Goal: Information Seeking & Learning: Learn about a topic

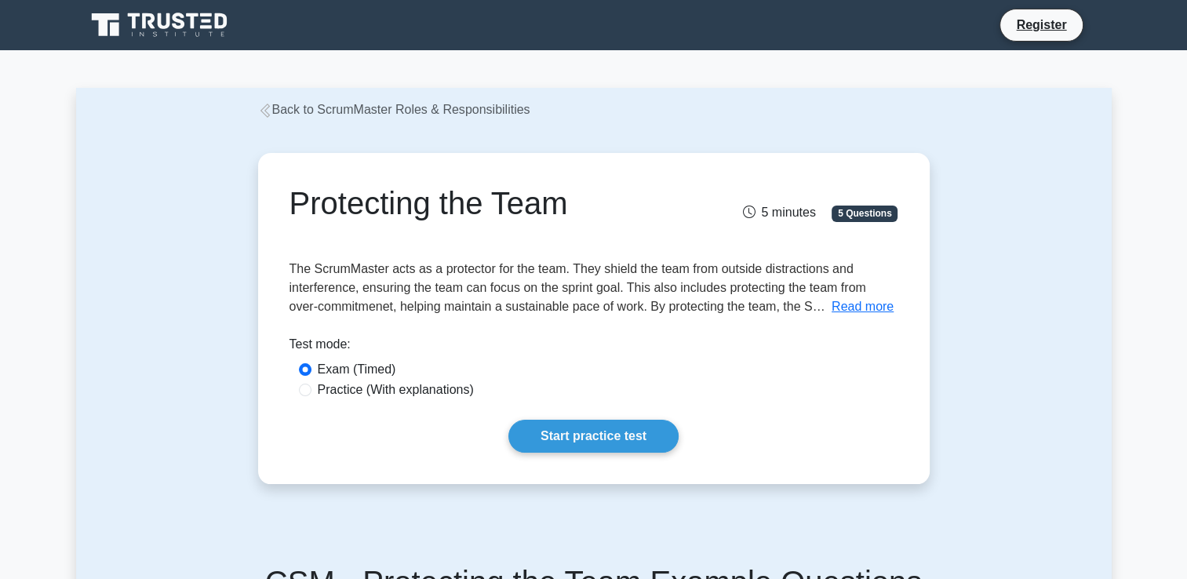
drag, startPoint x: 304, startPoint y: 208, endPoint x: 590, endPoint y: 206, distance: 285.5
click at [590, 206] on h1 "Protecting the Team" at bounding box center [488, 203] width 399 height 38
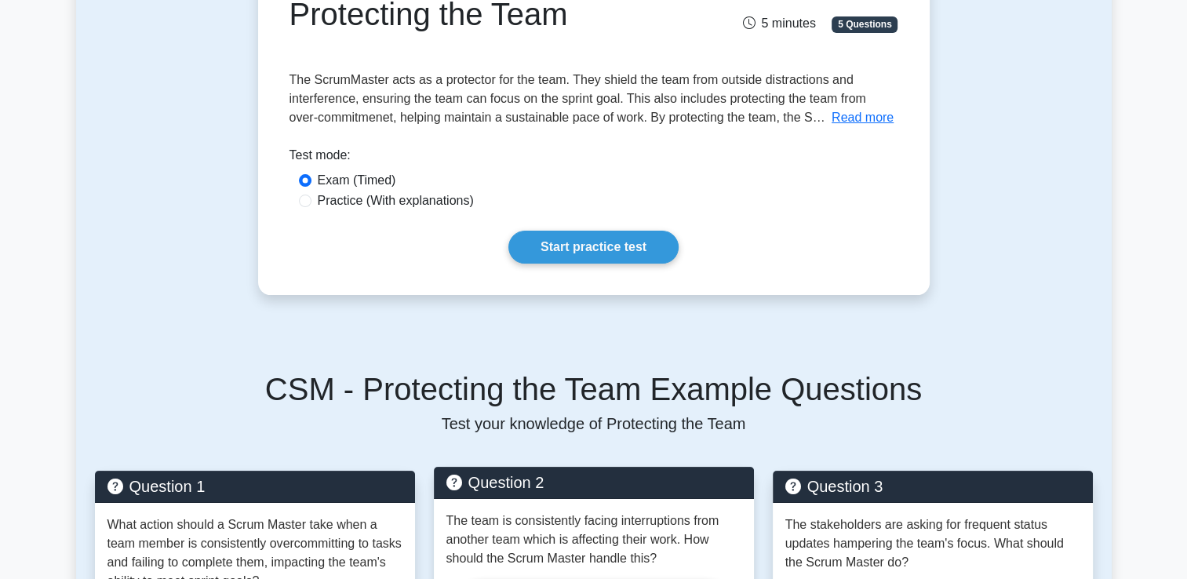
scroll to position [114, 0]
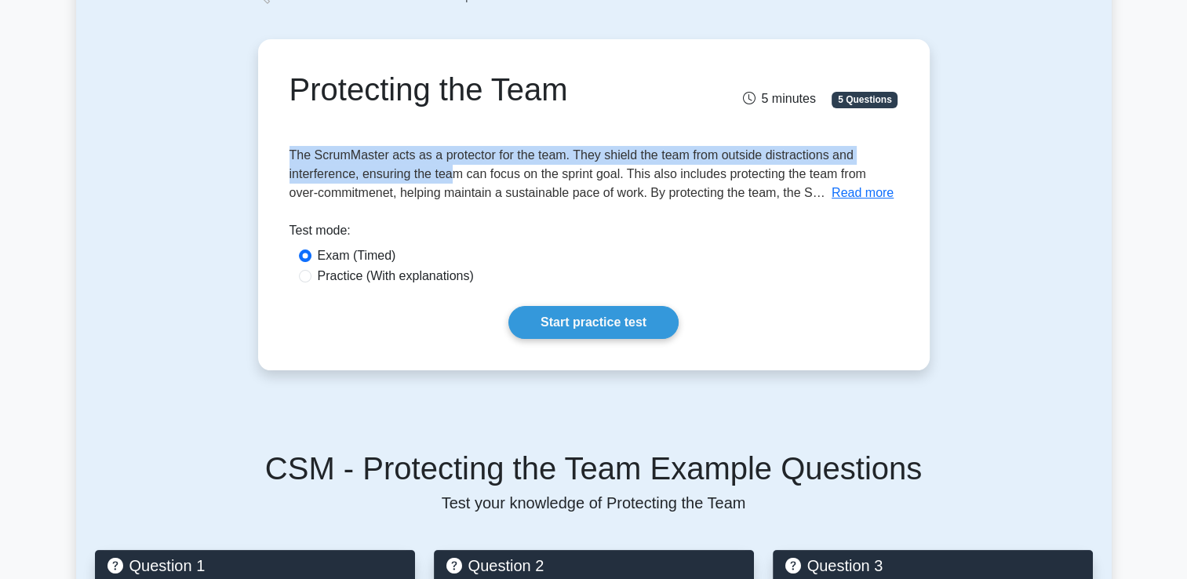
drag, startPoint x: 293, startPoint y: 156, endPoint x: 444, endPoint y: 166, distance: 151.7
click at [446, 166] on span "The ScrumMaster acts as a protector for the team. They shield the team from out…" at bounding box center [577, 173] width 577 height 51
drag, startPoint x: 444, startPoint y: 166, endPoint x: 366, endPoint y: 160, distance: 77.8
click at [373, 161] on span "The ScrumMaster acts as a protector for the team. They shield the team from out…" at bounding box center [577, 173] width 577 height 51
click at [294, 153] on span "The ScrumMaster acts as a protector for the team. They shield the team from out…" at bounding box center [577, 173] width 577 height 51
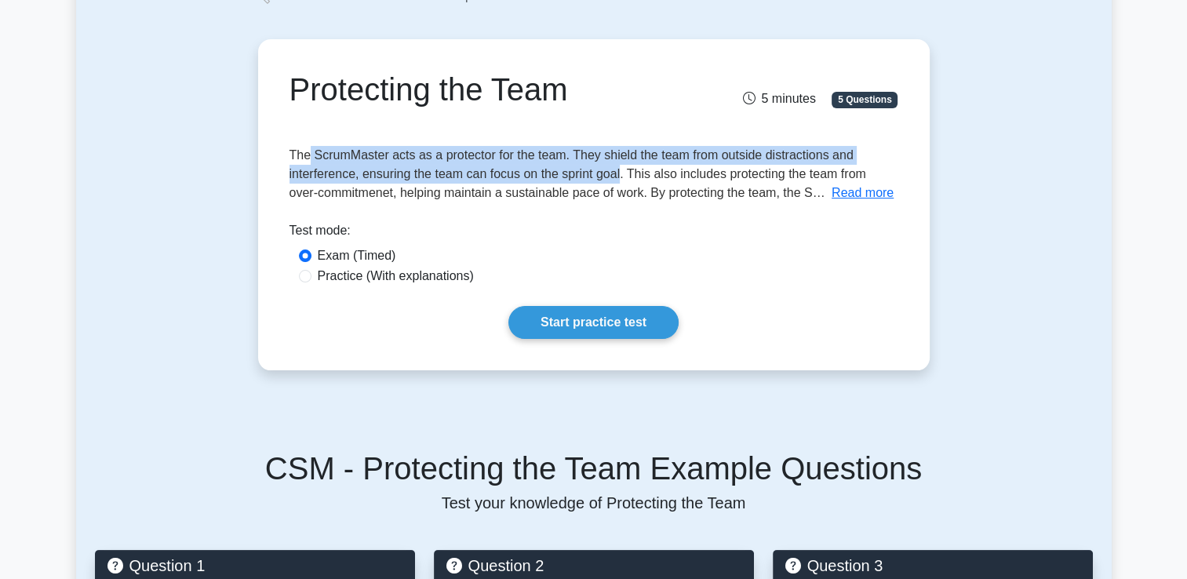
drag, startPoint x: 308, startPoint y: 151, endPoint x: 618, endPoint y: 184, distance: 311.6
click at [618, 184] on span "The ScrumMaster acts as a protector for the team. They shield the team from out…" at bounding box center [577, 173] width 577 height 51
click at [618, 184] on div "The ScrumMaster acts as a protector for the team. They shield the team from out…" at bounding box center [593, 174] width 609 height 56
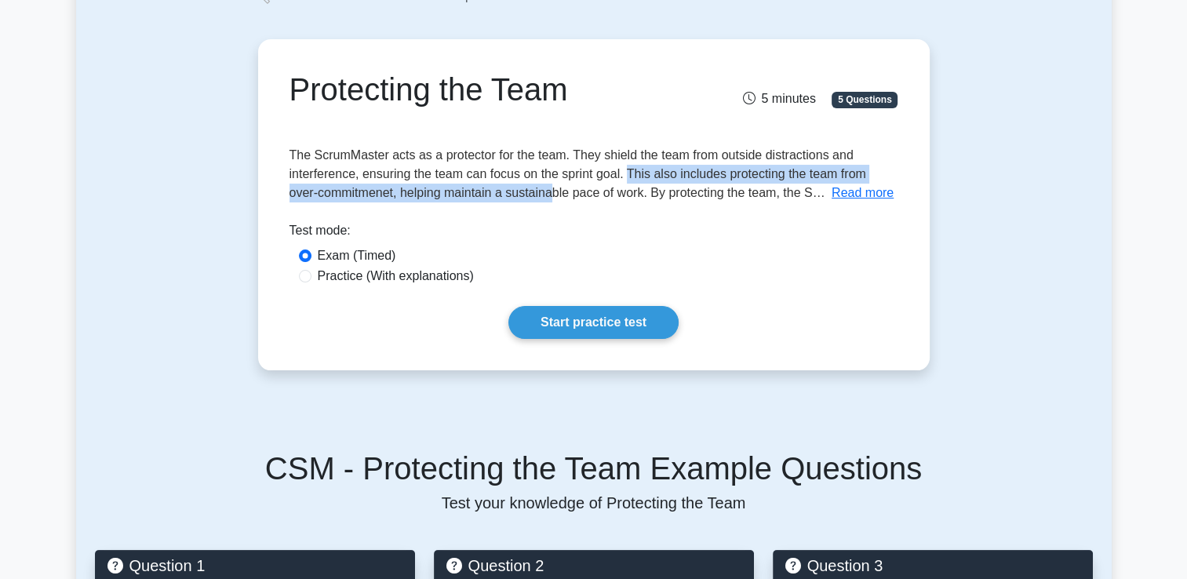
drag, startPoint x: 624, startPoint y: 177, endPoint x: 553, endPoint y: 197, distance: 74.0
click at [553, 197] on span "The ScrumMaster acts as a protector for the team. They shield the team from out…" at bounding box center [577, 173] width 577 height 51
click at [852, 190] on button "Read more" at bounding box center [862, 193] width 62 height 19
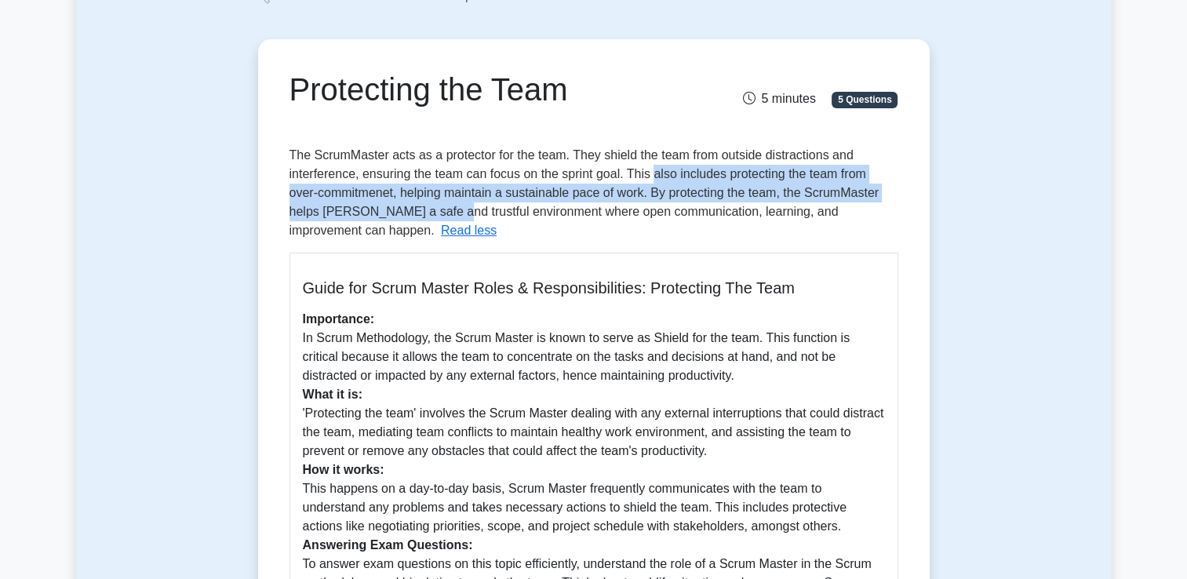
drag, startPoint x: 653, startPoint y: 176, endPoint x: 436, endPoint y: 216, distance: 220.2
click at [436, 216] on span "The ScrumMaster acts as a protector for the team. They shield the team from out…" at bounding box center [583, 192] width 589 height 89
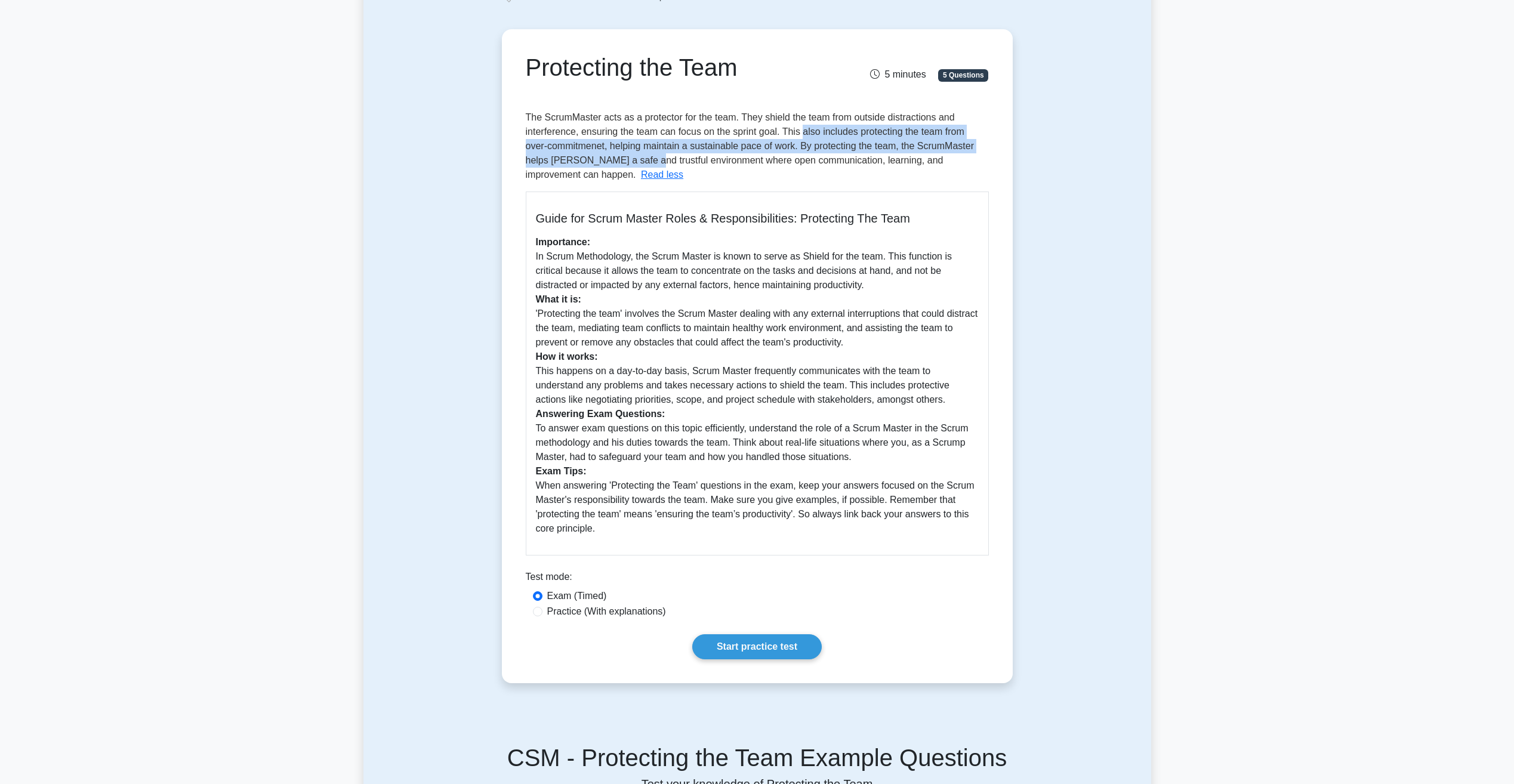
scroll to position [0, 0]
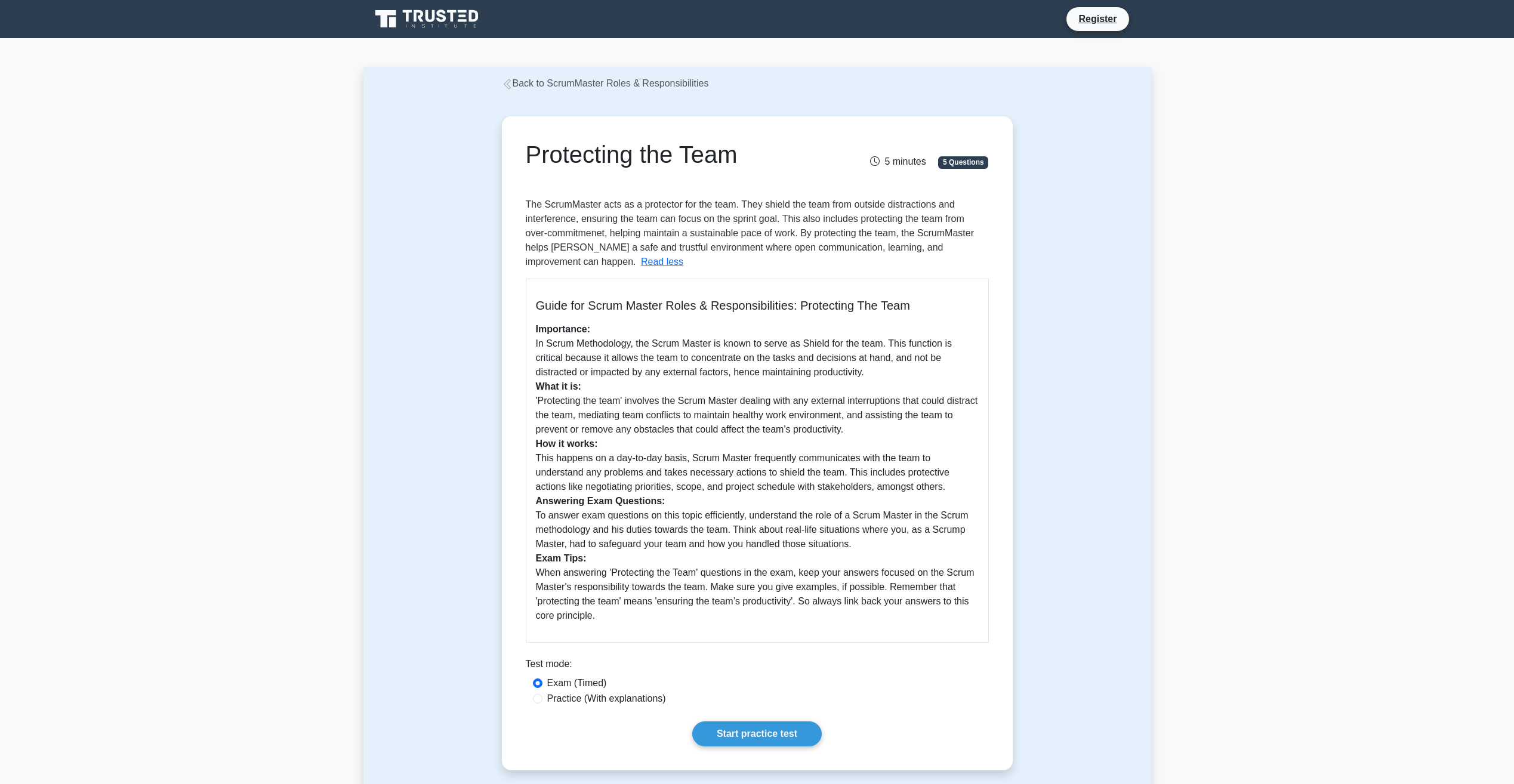
click at [563, 214] on span "The ScrumMaster acts as a protector for the team. They shield the team from out…" at bounding box center [749, 233] width 448 height 68
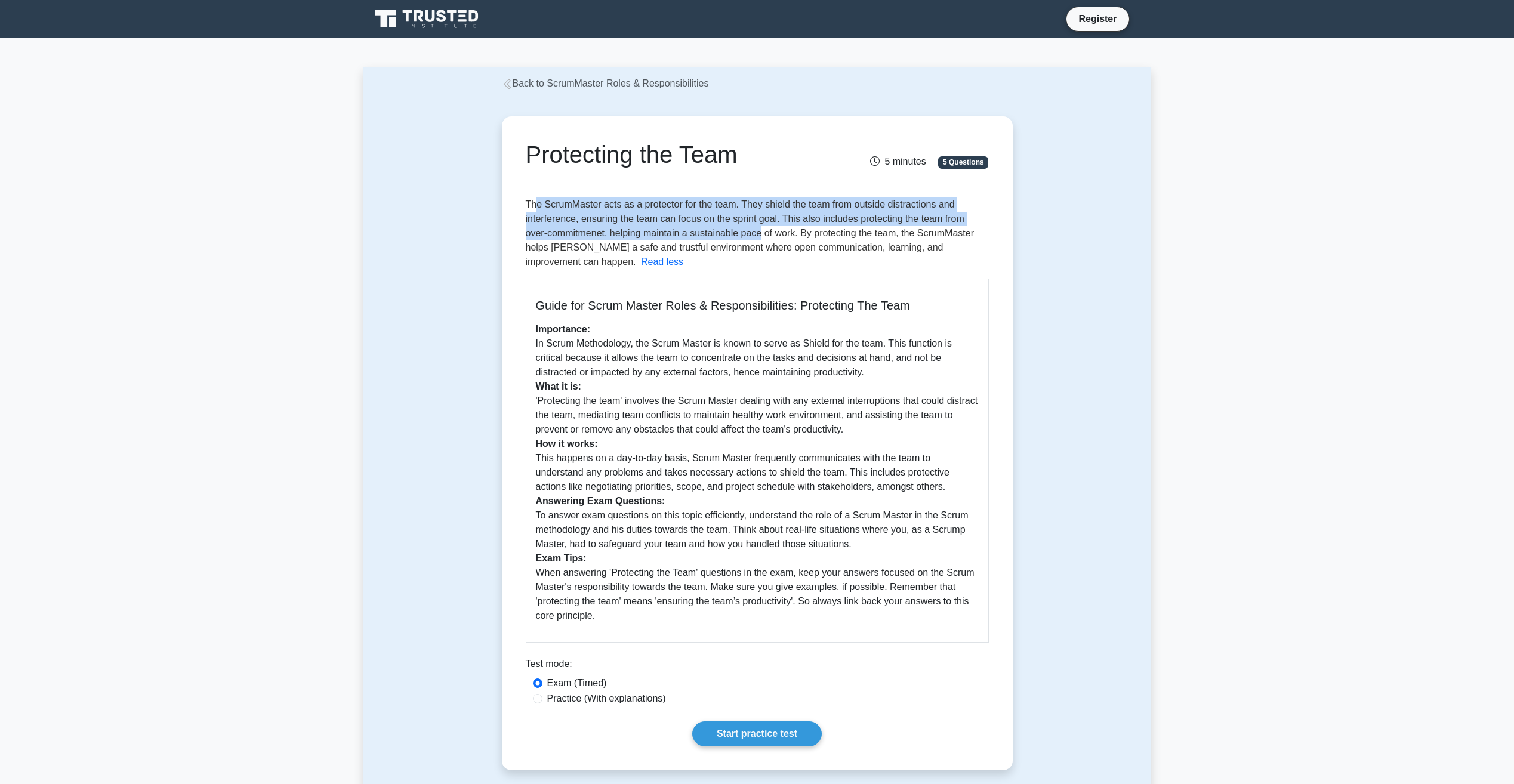
drag, startPoint x: 536, startPoint y: 205, endPoint x: 762, endPoint y: 230, distance: 227.4
click at [762, 230] on span "The ScrumMaster acts as a protector for the team. They shield the team from out…" at bounding box center [749, 233] width 448 height 68
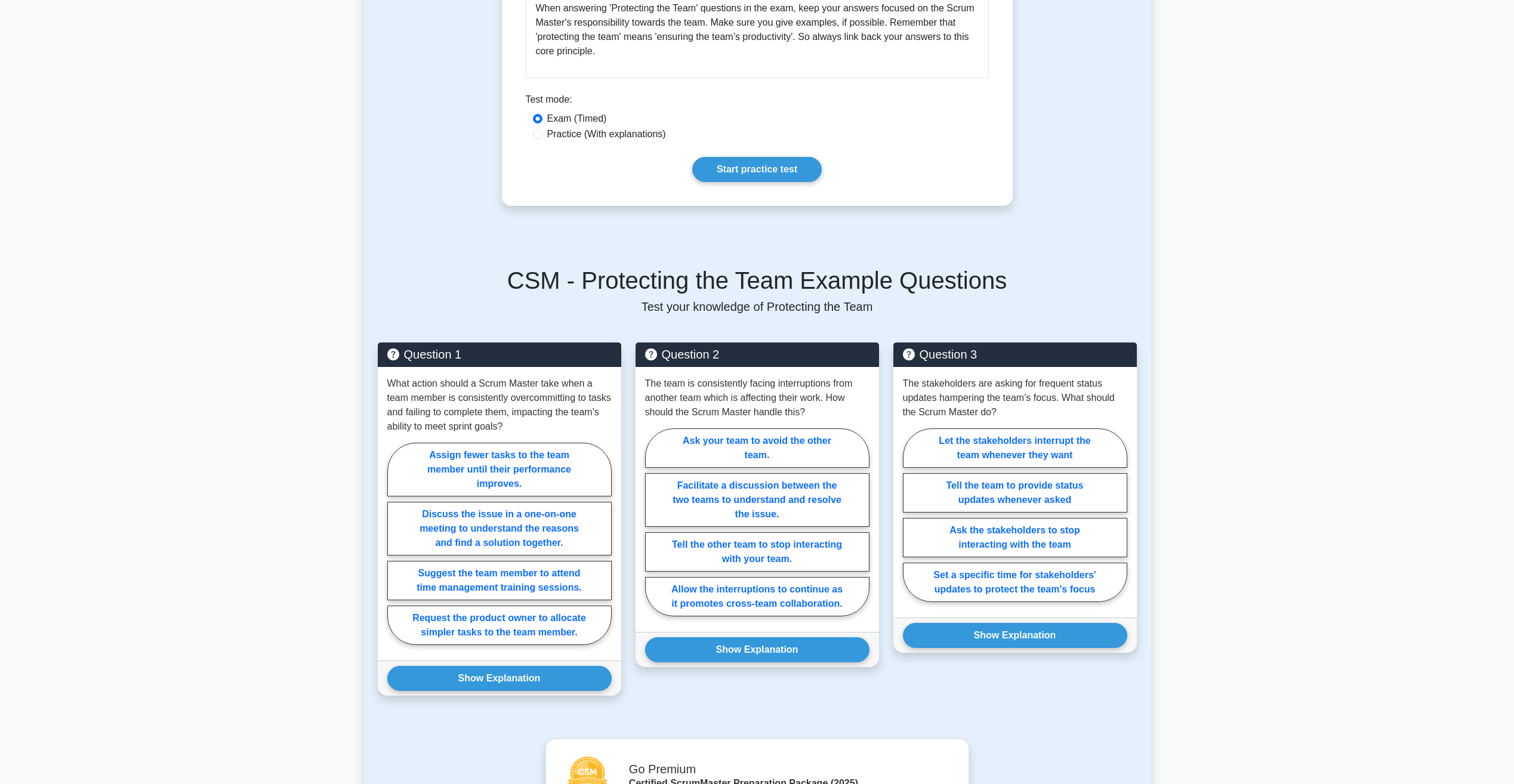
scroll to position [596, 0]
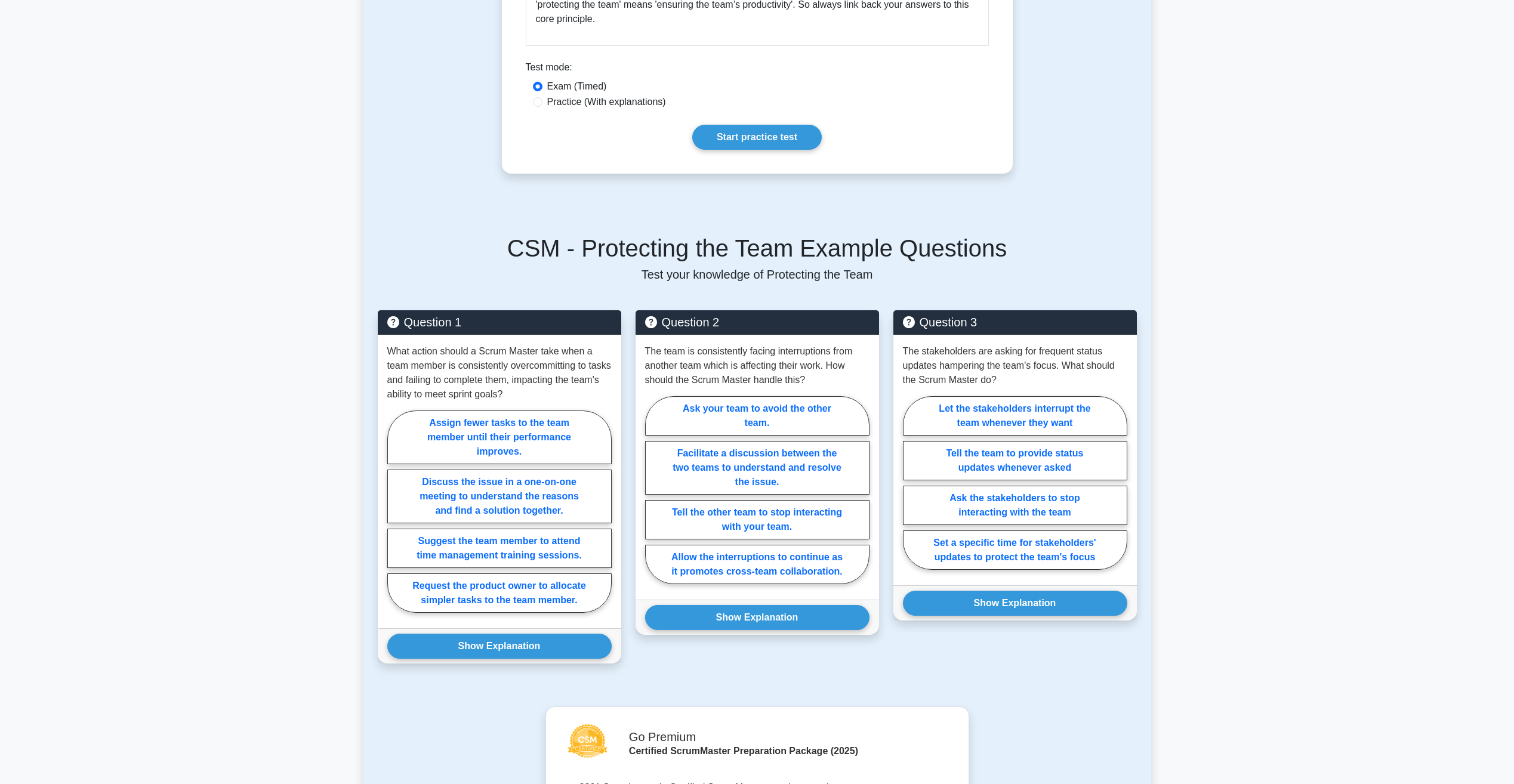
click at [609, 100] on label "Practice (With explanations)" at bounding box center [606, 102] width 119 height 14
click at [542, 100] on input "Practice (With explanations)" at bounding box center [537, 102] width 10 height 10
radio input "true"
click at [765, 135] on link "Start practice test" at bounding box center [757, 137] width 129 height 25
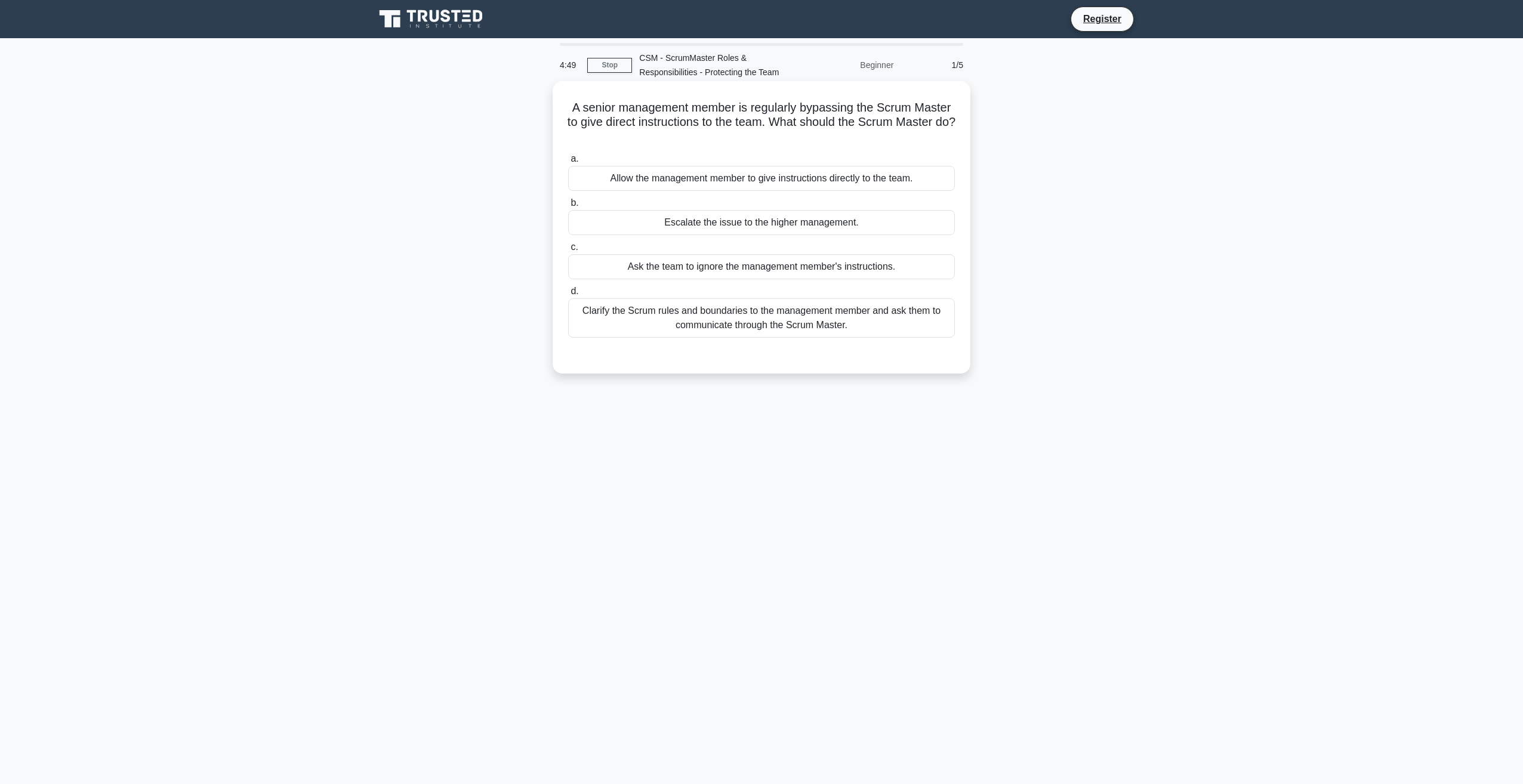
drag, startPoint x: 745, startPoint y: 107, endPoint x: 797, endPoint y: 137, distance: 60.0
click at [797, 137] on h5 "A senior management member is regularly bypassing the Scrum Master to give dire…" at bounding box center [761, 122] width 389 height 44
click at [1082, 177] on div "A senior management member is regularly bypassing the Scrum Master to give dire…" at bounding box center [761, 237] width 787 height 306
click at [758, 319] on div "Clarify the Scrum rules and boundaries to the management member and ask them to…" at bounding box center [762, 318] width 386 height 40
click at [568, 295] on input "d. Clarify the Scrum rules and boundaries to the management member and ask them…" at bounding box center [568, 291] width 0 height 8
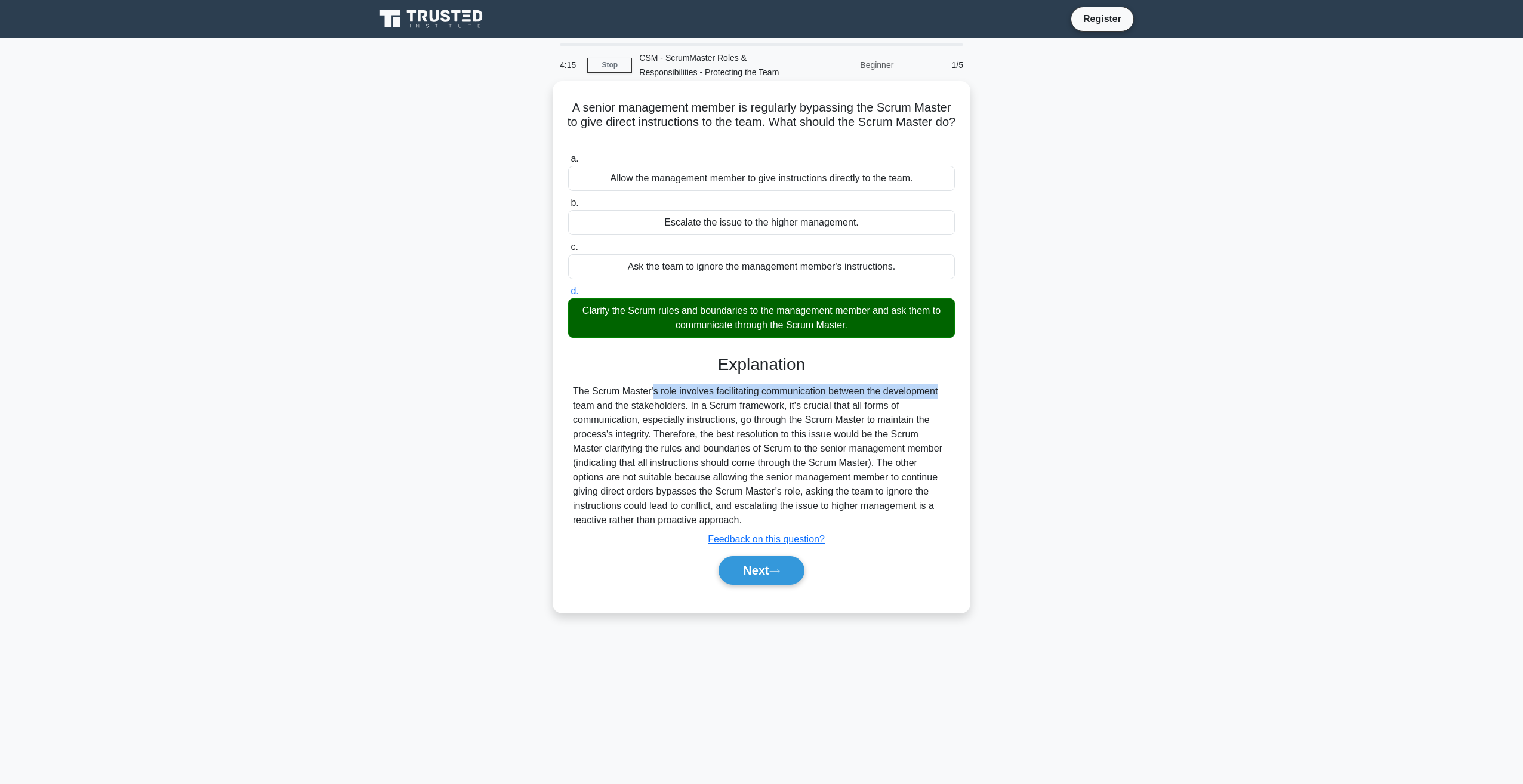
drag, startPoint x: 571, startPoint y: 392, endPoint x: 860, endPoint y: 395, distance: 289.0
click at [860, 395] on div "The Scrum Master's role involves facilitating communication between the develop…" at bounding box center [762, 455] width 386 height 143
click at [667, 394] on div "The Scrum Master's role involves facilitating communication between the develop…" at bounding box center [762, 455] width 377 height 143
drag, startPoint x: 573, startPoint y: 389, endPoint x: 870, endPoint y: 412, distance: 297.9
click at [870, 412] on div "The Scrum Master's role involves facilitating communication between the develop…" at bounding box center [762, 455] width 377 height 143
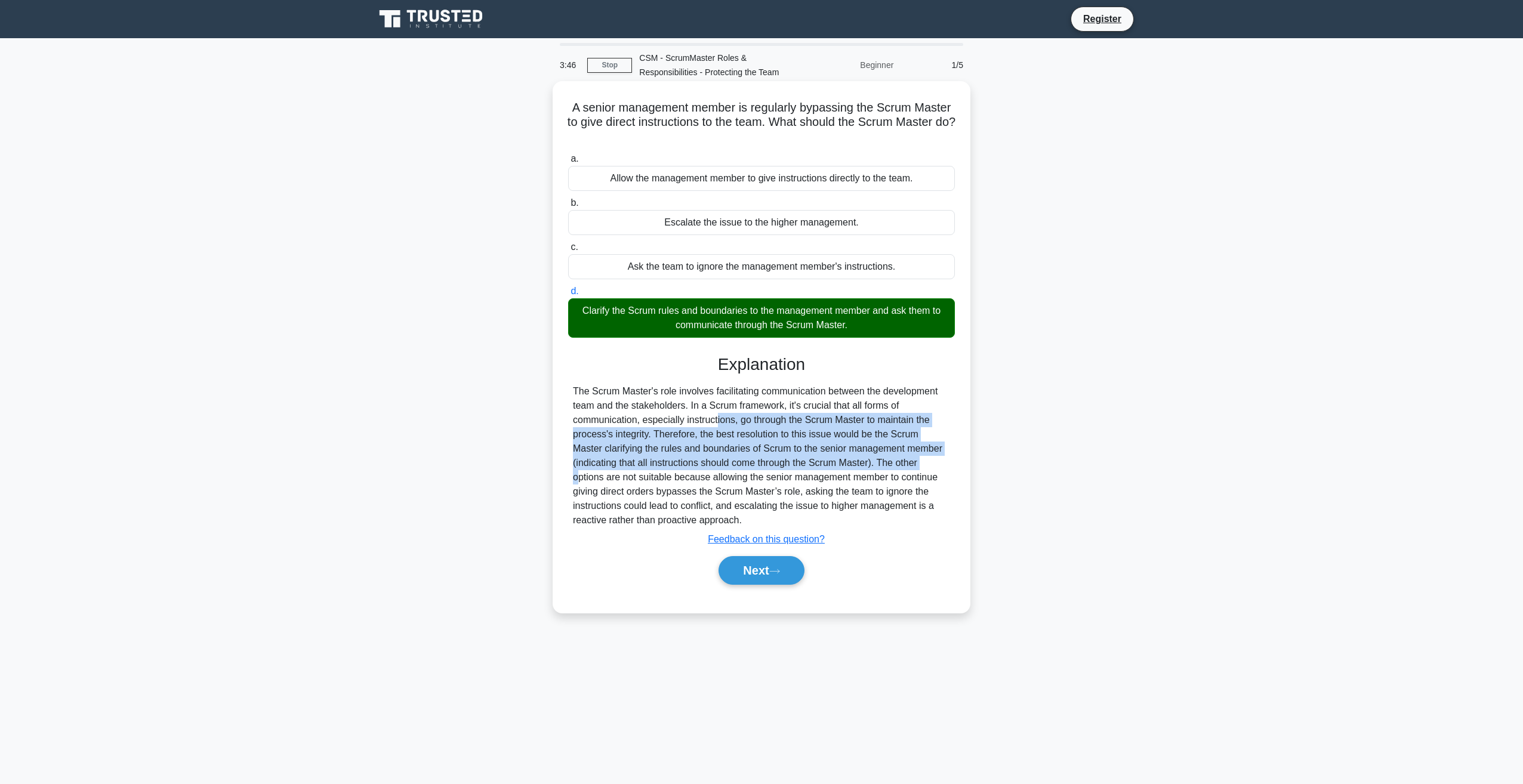
drag, startPoint x: 657, startPoint y: 422, endPoint x: 858, endPoint y: 463, distance: 205.1
click at [858, 463] on div "The Scrum Master's role involves facilitating communication between the develop…" at bounding box center [762, 455] width 377 height 143
click at [859, 463] on div "The Scrum Master's role involves facilitating communication between the develop…" at bounding box center [762, 455] width 377 height 143
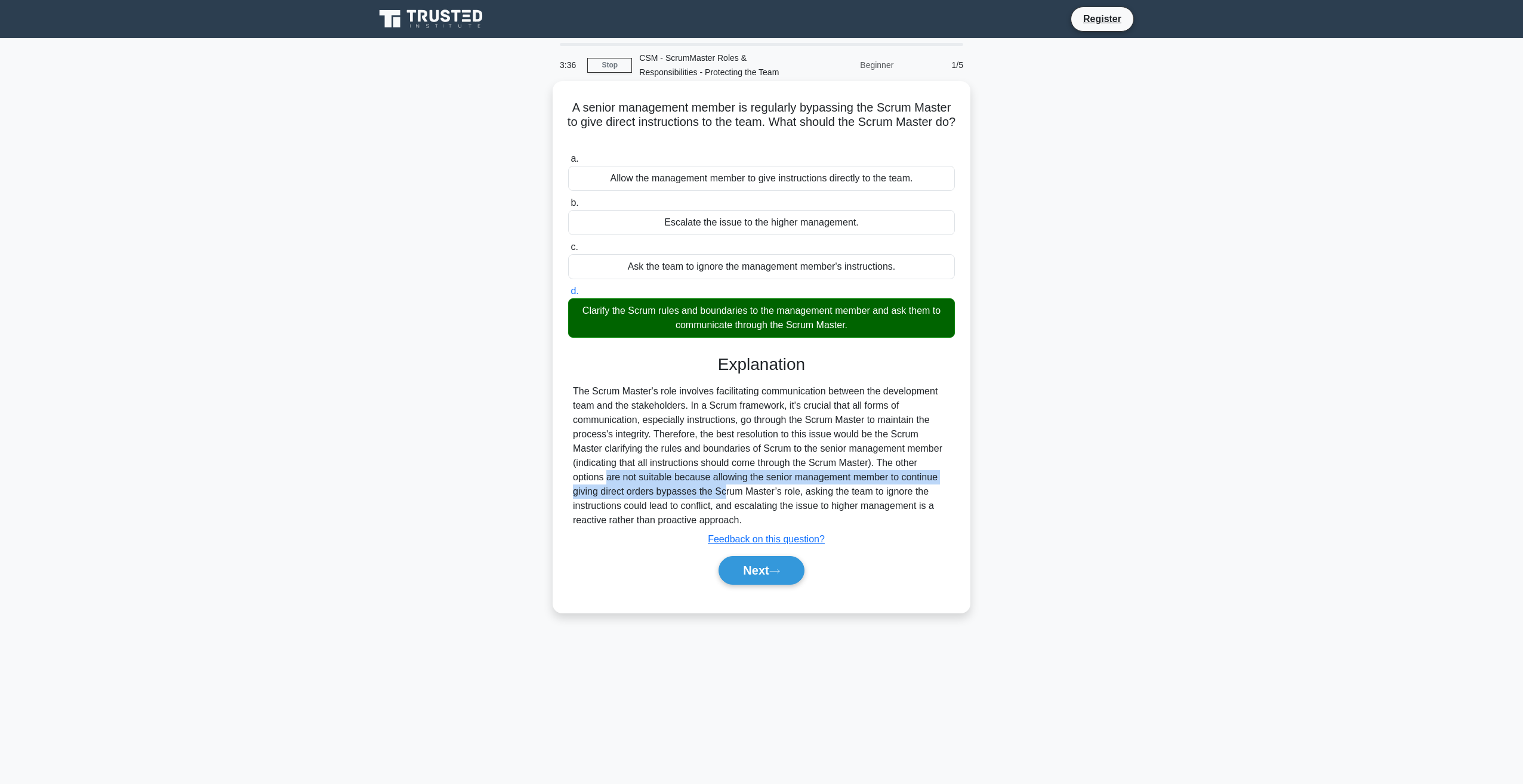
drag, startPoint x: 885, startPoint y: 465, endPoint x: 650, endPoint y: 491, distance: 236.4
click at [650, 491] on div "The Scrum Master's role involves facilitating communication between the develop…" at bounding box center [762, 455] width 377 height 143
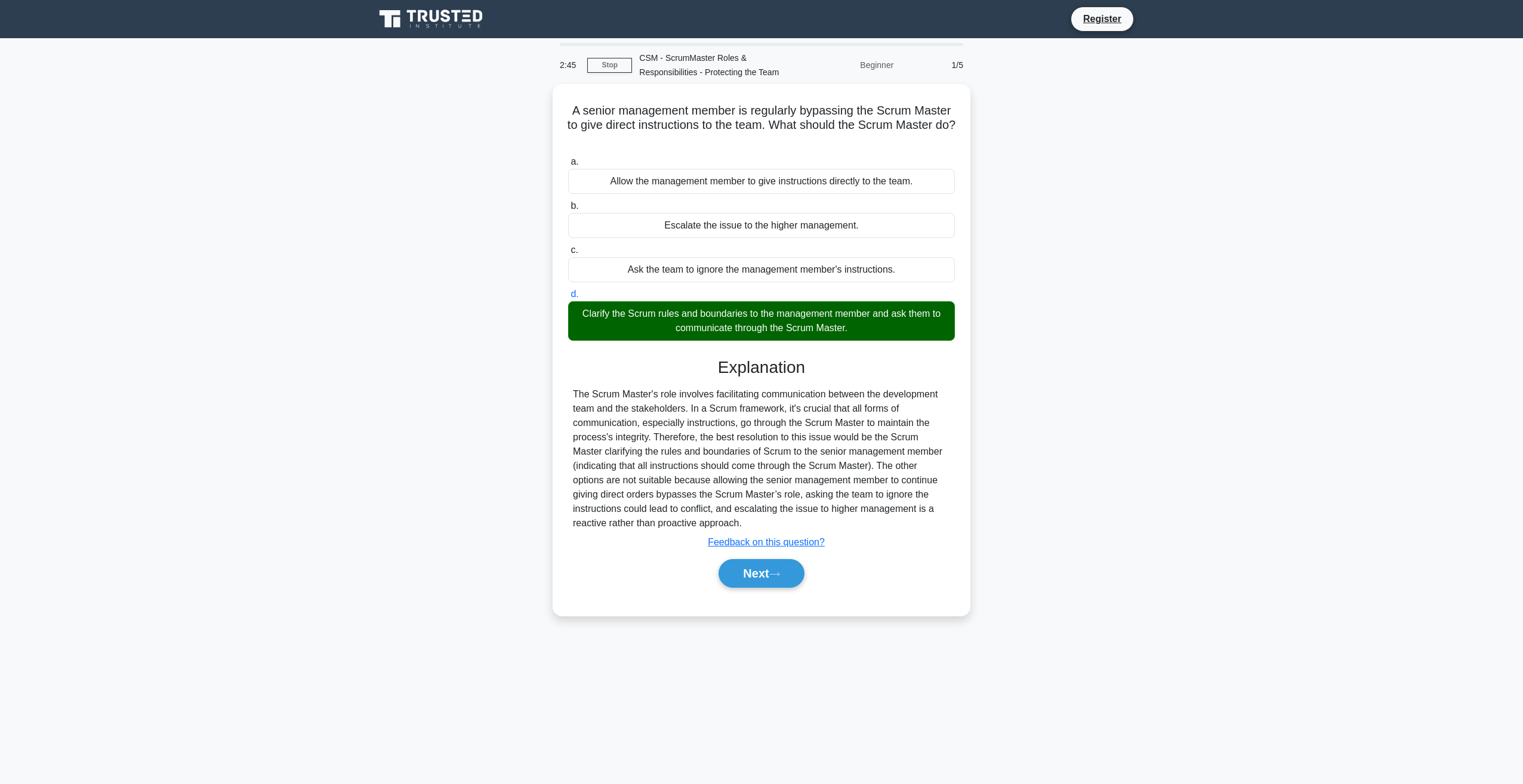
click at [1166, 432] on main "2:45 Stop CSM - ScrumMaster Roles & Responsibilities - Protecting the Team Begi…" at bounding box center [762, 411] width 1523 height 745
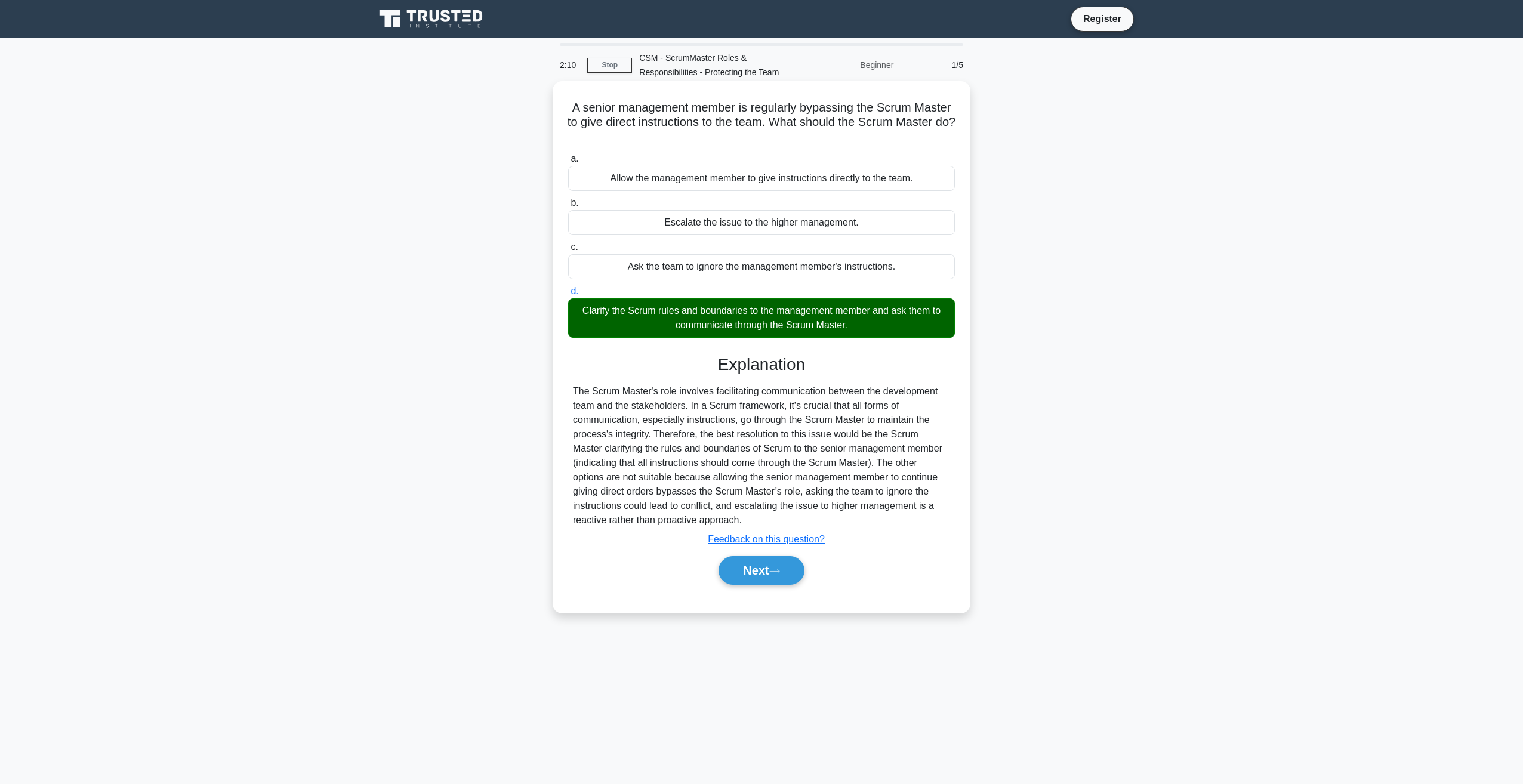
click at [668, 313] on div "Clarify the Scrum rules and boundaries to the management member and ask them to…" at bounding box center [762, 318] width 386 height 40
click at [568, 295] on input "d. Clarify the Scrum rules and boundaries to the management member and ask them…" at bounding box center [568, 291] width 0 height 8
click at [732, 193] on div "a. Allow the management member to give instructions directly to the team. b. Es…" at bounding box center [761, 244] width 401 height 191
click at [732, 186] on div "Allow the management member to give instructions directly to the team." at bounding box center [762, 178] width 386 height 25
click at [568, 163] on input "a. Allow the management member to give instructions directly to the team." at bounding box center [568, 159] width 0 height 8
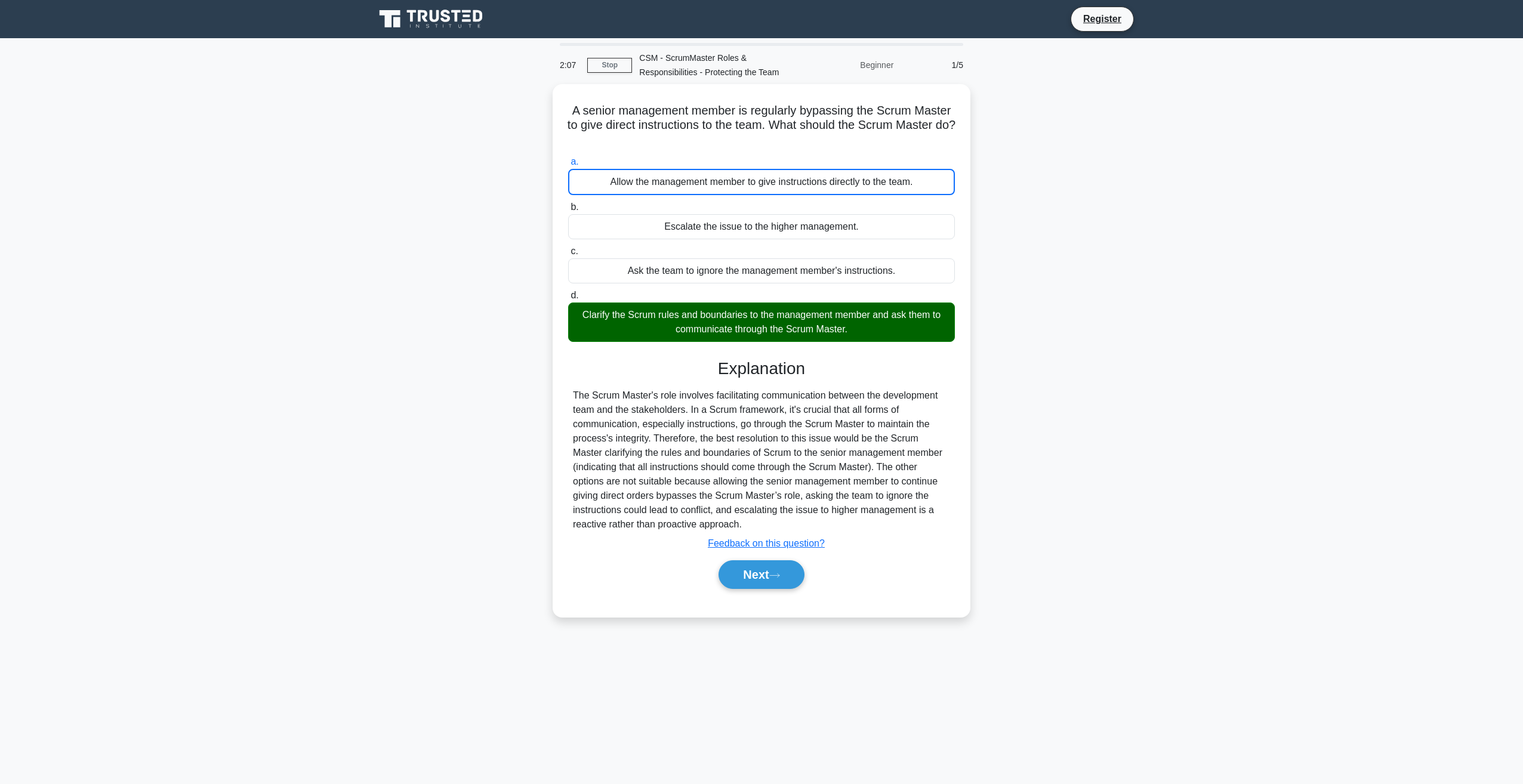
click at [1054, 184] on div "A senior management member is regularly bypassing the Scrum Master to give dire…" at bounding box center [761, 357] width 787 height 547
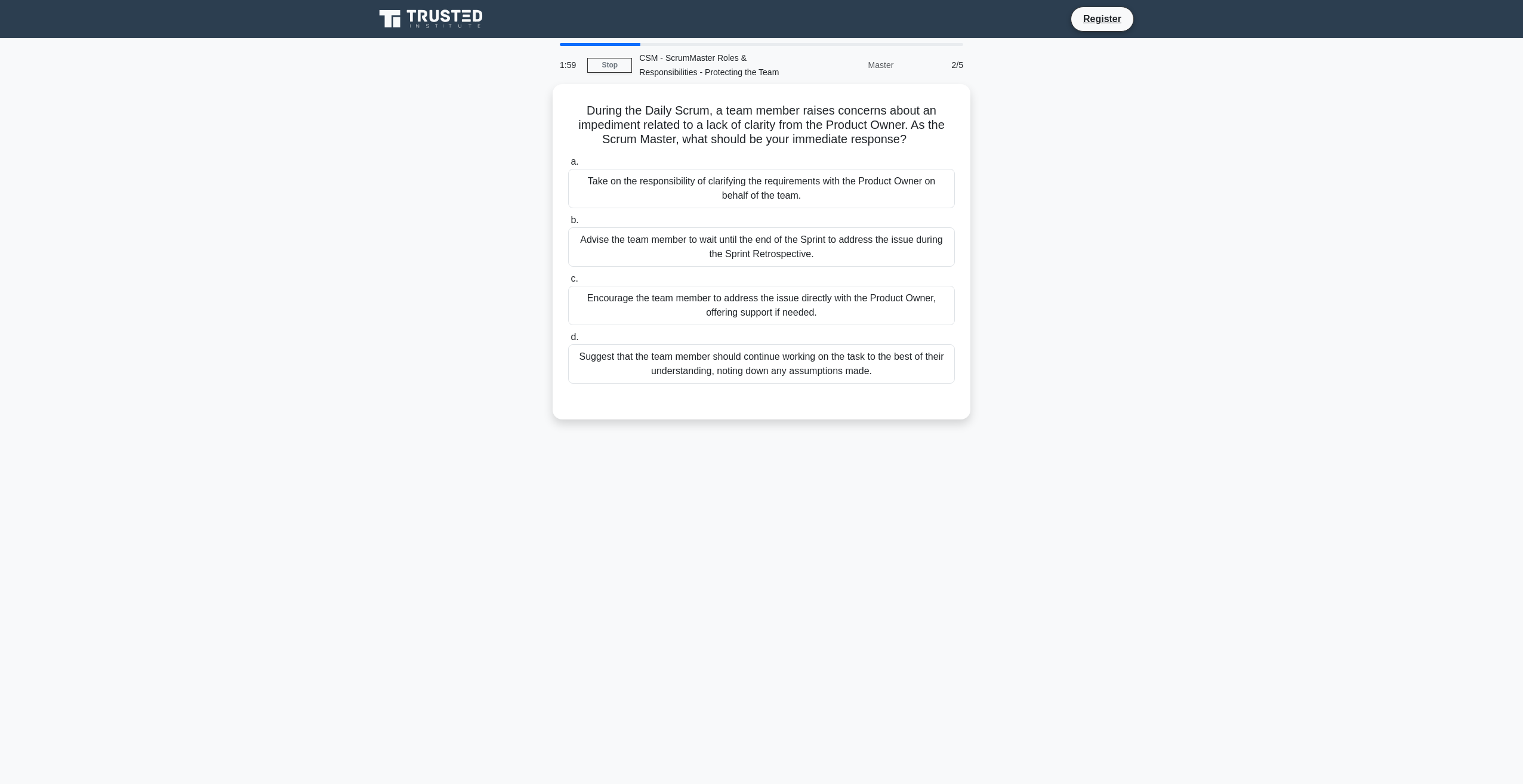
click at [593, 42] on main "1:59 Stop CSM - ScrumMaster Roles & Responsibilities - Protecting the Team Mast…" at bounding box center [762, 411] width 1523 height 745
click at [590, 46] on div at bounding box center [600, 44] width 81 height 3
drag, startPoint x: 588, startPoint y: 106, endPoint x: 943, endPoint y: 124, distance: 355.5
click at [943, 124] on h5 "During the Daily Scrum, a team member raises concerns about an impediment relat…" at bounding box center [761, 122] width 389 height 44
click at [631, 137] on h5 "During the Daily Scrum, a team member raises concerns about an impediment relat…" at bounding box center [761, 122] width 389 height 44
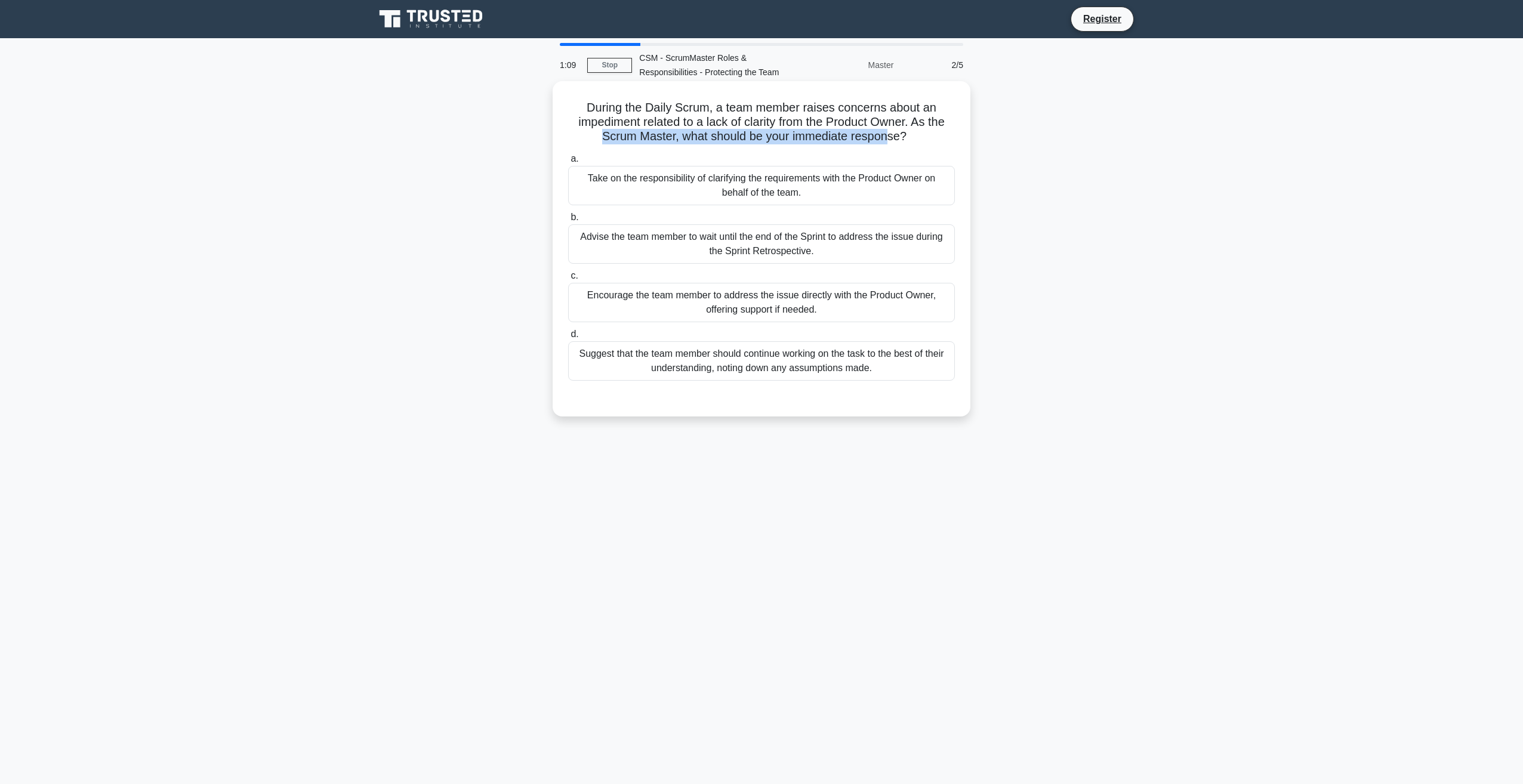
drag, startPoint x: 578, startPoint y: 135, endPoint x: 890, endPoint y: 136, distance: 312.0
click at [890, 136] on h5 "During the Daily Scrum, a team member raises concerns about an impediment relat…" at bounding box center [761, 122] width 389 height 44
drag, startPoint x: 598, startPoint y: 103, endPoint x: 858, endPoint y: 110, distance: 260.1
click at [858, 110] on h5 "During the Daily Scrum, a team member raises concerns about an impediment relat…" at bounding box center [761, 122] width 389 height 44
drag, startPoint x: 746, startPoint y: 125, endPoint x: 890, endPoint y: 124, distance: 144.0
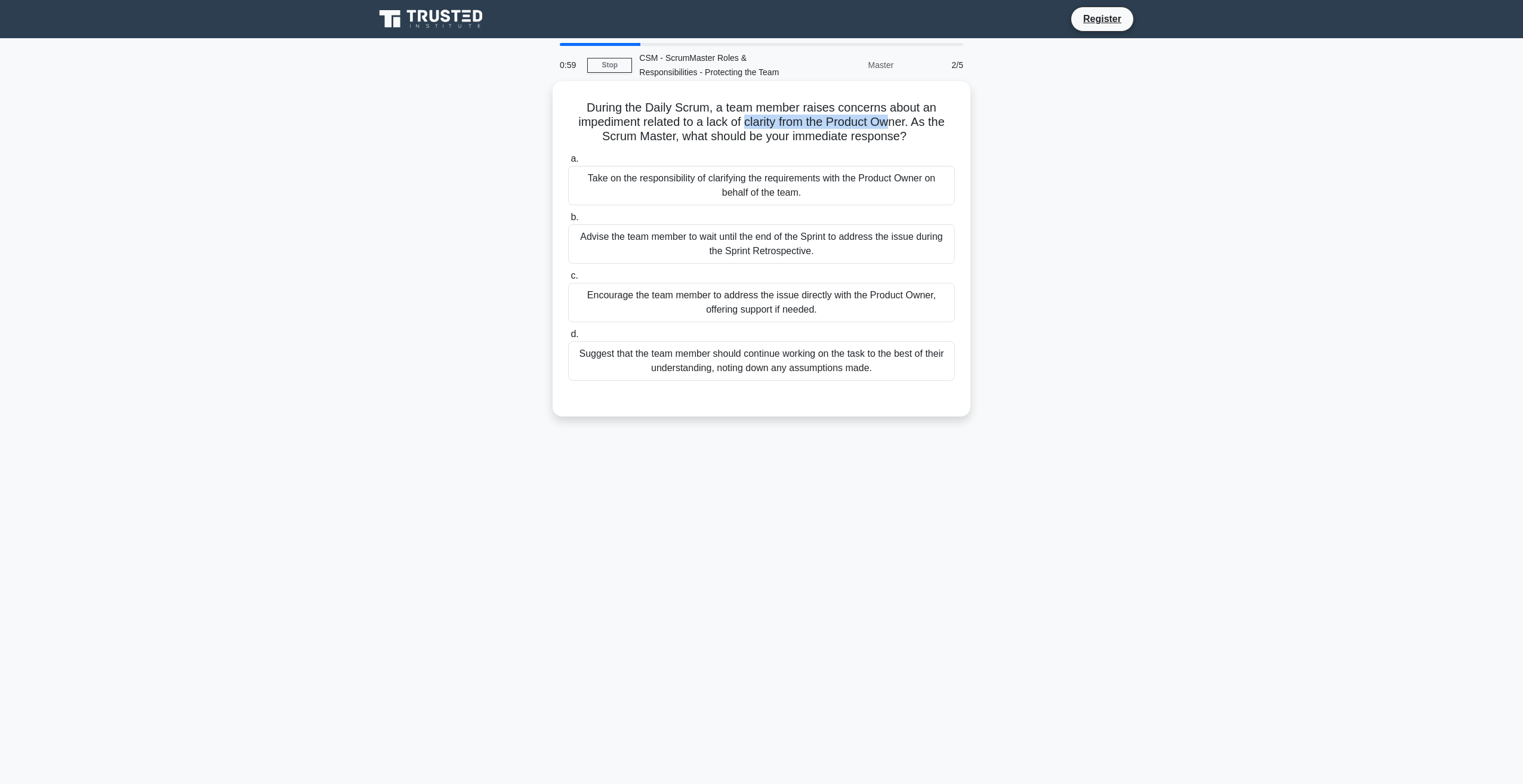
click at [890, 124] on h5 "During the Daily Scrum, a team member raises concerns about an impediment relat…" at bounding box center [761, 122] width 389 height 44
drag, startPoint x: 890, startPoint y: 124, endPoint x: 756, endPoint y: 124, distance: 134.0
click at [756, 124] on h5 "During the Daily Scrum, a team member raises concerns about an impediment relat…" at bounding box center [761, 122] width 389 height 44
drag, startPoint x: 613, startPoint y: 141, endPoint x: 829, endPoint y: 141, distance: 216.0
click at [829, 141] on h5 "During the Daily Scrum, a team member raises concerns about an impediment relat…" at bounding box center [761, 122] width 389 height 44
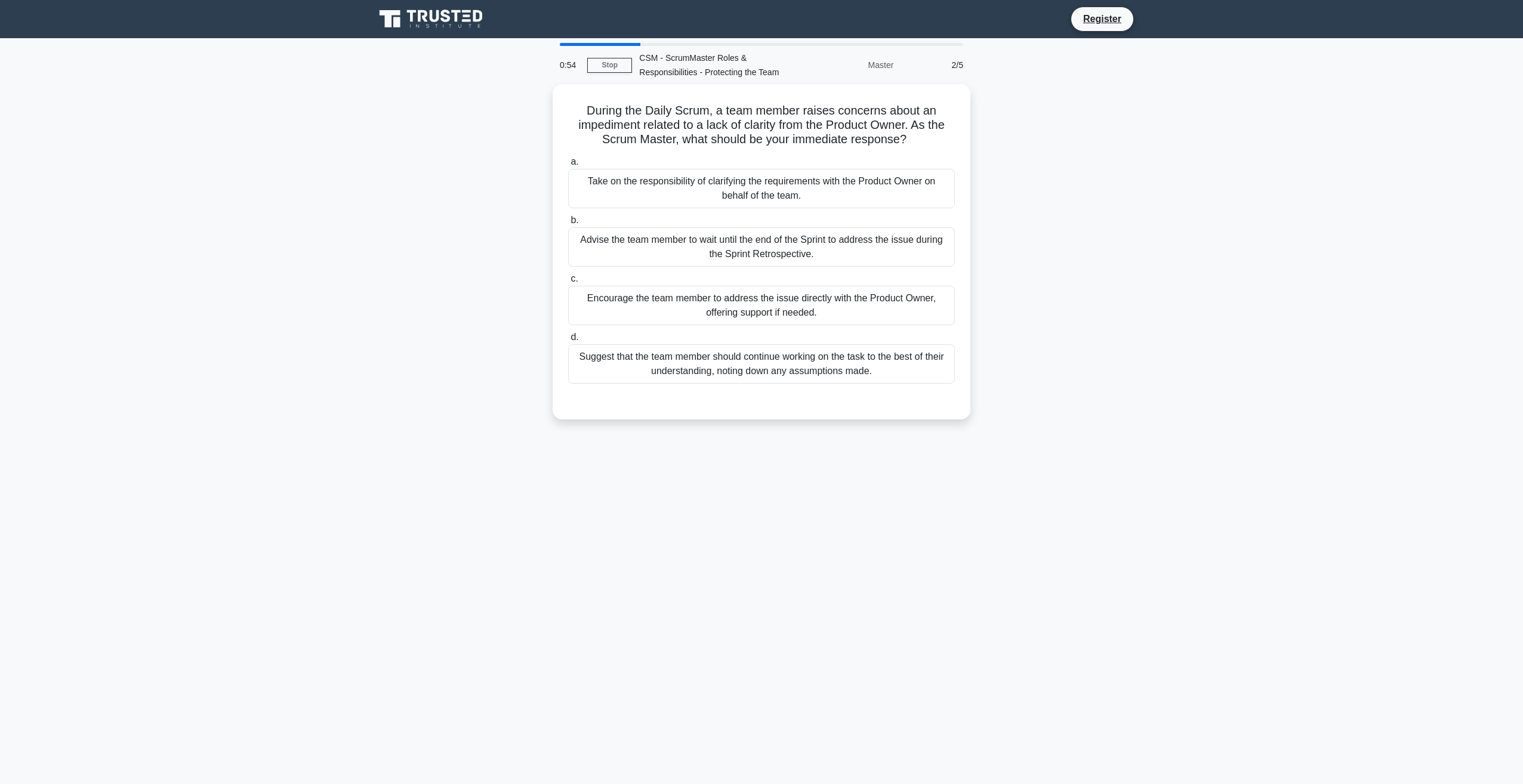
click at [469, 184] on div "During the Daily Scrum, a team member raises concerns about an impediment relat…" at bounding box center [761, 259] width 787 height 350
click at [848, 316] on div "Encourage the team member to address the issue directly with the Product Owner,…" at bounding box center [762, 303] width 386 height 40
click at [568, 280] on input "c. Encourage the team member to address the issue directly with the Product Own…" at bounding box center [568, 276] width 0 height 8
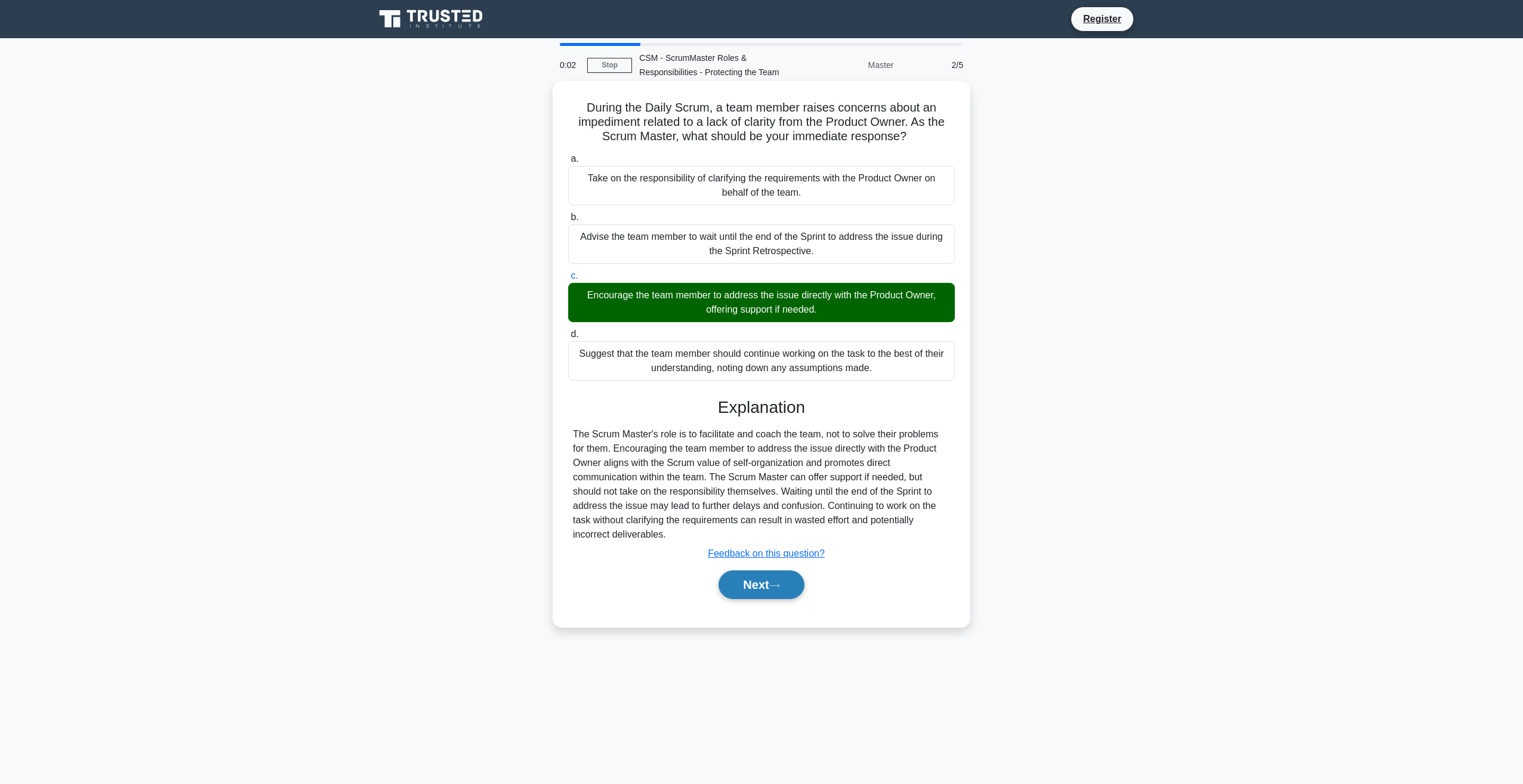
click at [760, 586] on button "Next" at bounding box center [761, 585] width 85 height 29
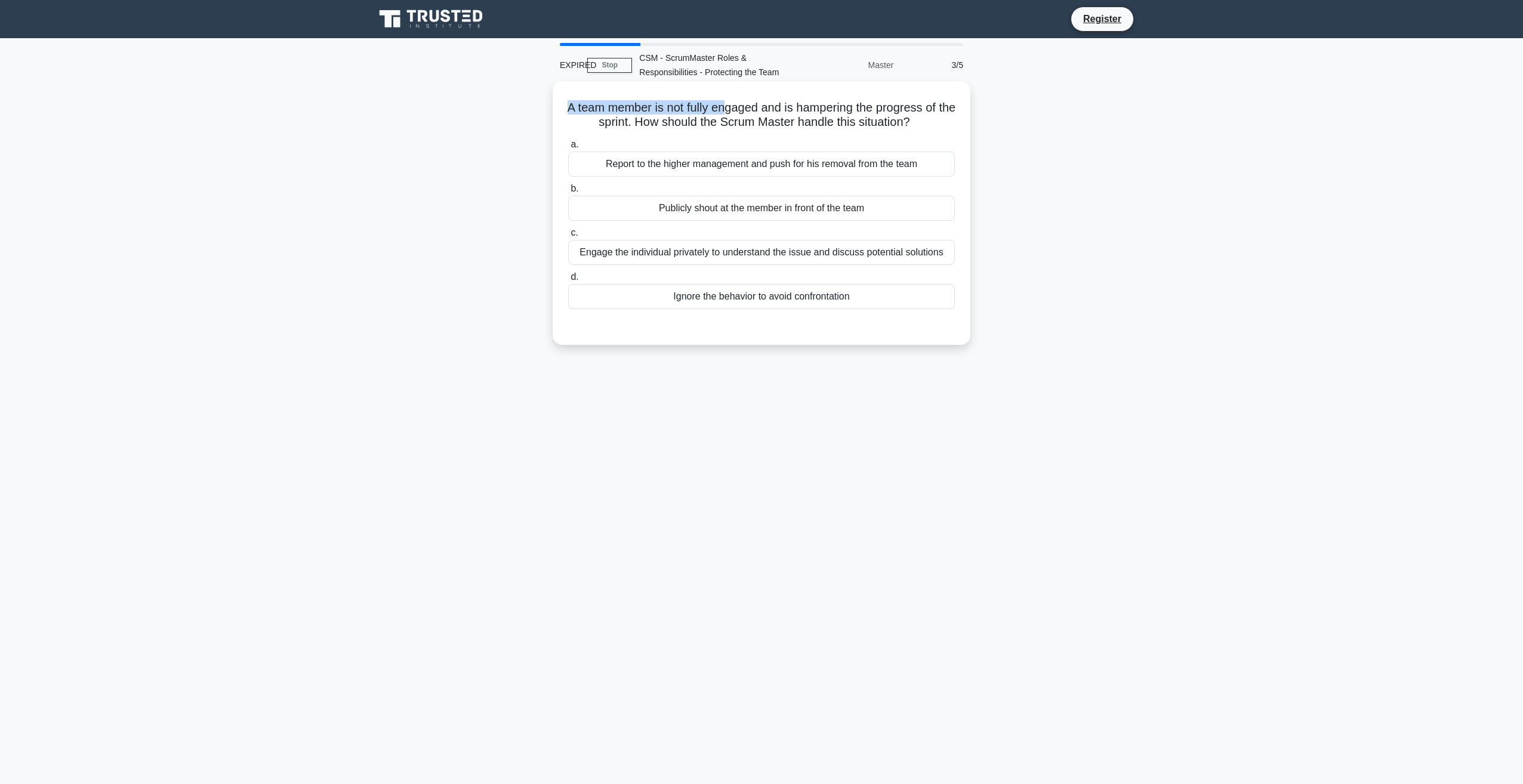
drag, startPoint x: 569, startPoint y: 103, endPoint x: 734, endPoint y: 106, distance: 165.0
click at [734, 106] on h5 "A team member is not fully engaged and is hampering the progress of the sprint.…" at bounding box center [761, 115] width 389 height 30
drag, startPoint x: 734, startPoint y: 106, endPoint x: 687, endPoint y: 103, distance: 47.1
click at [688, 104] on h5 "A team member is not fully engaged and is hampering the progress of the sprint.…" at bounding box center [761, 115] width 389 height 30
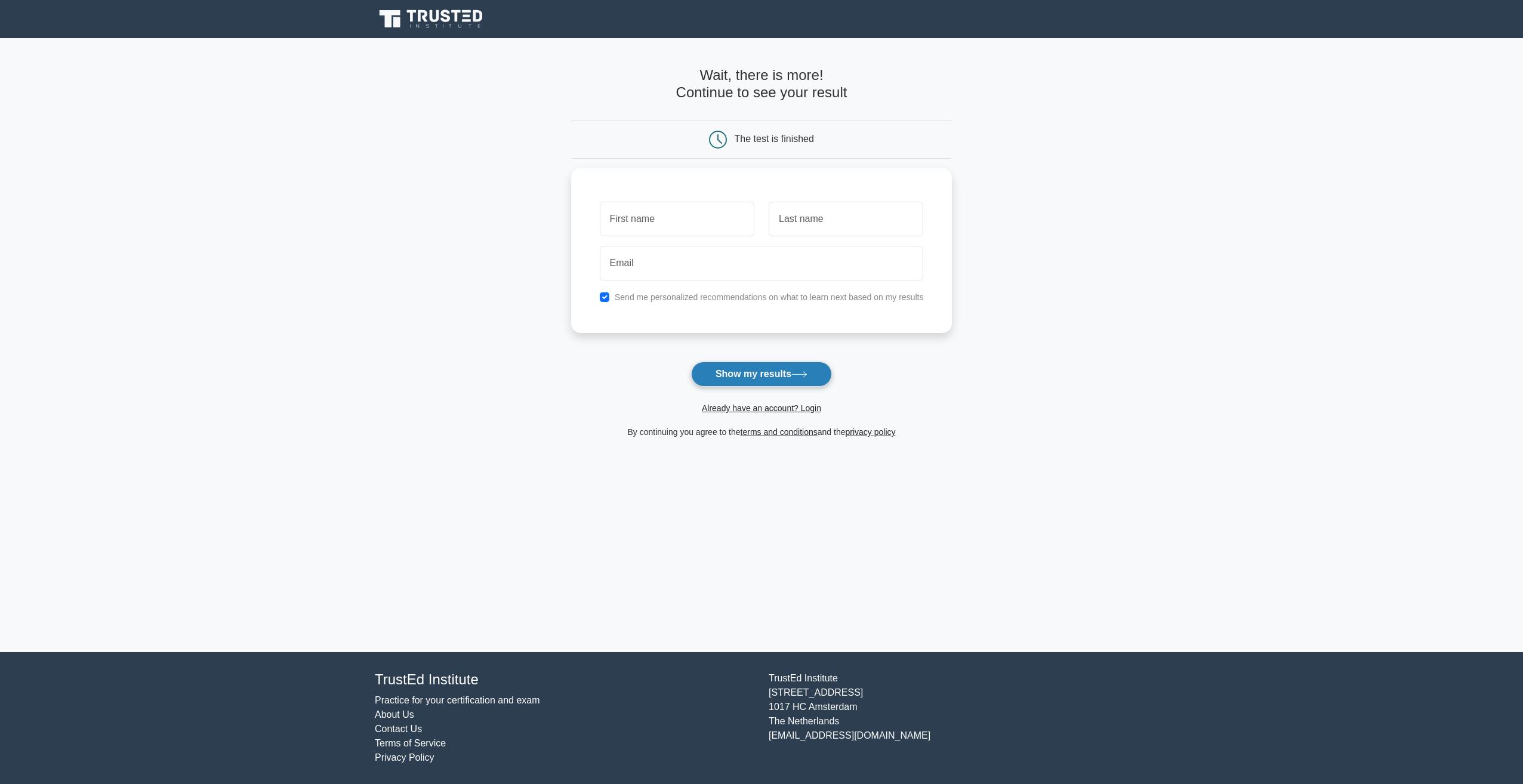
click at [730, 375] on button "Show my results" at bounding box center [761, 373] width 141 height 25
click at [652, 221] on input "text" at bounding box center [676, 215] width 154 height 34
click at [1148, 203] on main "Wait, there is more! Continue to see your result The test is finished and the" at bounding box center [762, 344] width 1523 height 614
click at [698, 218] on input "text" at bounding box center [676, 215] width 154 height 34
type input "fred"
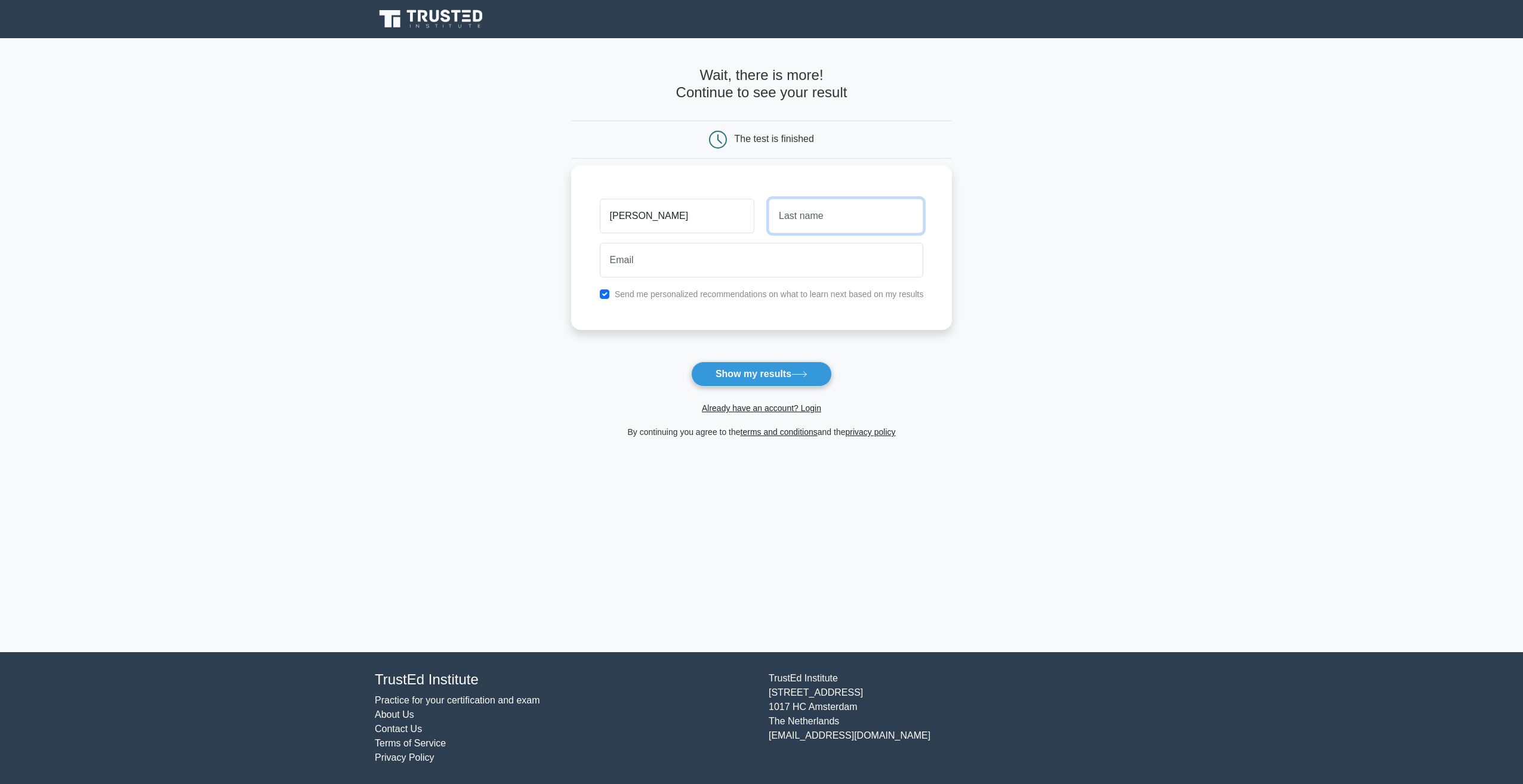
click at [854, 215] on input "text" at bounding box center [845, 215] width 154 height 34
type input "ruiz"
click at [751, 259] on input "email" at bounding box center [762, 259] width 324 height 34
type input "fred.ruiz@paccar.com"
click at [751, 376] on button "Show my results" at bounding box center [761, 373] width 141 height 25
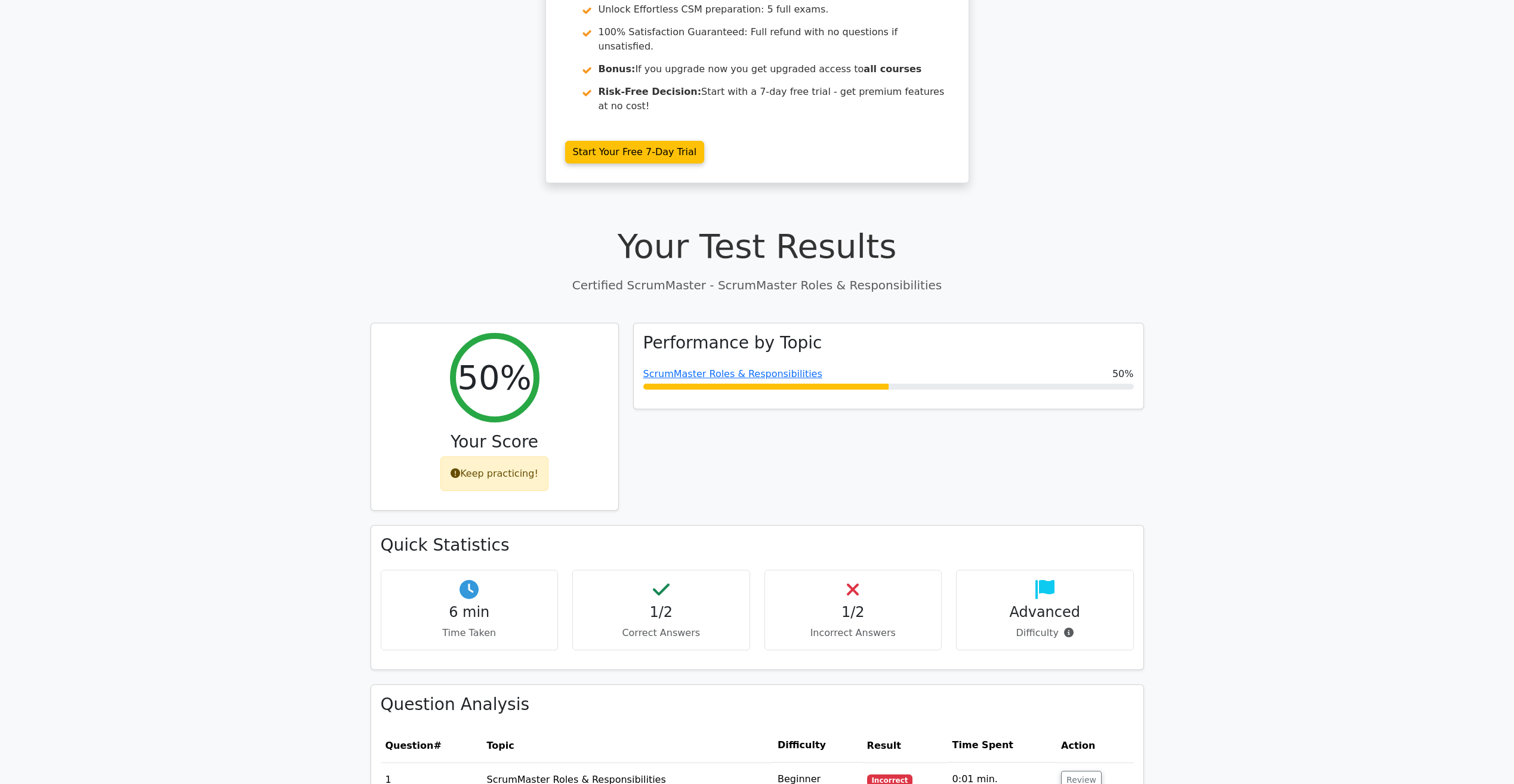
scroll to position [239, 0]
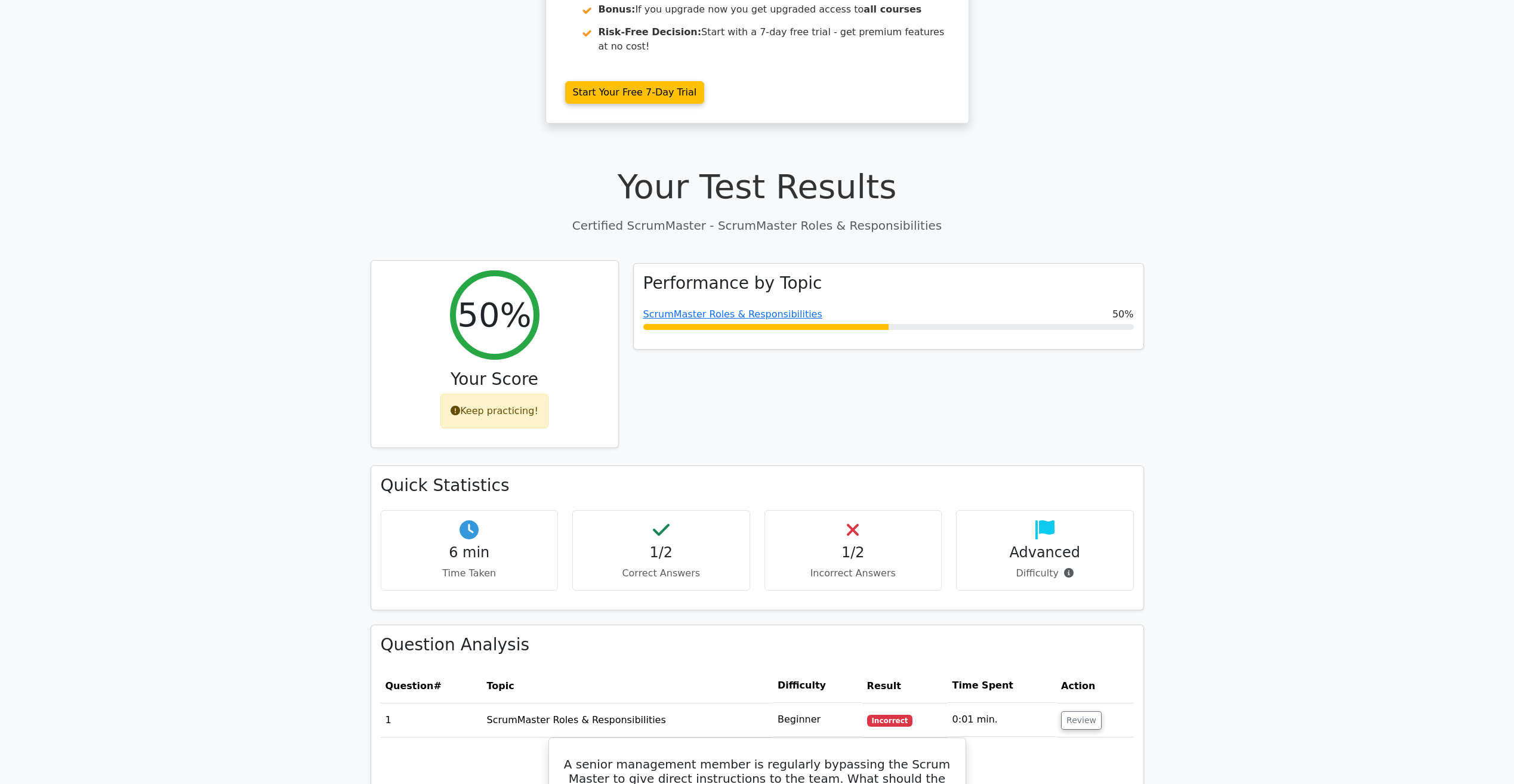
click at [508, 394] on div "Keep practicing!" at bounding box center [495, 411] width 108 height 34
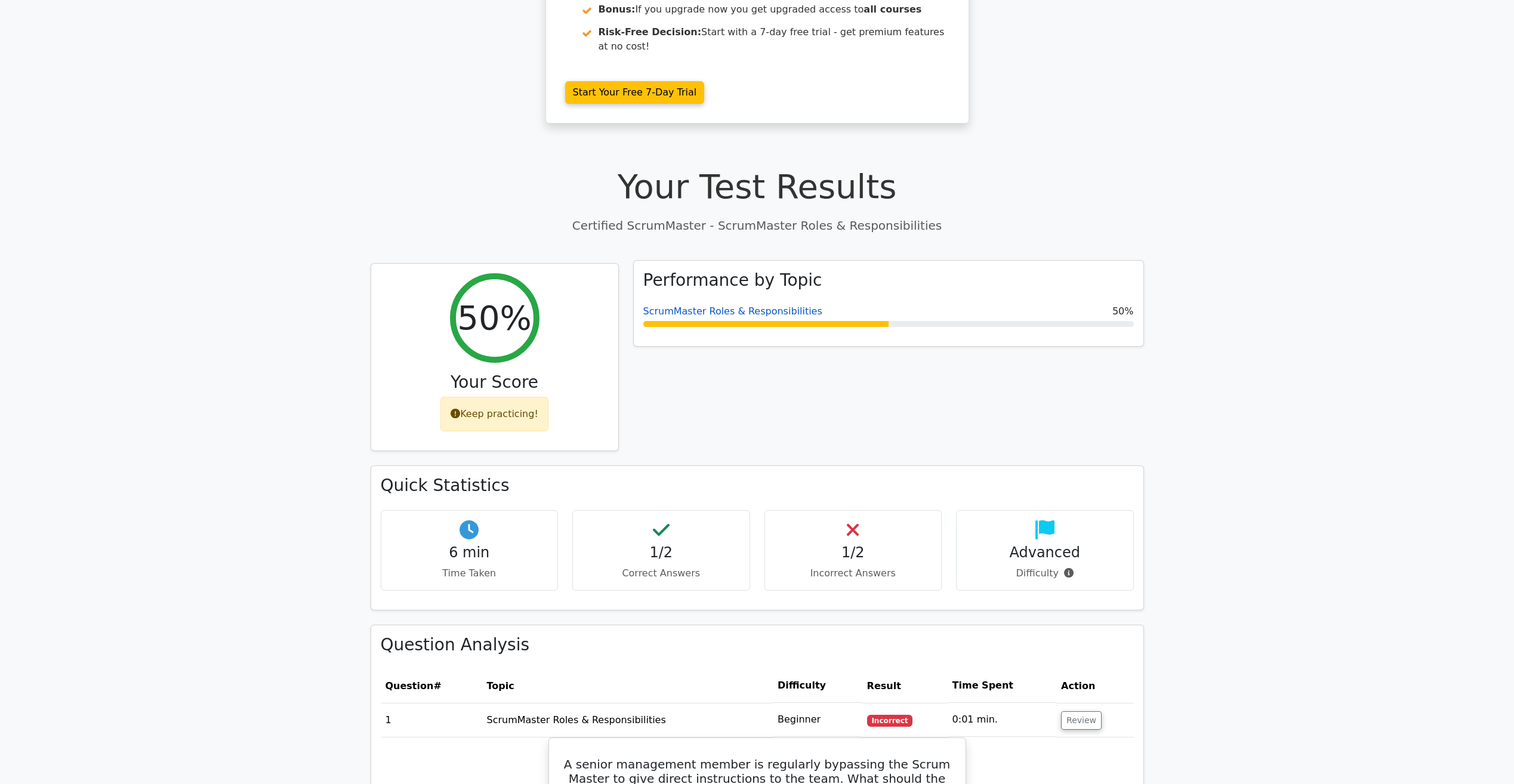
click at [762, 306] on link "ScrumMaster Roles & Responsibilities" at bounding box center [733, 311] width 179 height 11
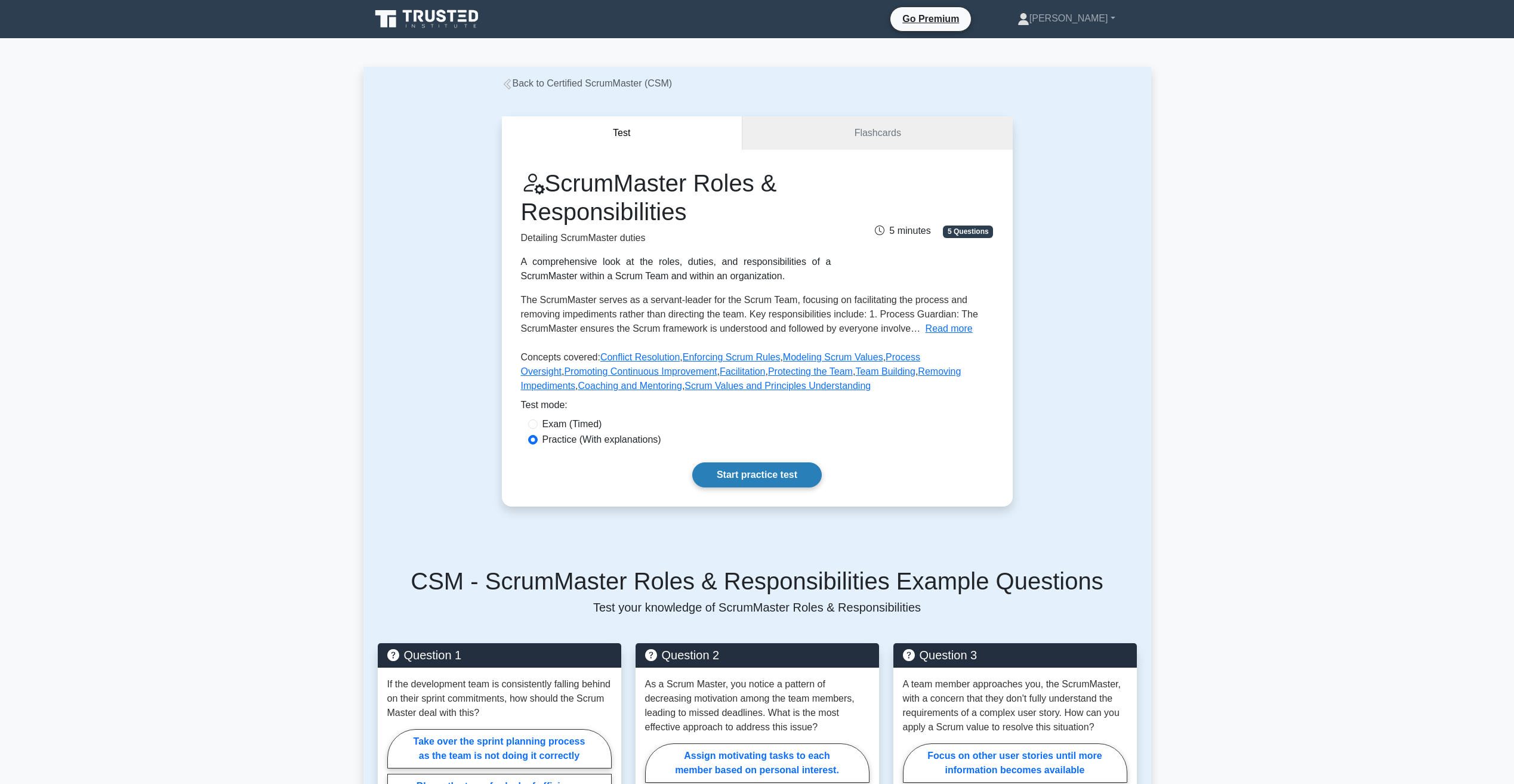
click at [749, 469] on link "Start practice test" at bounding box center [757, 475] width 129 height 25
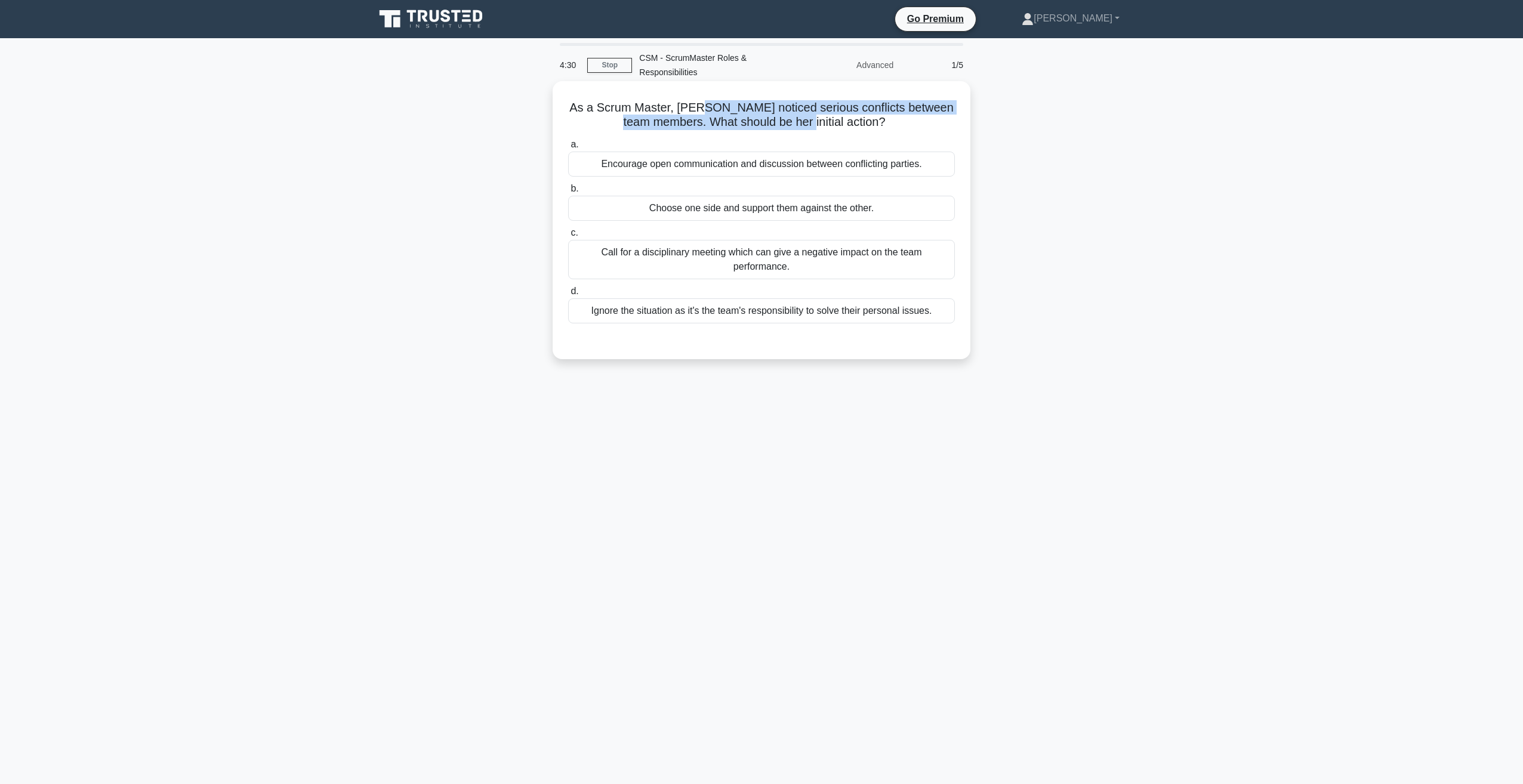
drag, startPoint x: 721, startPoint y: 107, endPoint x: 835, endPoint y: 124, distance: 115.3
click at [835, 124] on h5 "As a Scrum Master, Sarah noticed serious conflicts between team members. What s…" at bounding box center [761, 115] width 389 height 30
drag, startPoint x: 835, startPoint y: 124, endPoint x: 829, endPoint y: 129, distance: 7.8
click at [835, 124] on h5 "As a Scrum Master, Sarah noticed serious conflicts between team members. What s…" at bounding box center [761, 115] width 389 height 30
click at [740, 166] on div "Encourage open communication and discussion between conflicting parties." at bounding box center [762, 163] width 386 height 25
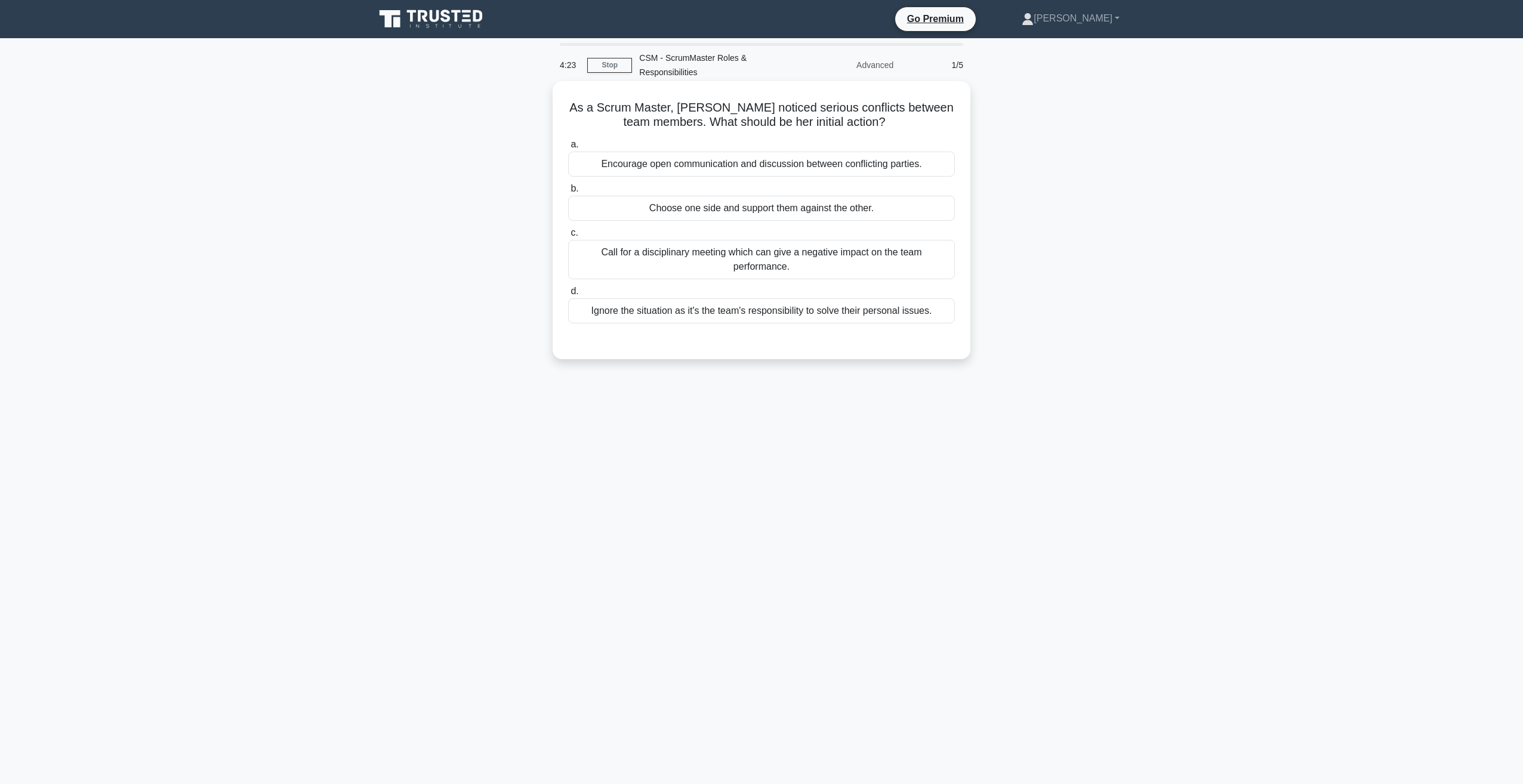
click at [568, 148] on input "a. Encourage open communication and discussion between conflicting parties." at bounding box center [568, 144] width 0 height 8
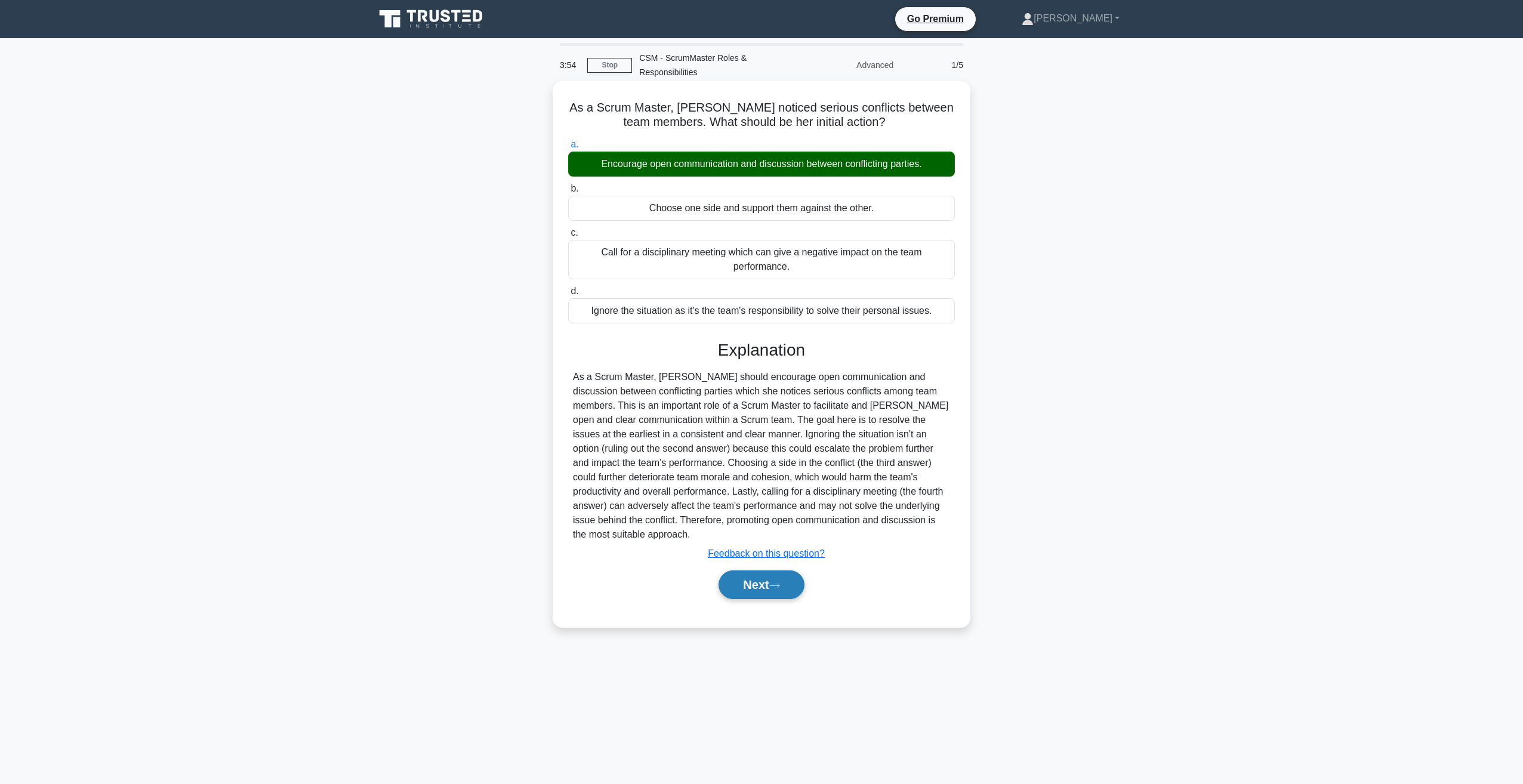
click at [776, 582] on icon at bounding box center [774, 586] width 11 height 7
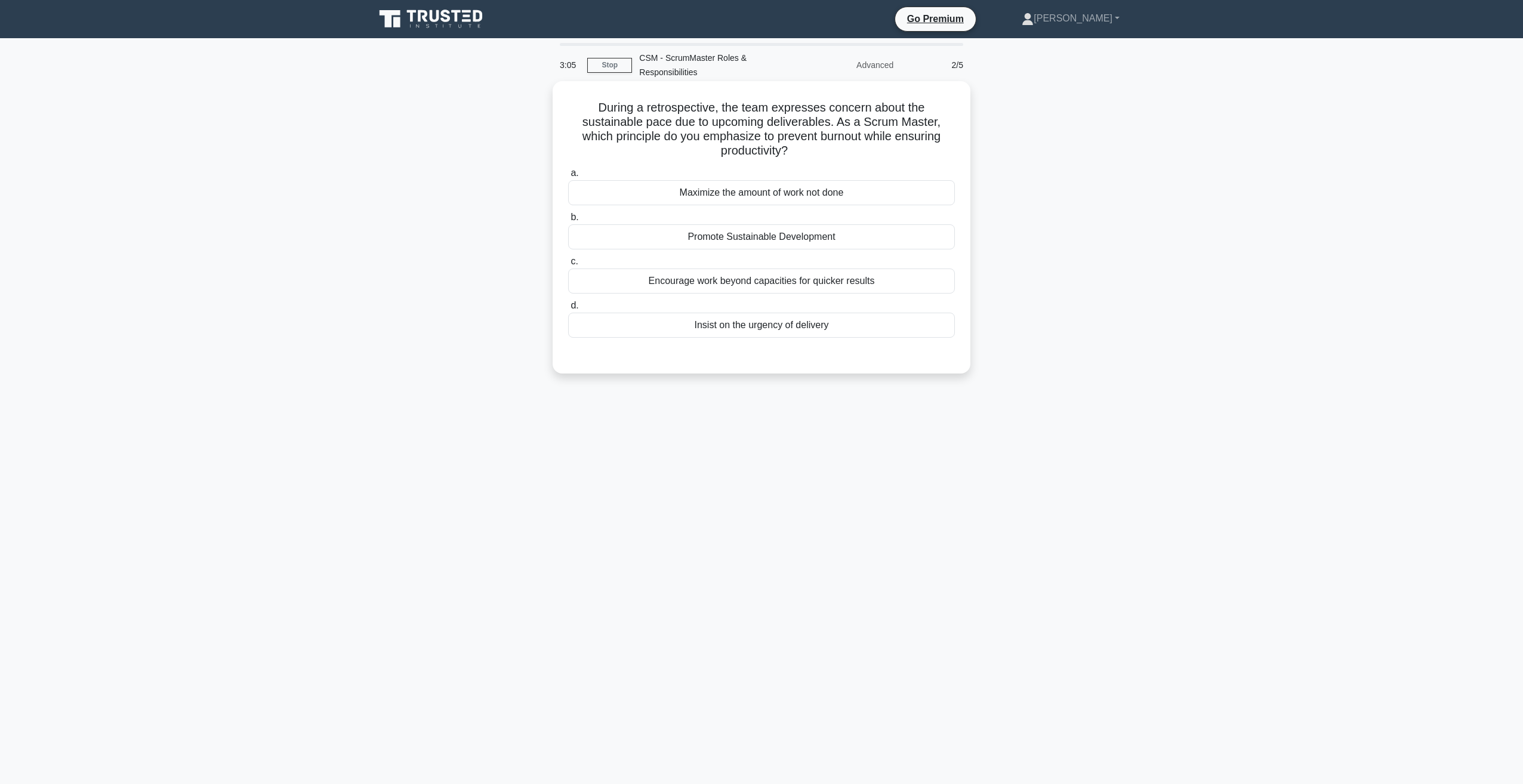
click at [807, 246] on div "Promote Sustainable Development" at bounding box center [762, 236] width 386 height 25
click at [568, 221] on input "b. Promote Sustainable Development" at bounding box center [568, 217] width 0 height 8
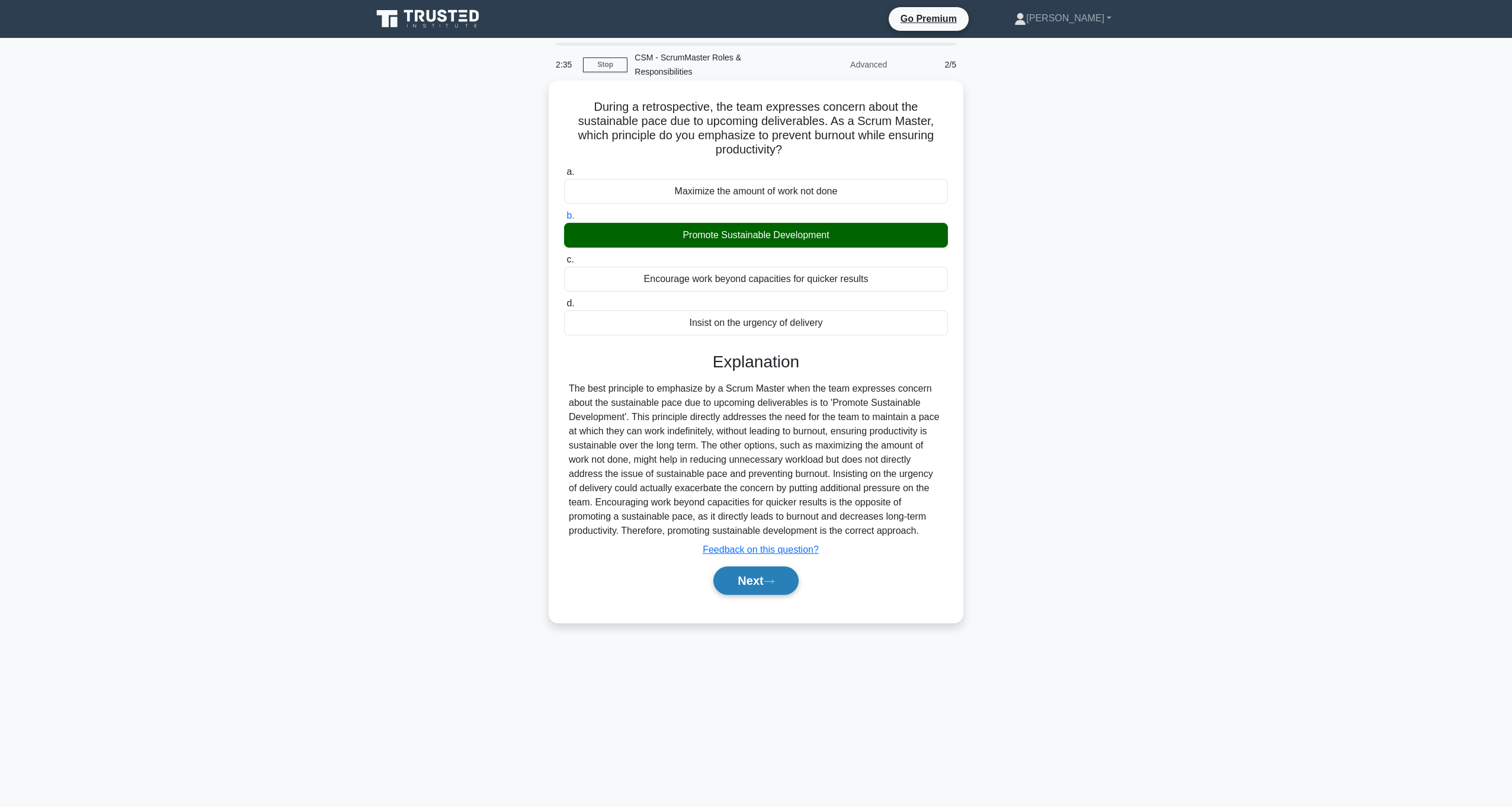
click at [751, 580] on button "Next" at bounding box center [755, 581] width 85 height 29
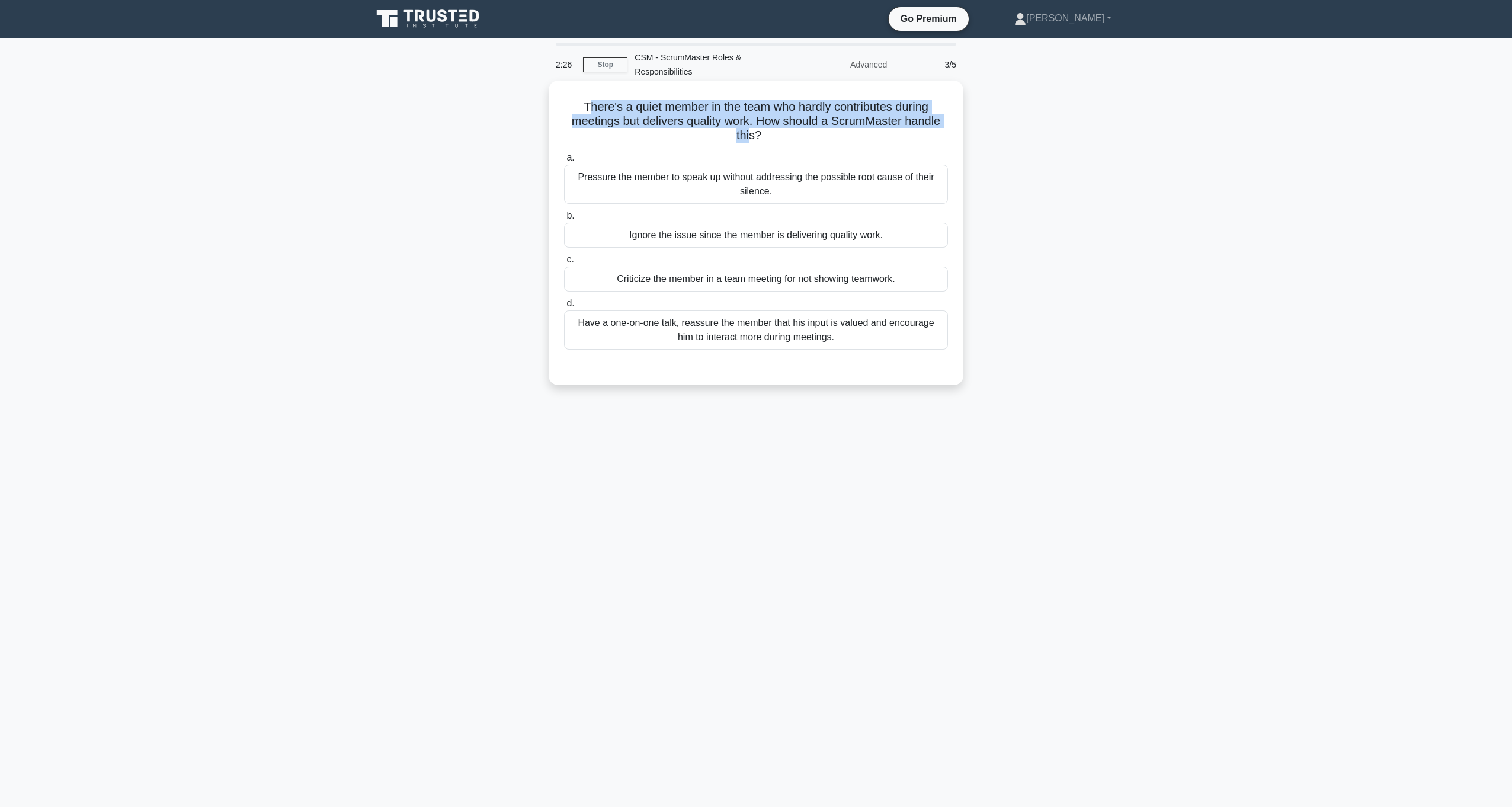
drag, startPoint x: 581, startPoint y: 98, endPoint x: 750, endPoint y: 132, distance: 172.4
click at [750, 132] on h5 "There's a quiet member in the team who hardly contributes during meetings but d…" at bounding box center [755, 122] width 386 height 44
click at [1091, 193] on div "There's a quiet member in the team who hardly contributes during meetings but d…" at bounding box center [755, 243] width 782 height 319
click at [669, 324] on div "Have a one-on-one talk, reassure the member that his input is valued and encour…" at bounding box center [756, 330] width 384 height 39
click at [564, 308] on input "d. Have a one-on-one talk, reassure the member that his input is valued and enc…" at bounding box center [564, 304] width 0 height 8
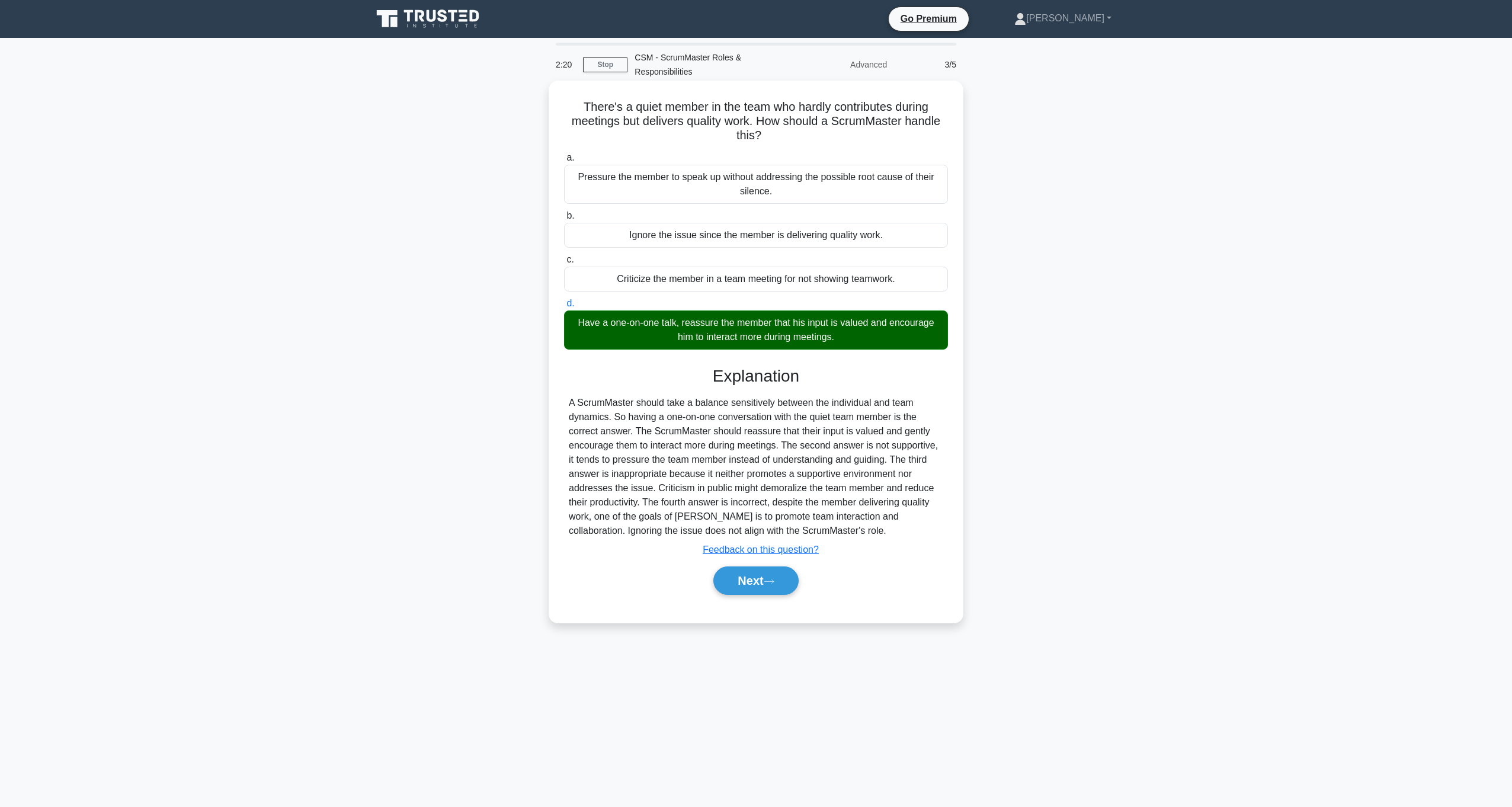
click at [606, 342] on div "Have a one-on-one talk, reassure the member that his input is valued and encour…" at bounding box center [756, 330] width 384 height 39
click at [564, 308] on input "d. Have a one-on-one talk, reassure the member that his input is valued and enc…" at bounding box center [564, 304] width 0 height 8
click at [606, 342] on div "Have a one-on-one talk, reassure the member that his input is valued and encour…" at bounding box center [756, 330] width 384 height 39
click at [564, 308] on input "d. Have a one-on-one talk, reassure the member that his input is valued and enc…" at bounding box center [564, 304] width 0 height 8
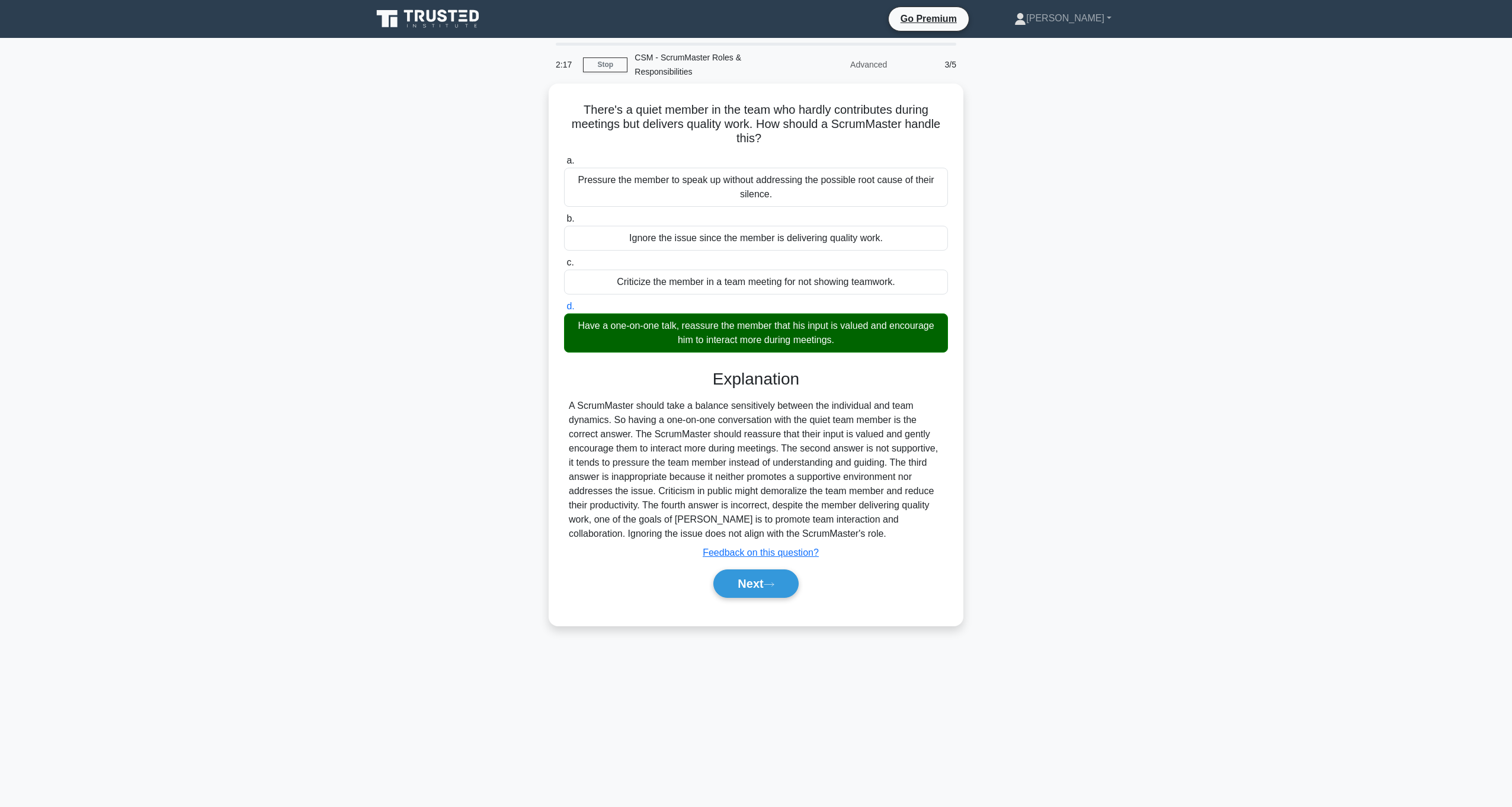
click at [1078, 353] on div "There's a quiet member in the team who hardly contributes during meetings but d…" at bounding box center [755, 362] width 782 height 557
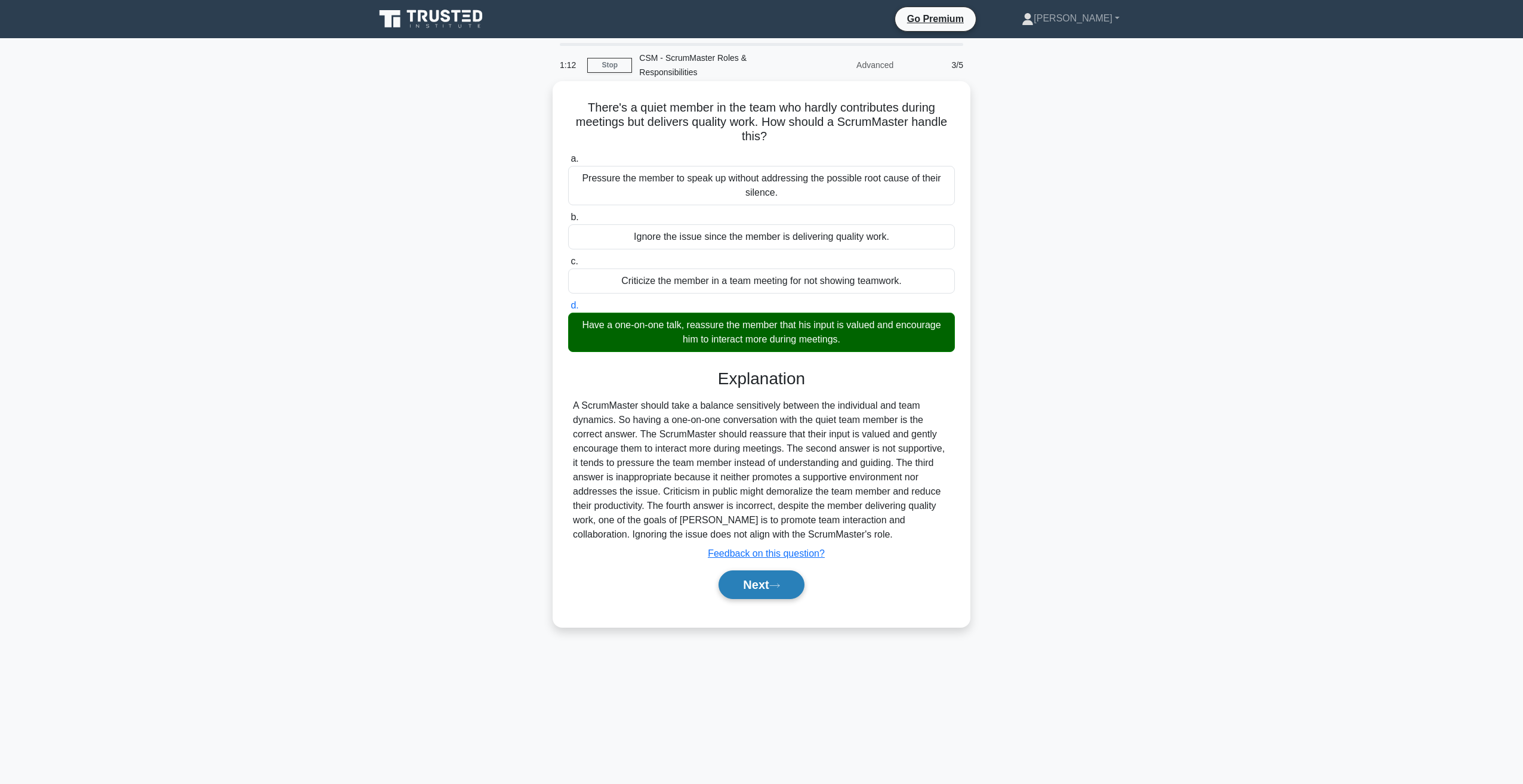
click at [754, 580] on button "Next" at bounding box center [761, 585] width 85 height 29
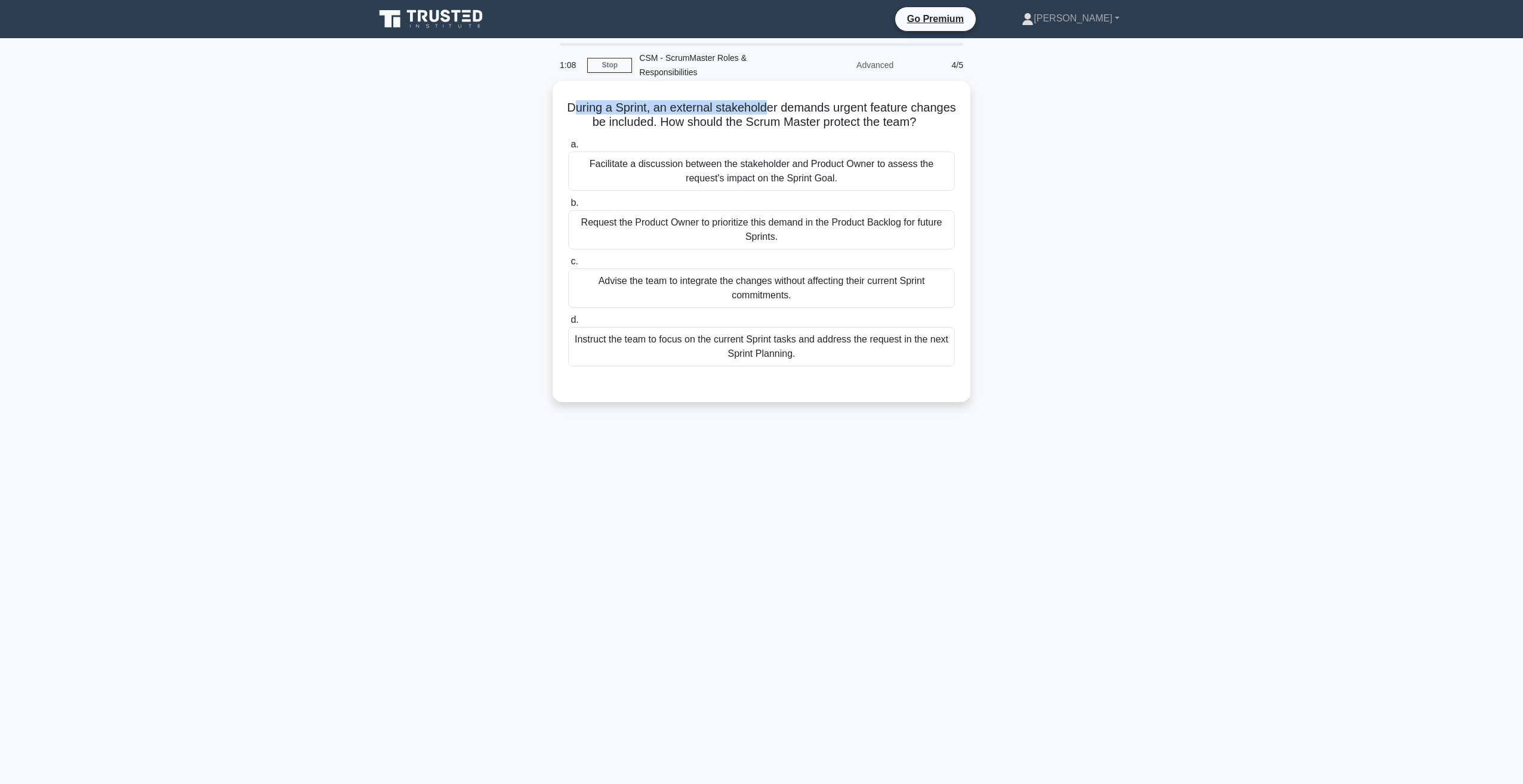
drag, startPoint x: 593, startPoint y: 109, endPoint x: 793, endPoint y: 111, distance: 200.0
click at [793, 111] on h5 "During a Sprint, an external stakeholder demands urgent feature changes be incl…" at bounding box center [761, 115] width 389 height 30
drag, startPoint x: 793, startPoint y: 111, endPoint x: 1081, endPoint y: 320, distance: 355.8
click at [1081, 320] on div "During a Sprint, an external stakeholder demands urgent feature changes be incl…" at bounding box center [761, 252] width 787 height 335
click at [694, 190] on div "Facilitate a discussion between the stakeholder and Product Owner to assess the…" at bounding box center [762, 171] width 386 height 40
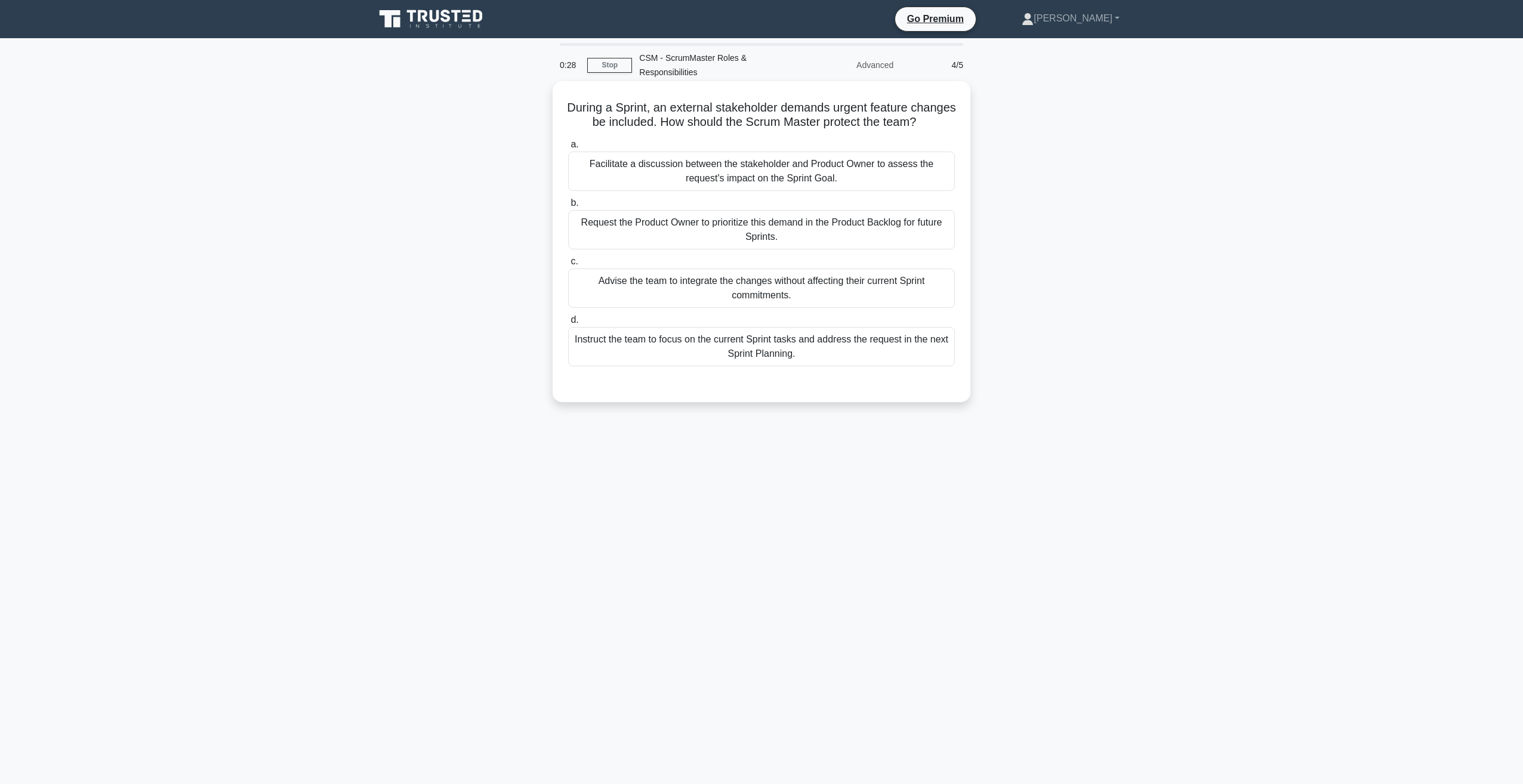
click at [568, 148] on input "a. Facilitate a discussion between the stakeholder and Product Owner to assess …" at bounding box center [568, 144] width 0 height 8
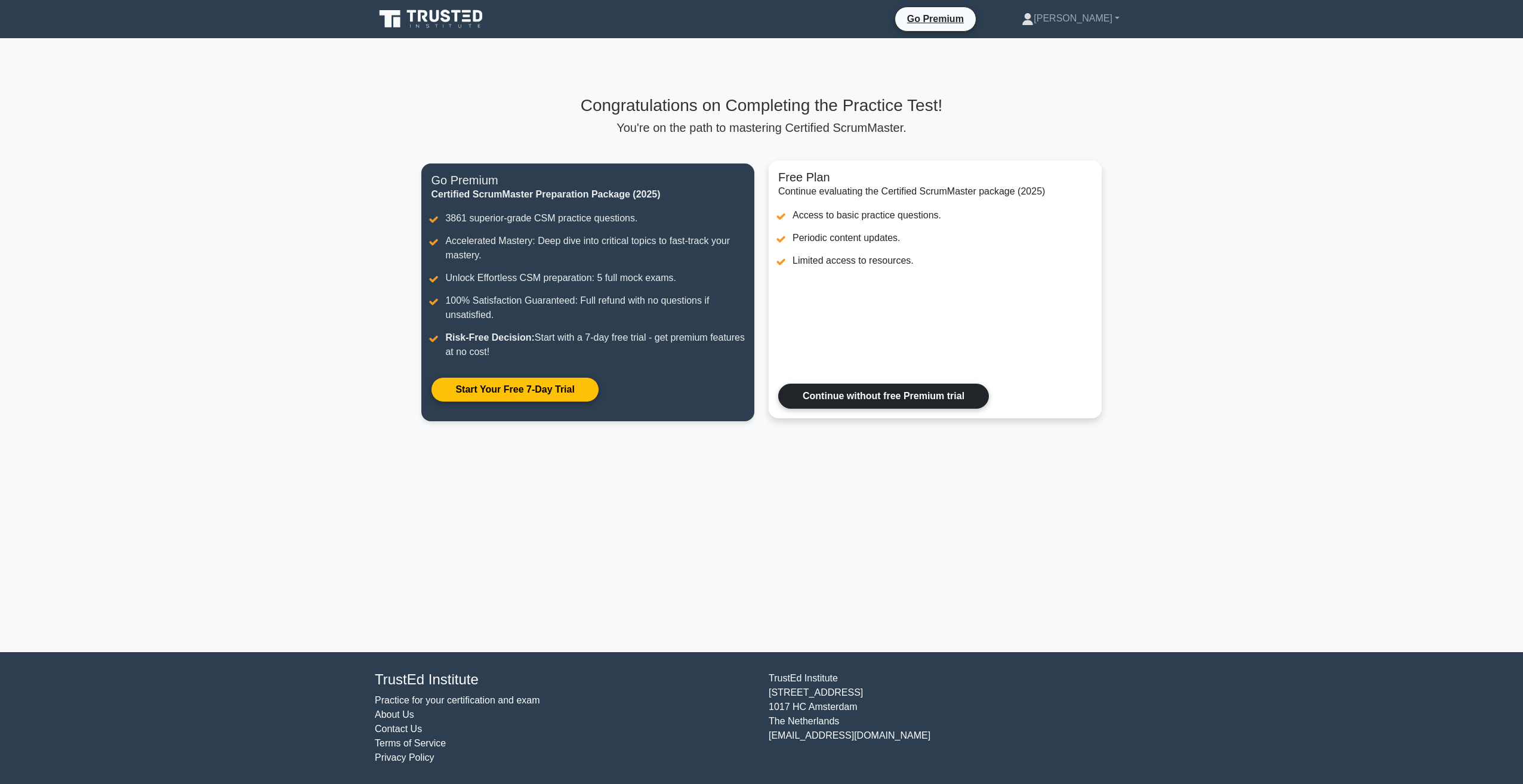
click at [880, 397] on link "Continue without free Premium trial" at bounding box center [883, 395] width 211 height 25
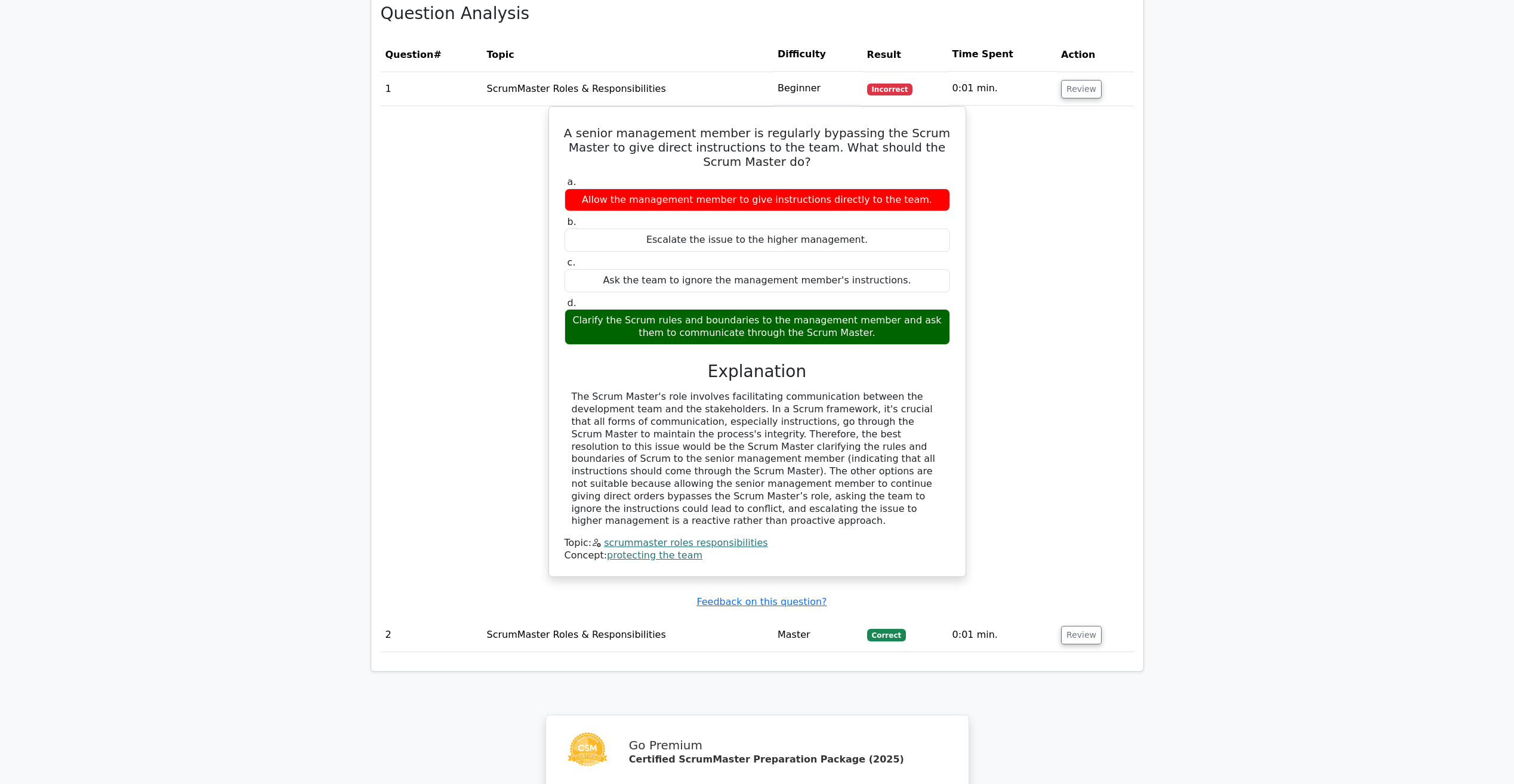
scroll to position [716, 0]
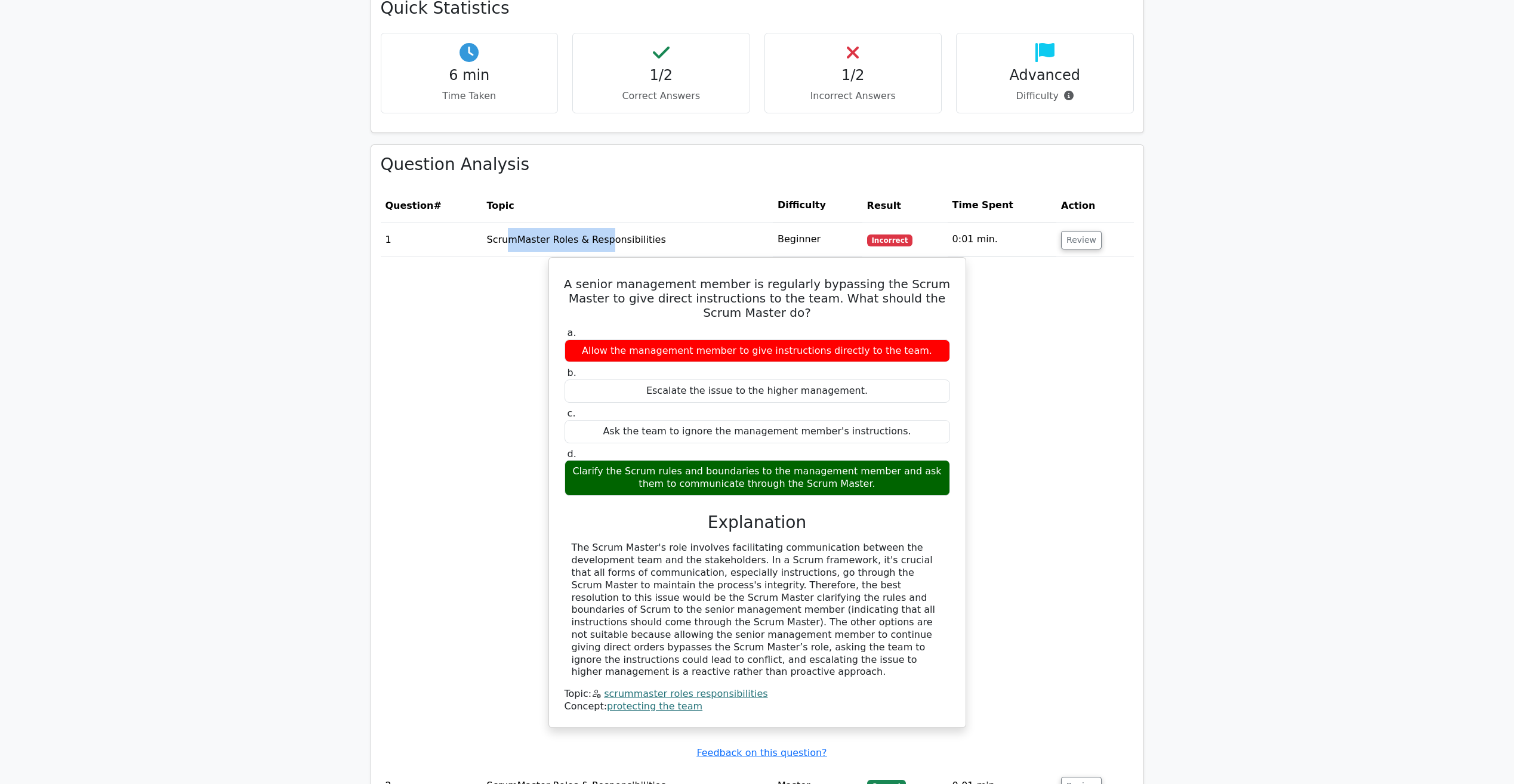
drag, startPoint x: 507, startPoint y: 195, endPoint x: 600, endPoint y: 197, distance: 93.0
click at [600, 223] on td "ScrumMaster Roles & Responsibilities" at bounding box center [628, 240] width 291 height 34
click at [601, 223] on td "ScrumMaster Roles & Responsibilities" at bounding box center [628, 240] width 291 height 34
click at [1067, 231] on button "Review" at bounding box center [1081, 240] width 40 height 18
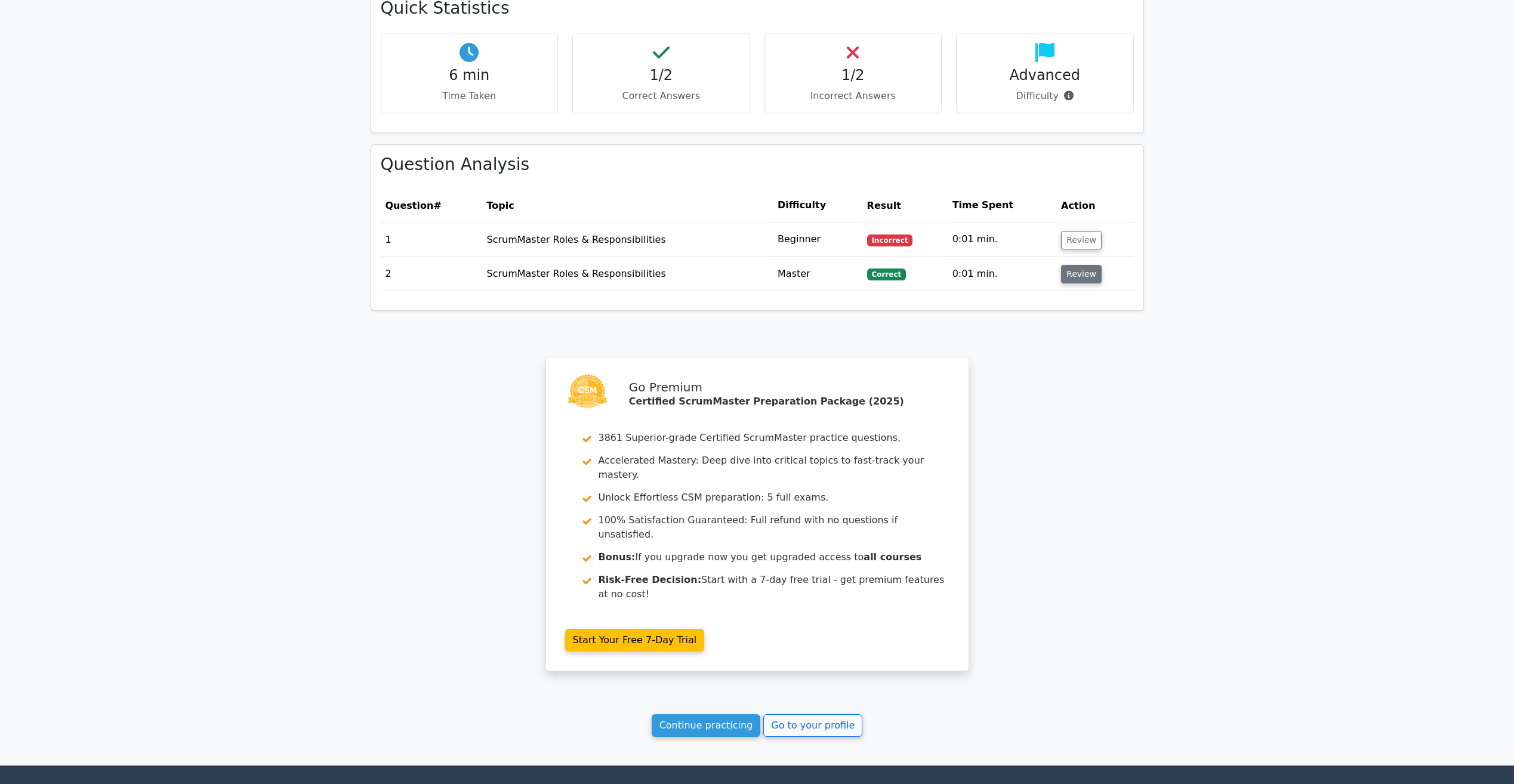
click at [1067, 265] on button "Review" at bounding box center [1081, 274] width 40 height 18
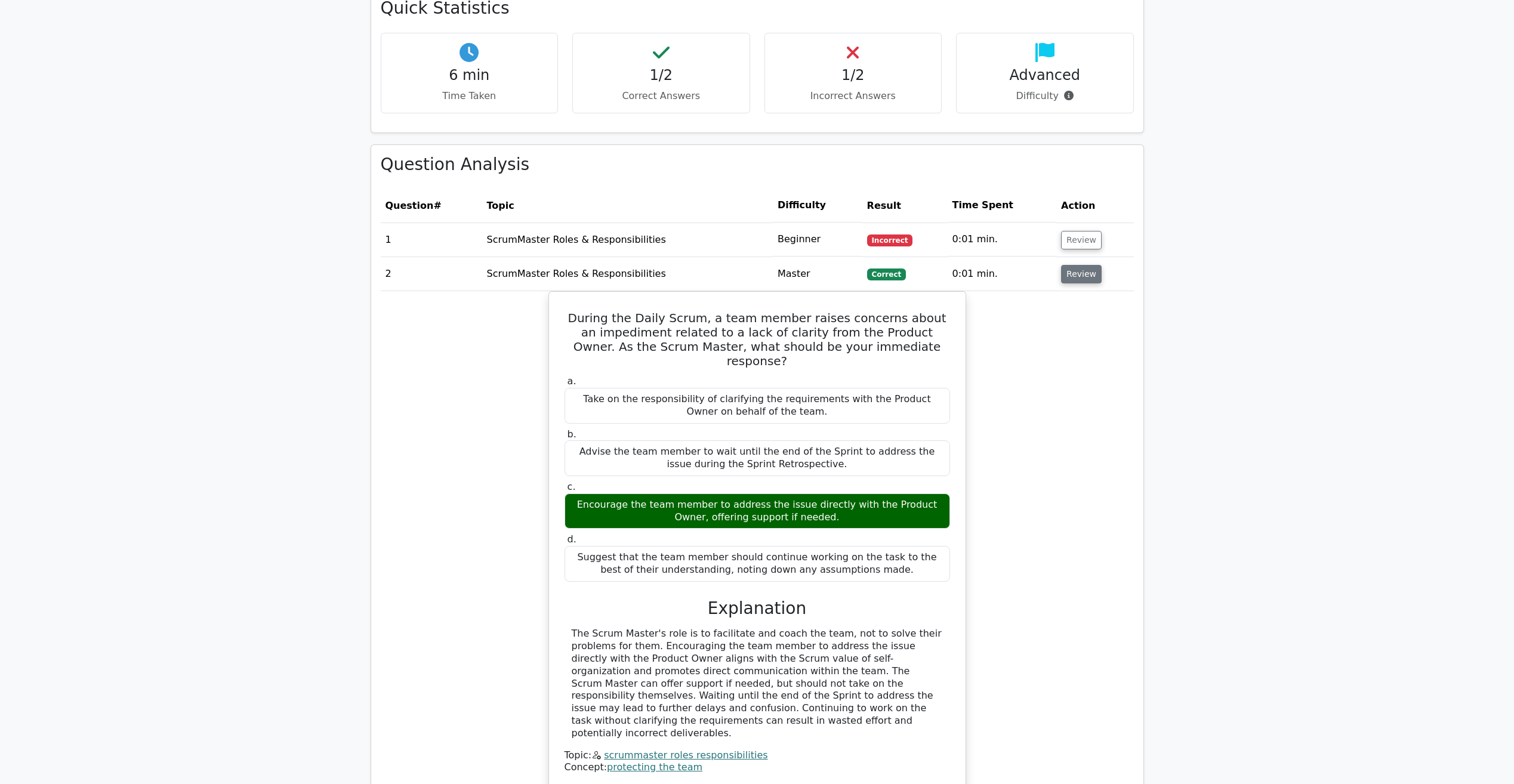
click at [1067, 265] on button "Review" at bounding box center [1081, 274] width 40 height 18
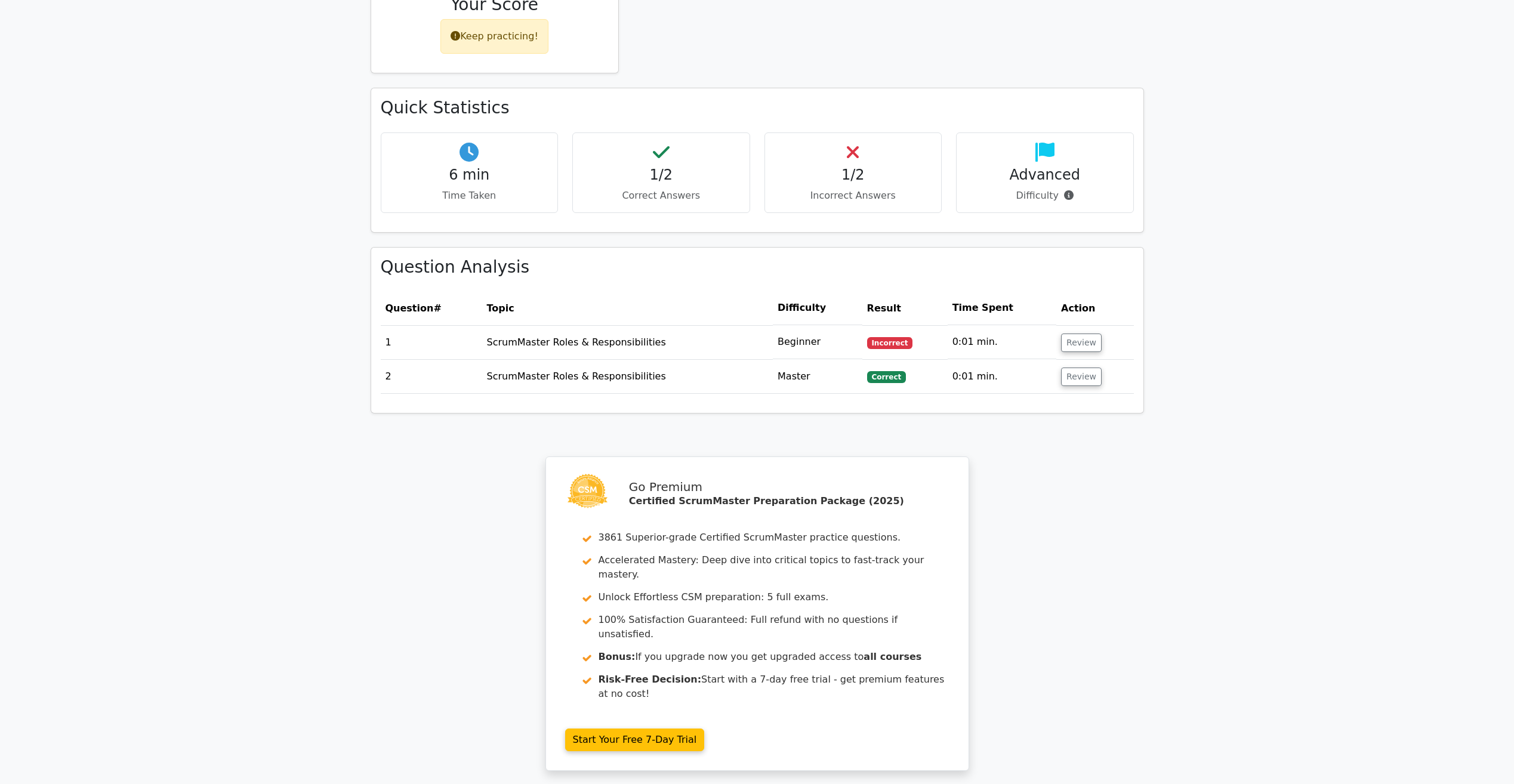
scroll to position [0, 0]
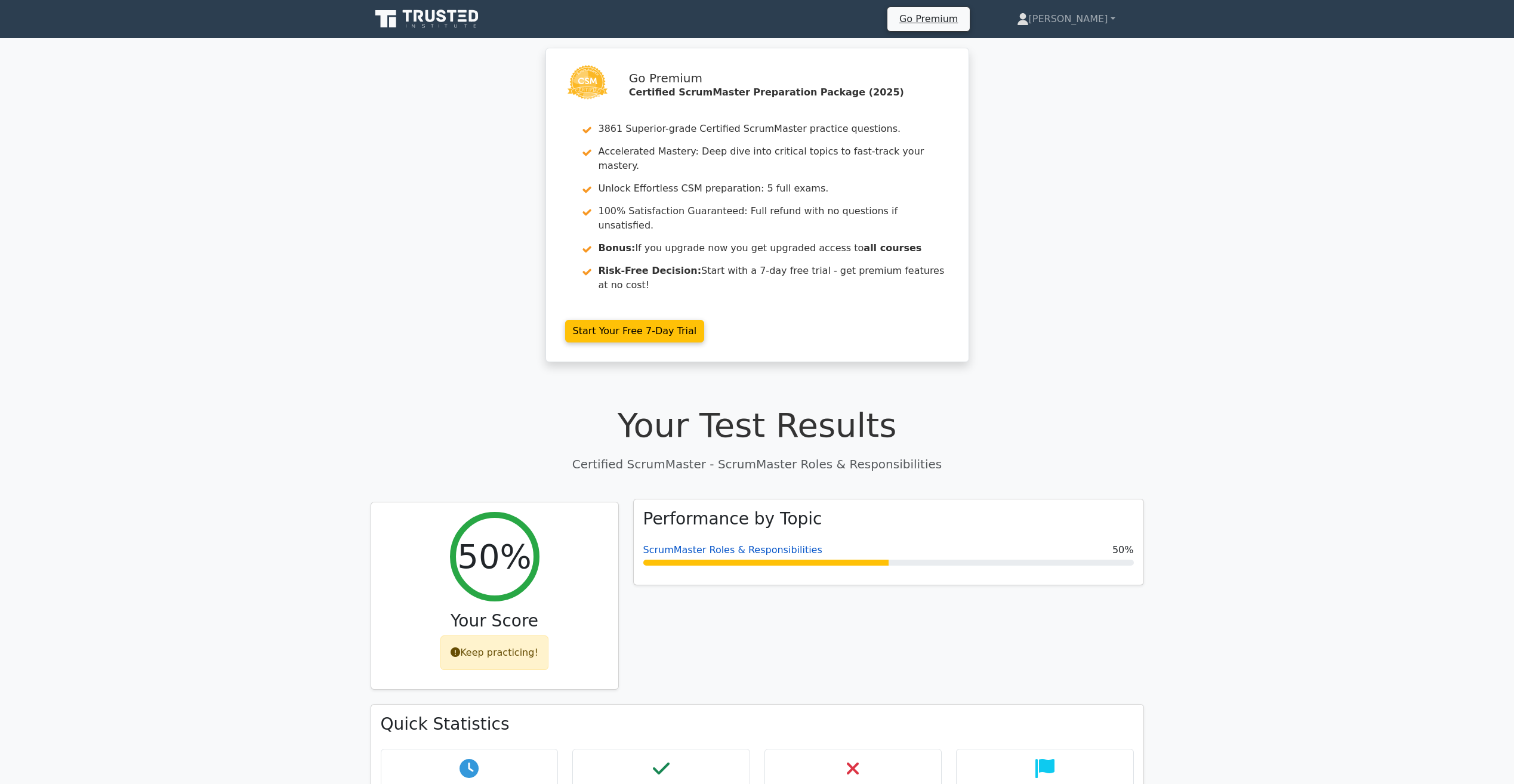
click at [720, 544] on link "ScrumMaster Roles & Responsibilities" at bounding box center [733, 549] width 179 height 11
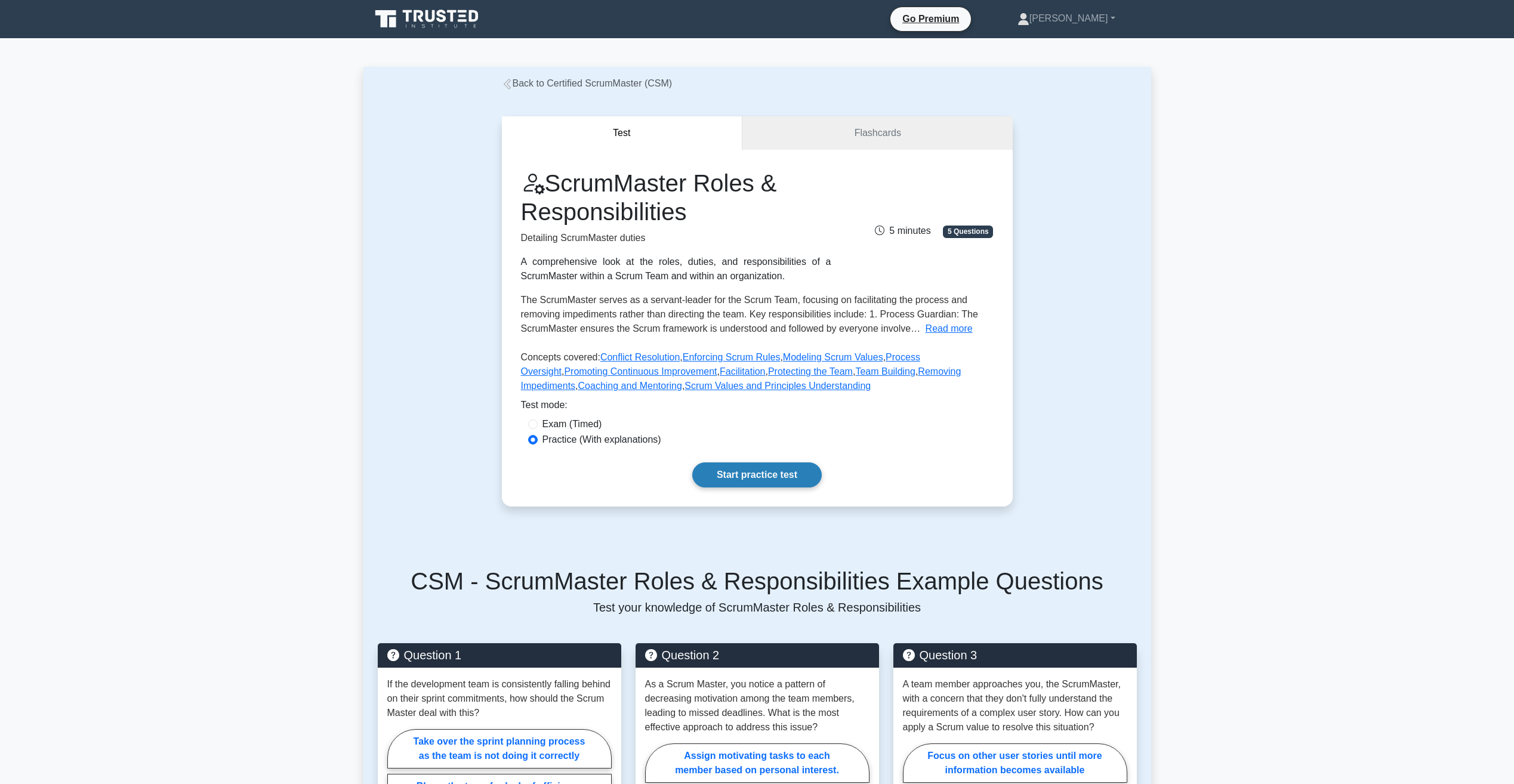
click at [765, 475] on link "Start practice test" at bounding box center [757, 475] width 129 height 25
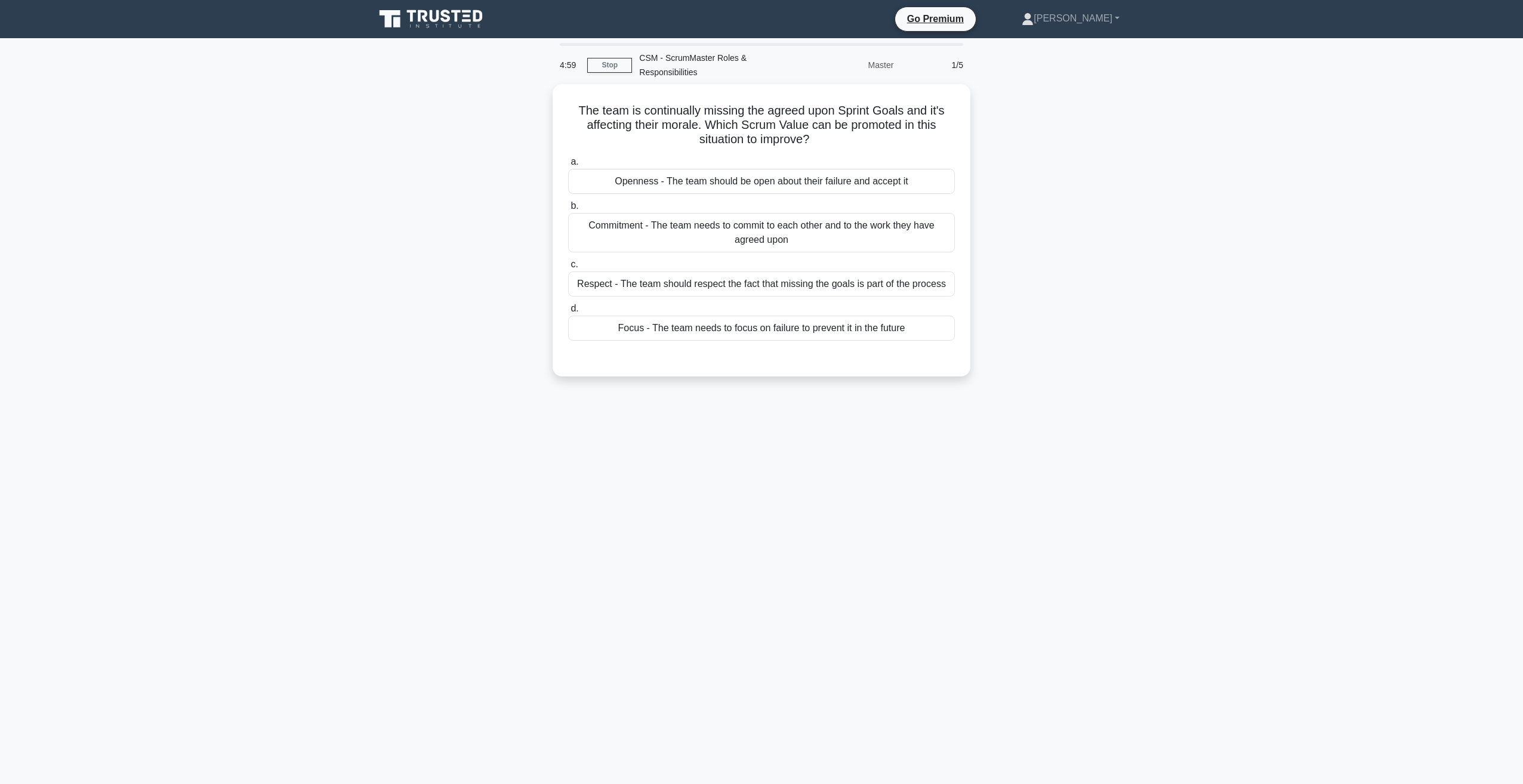
click at [454, 183] on div "The team is continually missing the agreed upon Sprint Goals and it's affecting…" at bounding box center [761, 237] width 787 height 306
click at [871, 471] on div "4:31 Stop CSM - ScrumMaster Roles & Responsibilities Master 1/5 The team is con…" at bounding box center [761, 341] width 787 height 596
click at [839, 182] on div "Openness - The team should be open about their failure and accept it" at bounding box center [762, 178] width 386 height 25
click at [568, 163] on input "a. Openness - The team should be open about their failure and accept it" at bounding box center [568, 159] width 0 height 8
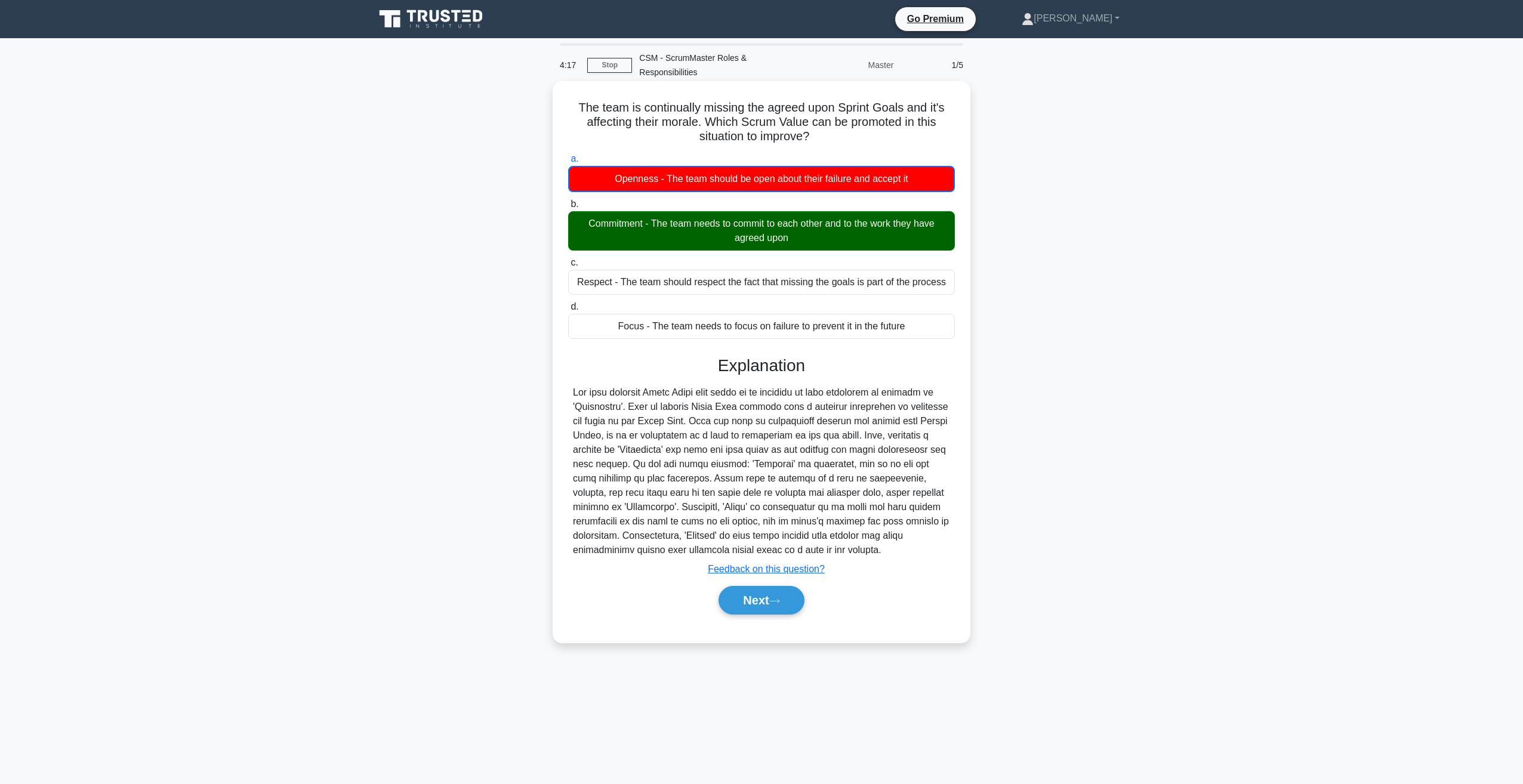
click at [777, 239] on div "Commitment - The team needs to commit to each other and to the work they have a…" at bounding box center [762, 231] width 386 height 40
click at [568, 208] on input "b. Commitment - The team needs to commit to each other and to the work they hav…" at bounding box center [568, 205] width 0 height 8
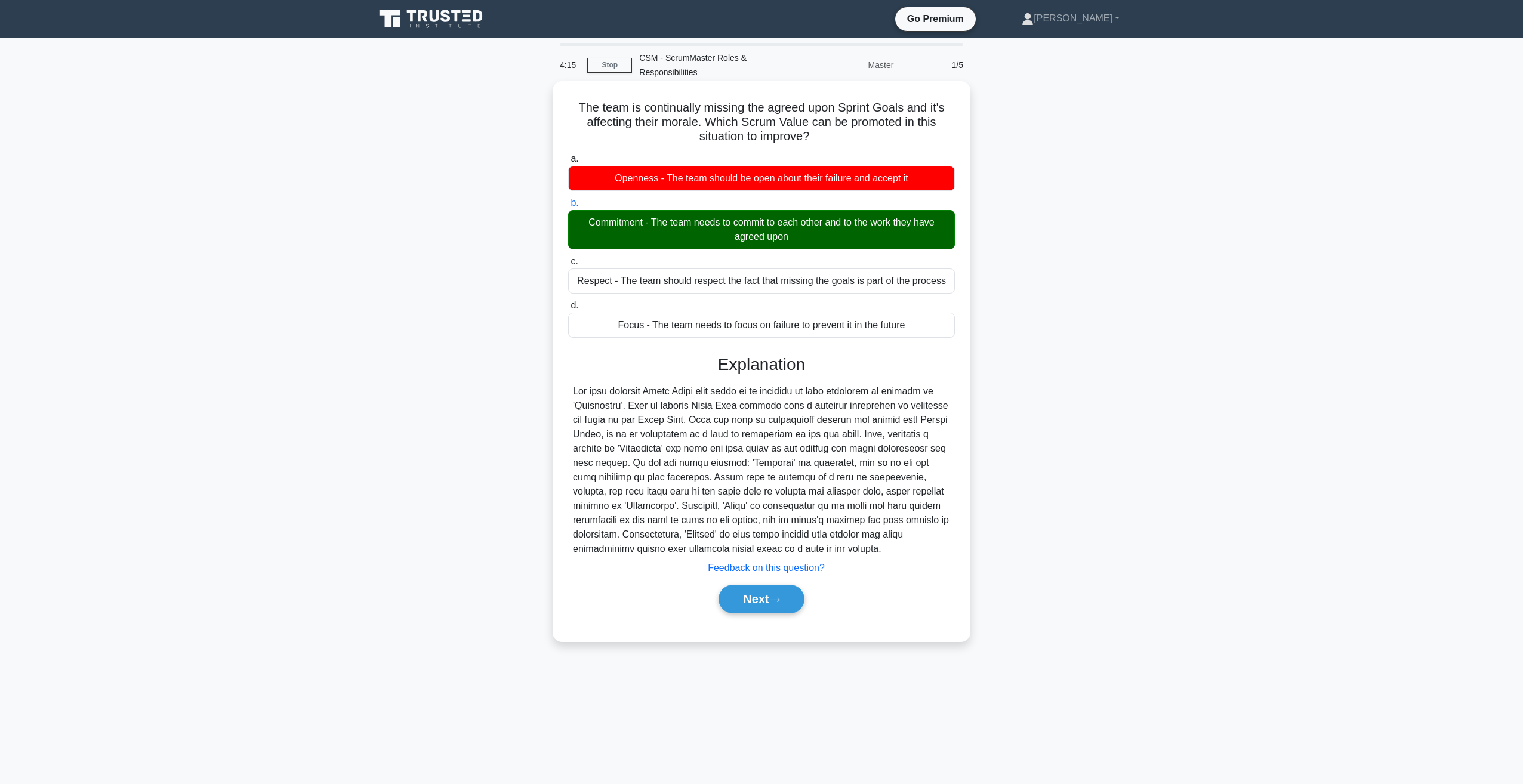
click at [642, 223] on div "Commitment - The team needs to commit to each other and to the work they have a…" at bounding box center [762, 230] width 386 height 40
click at [568, 207] on input "b. Commitment - The team needs to commit to each other and to the work they hav…" at bounding box center [568, 203] width 0 height 8
click at [622, 228] on div "Commitment - The team needs to commit to each other and to the work they have a…" at bounding box center [762, 230] width 386 height 40
click at [568, 207] on input "b. Commitment - The team needs to commit to each other and to the work they hav…" at bounding box center [568, 203] width 0 height 8
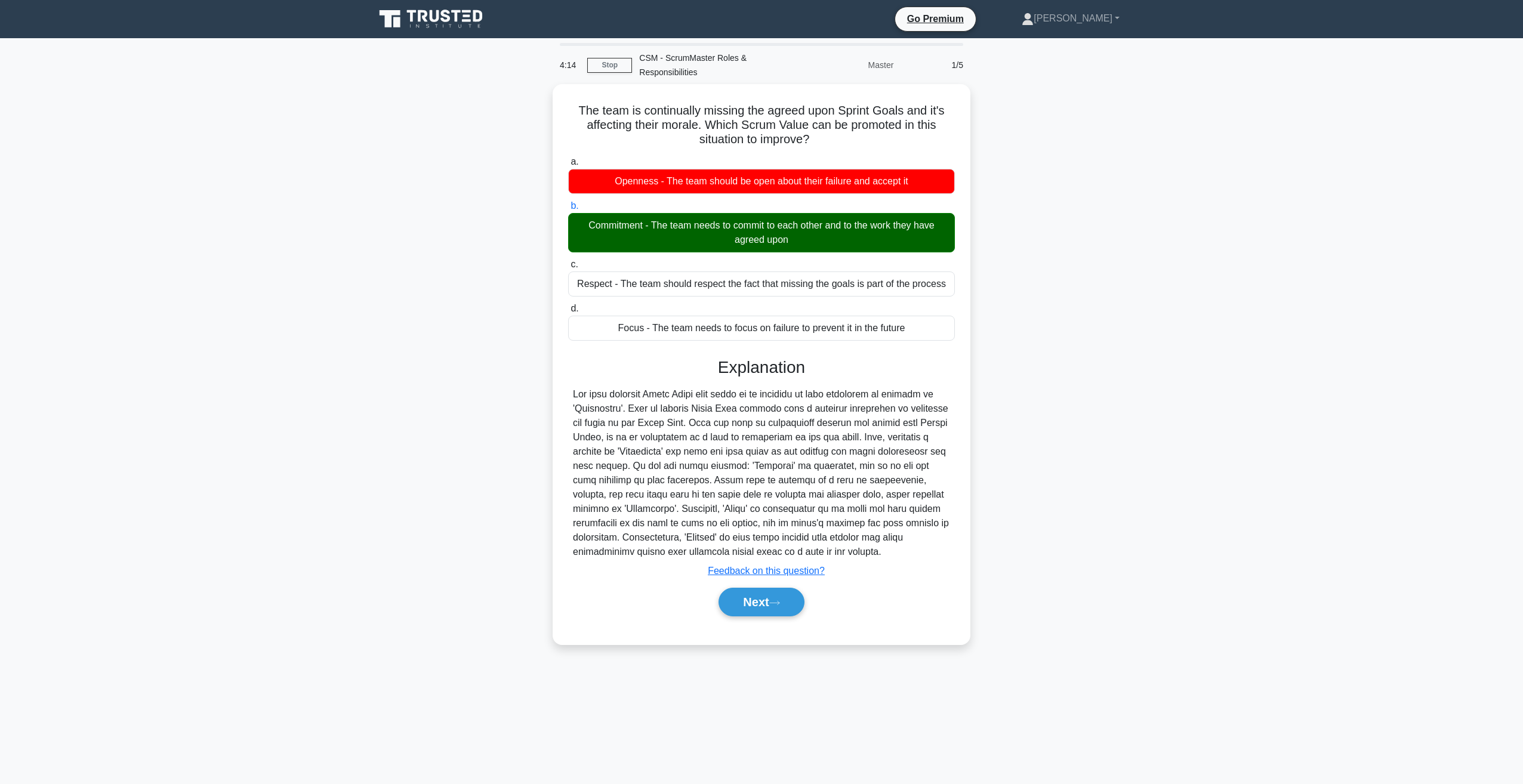
click at [454, 181] on div "The team is continually missing the agreed upon Sprint Goals and it's affecting…" at bounding box center [761, 371] width 787 height 574
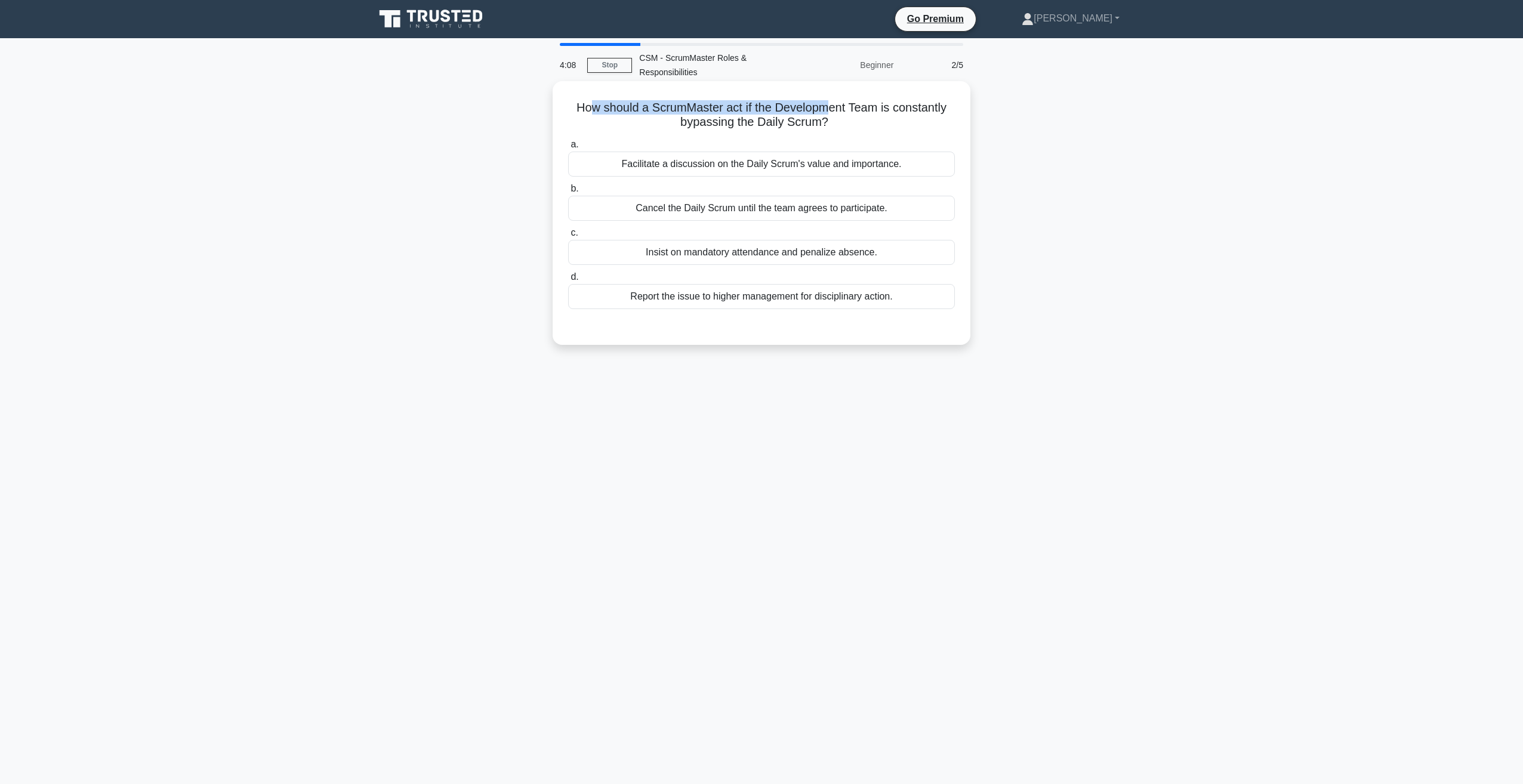
drag, startPoint x: 592, startPoint y: 106, endPoint x: 826, endPoint y: 108, distance: 234.0
click at [826, 108] on h5 "How should a ScrumMaster act if the Development Team is constantly bypassing th…" at bounding box center [761, 115] width 389 height 30
drag, startPoint x: 826, startPoint y: 108, endPoint x: 803, endPoint y: 118, distance: 25.1
click at [803, 118] on h5 "How should a ScrumMaster act if the Development Team is constantly bypassing th…" at bounding box center [761, 115] width 389 height 30
click at [1043, 127] on div "How should a ScrumMaster act if the Development Team is constantly bypassing th…" at bounding box center [761, 224] width 787 height 278
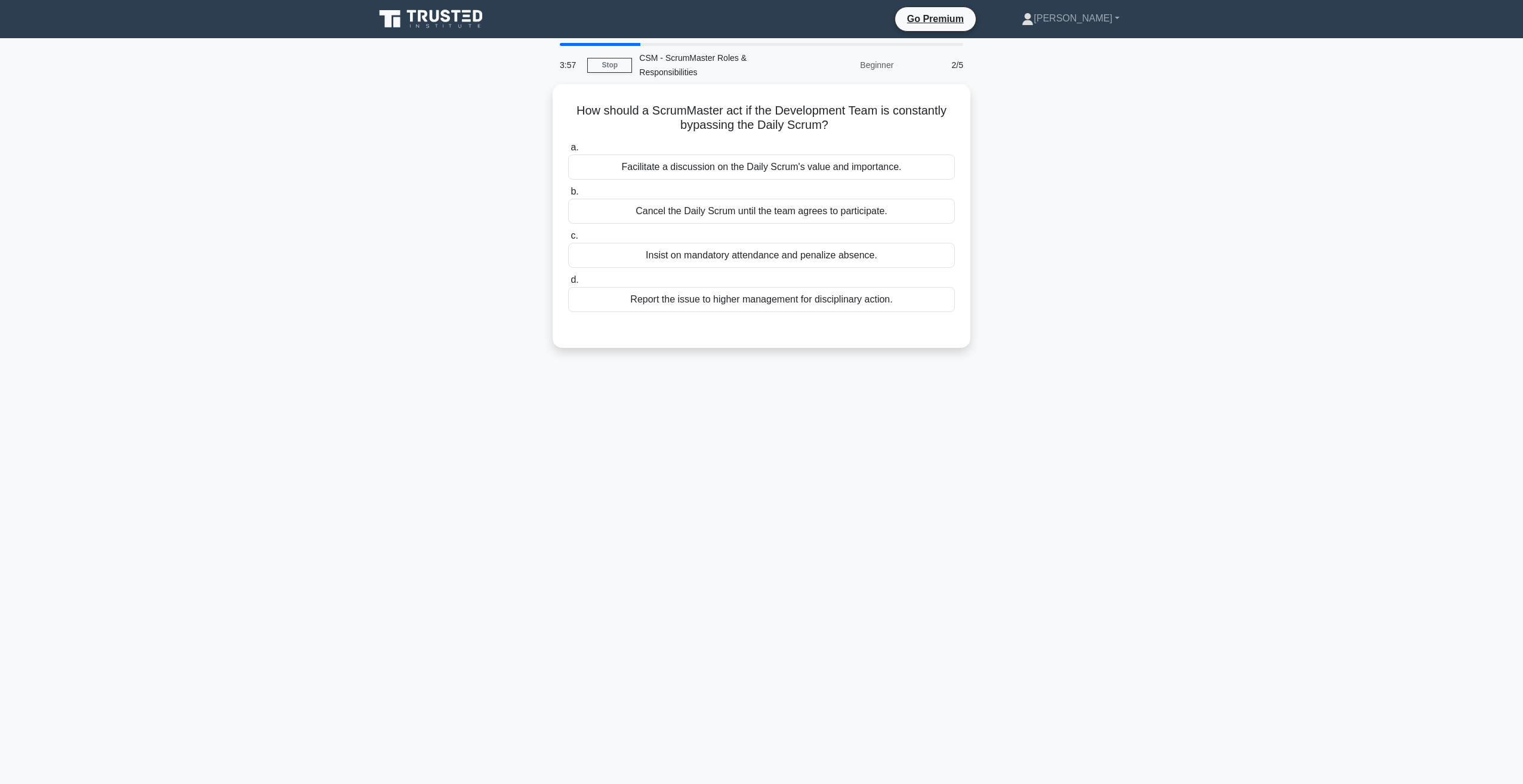
click at [1059, 530] on div "3:57 Stop CSM - ScrumMaster Roles & Responsibilities Beginner 2/5 How should a …" at bounding box center [761, 341] width 787 height 596
click at [771, 168] on div "Facilitate a discussion on the Daily Scrum's value and importance." at bounding box center [762, 163] width 386 height 25
click at [568, 148] on input "a. Facilitate a discussion on the Daily Scrum's value and importance." at bounding box center [568, 144] width 0 height 8
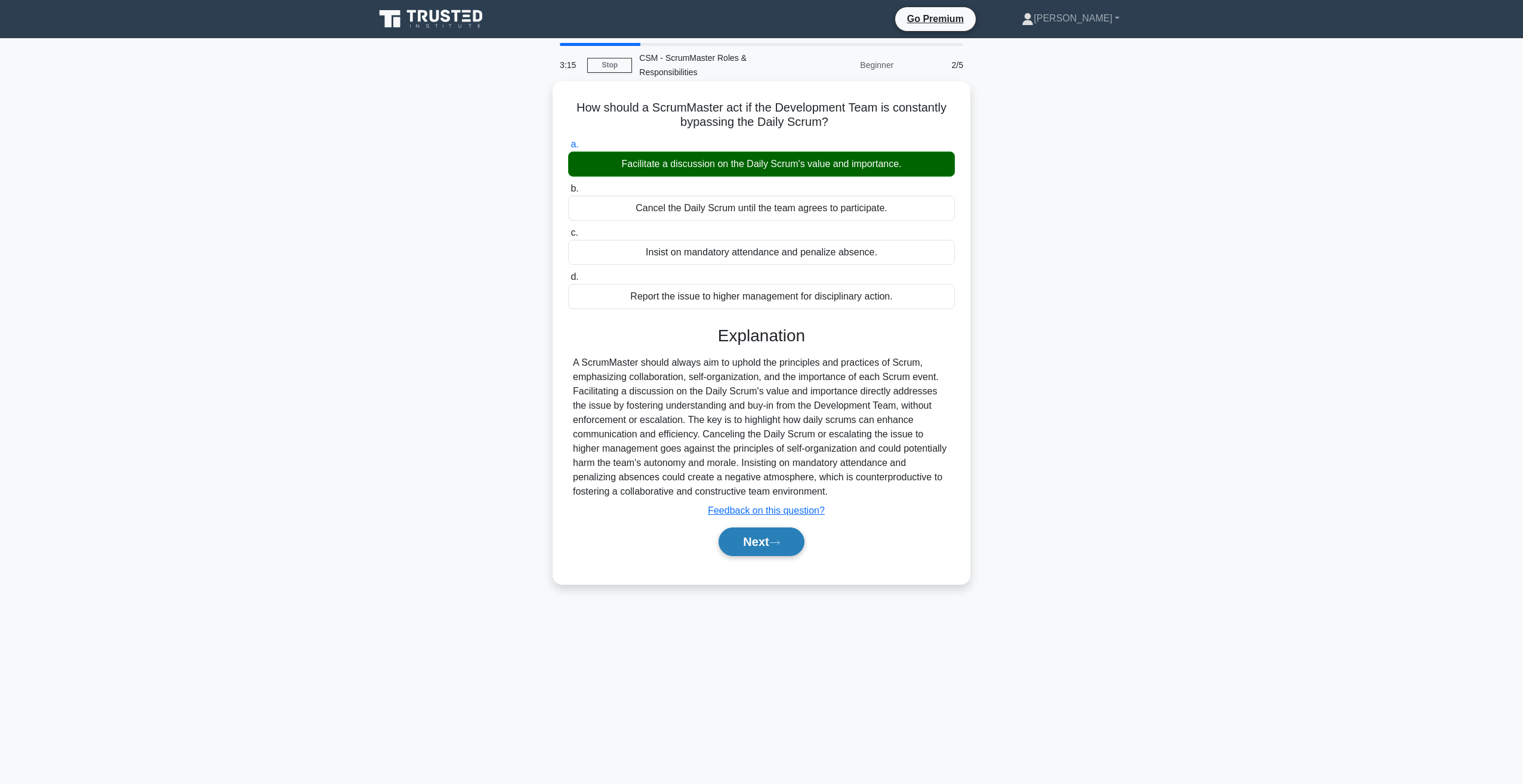
click at [765, 553] on button "Next" at bounding box center [761, 541] width 85 height 29
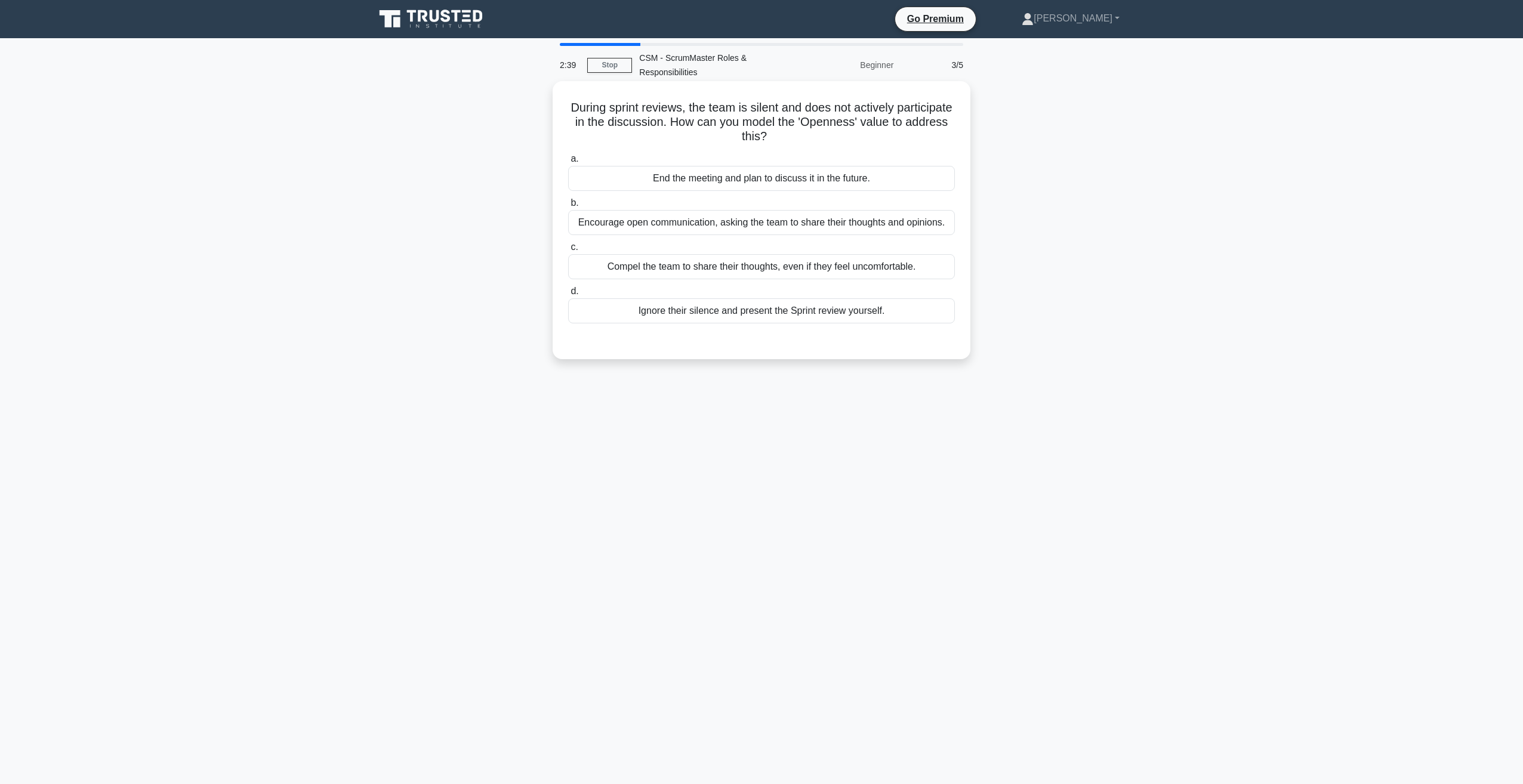
click at [809, 271] on div "Compel the team to share their thoughts, even if they feel uncomfortable." at bounding box center [762, 266] width 386 height 25
click at [568, 251] on input "c. Compel the team to share their thoughts, even if they feel uncomfortable." at bounding box center [568, 247] width 0 height 8
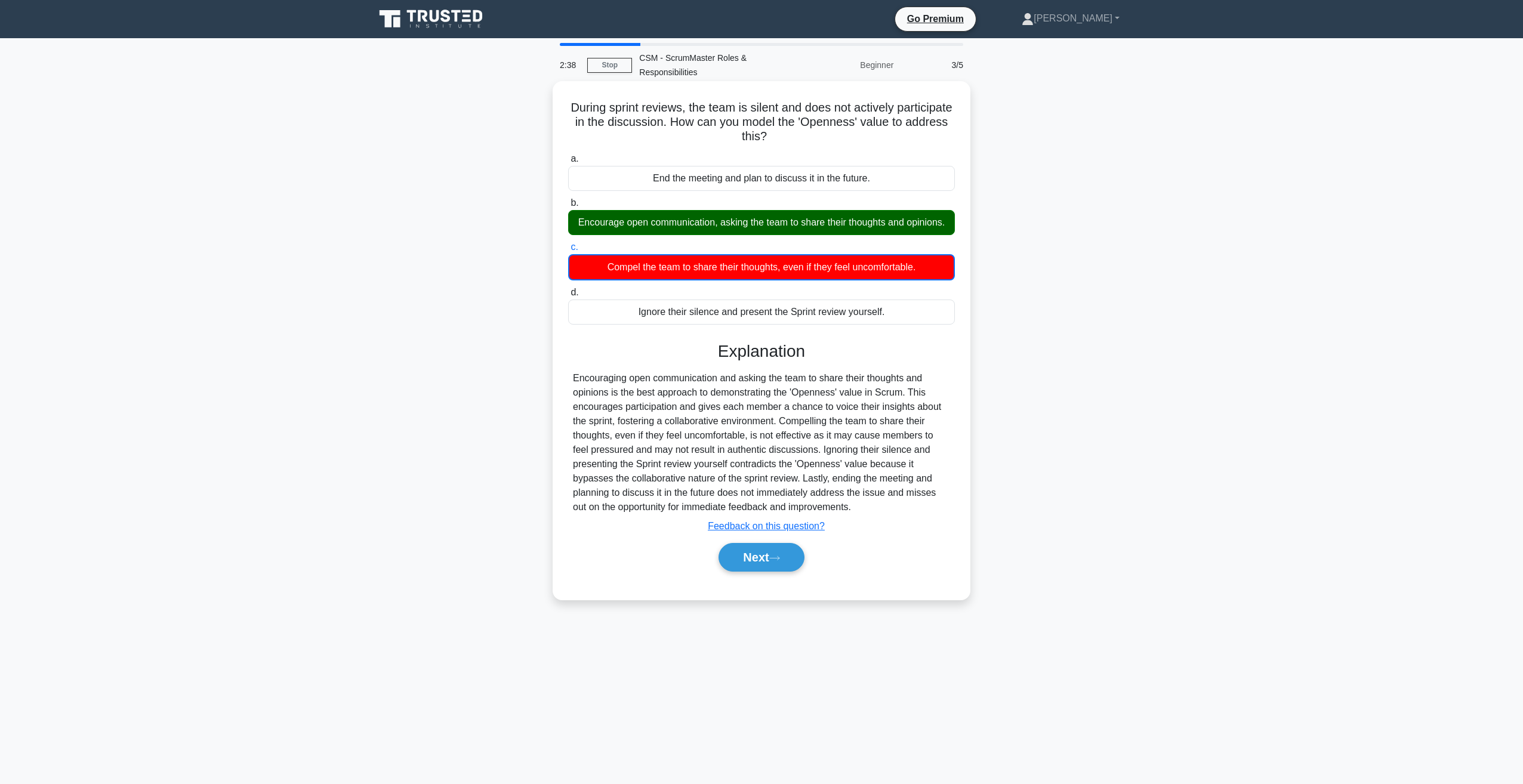
click at [775, 214] on div "Encourage open communication, asking the team to share their thoughts and opini…" at bounding box center [762, 222] width 386 height 25
click at [568, 207] on input "b. Encourage open communication, asking the team to share their thoughts and op…" at bounding box center [568, 203] width 0 height 8
click at [769, 224] on div "Encourage open communication, asking the team to share their thoughts and opini…" at bounding box center [762, 222] width 386 height 25
click at [568, 207] on input "b. Encourage open communication, asking the team to share their thoughts and op…" at bounding box center [568, 203] width 0 height 8
click at [766, 235] on div "Encourage open communication, asking the team to share their thoughts and opini…" at bounding box center [762, 222] width 386 height 25
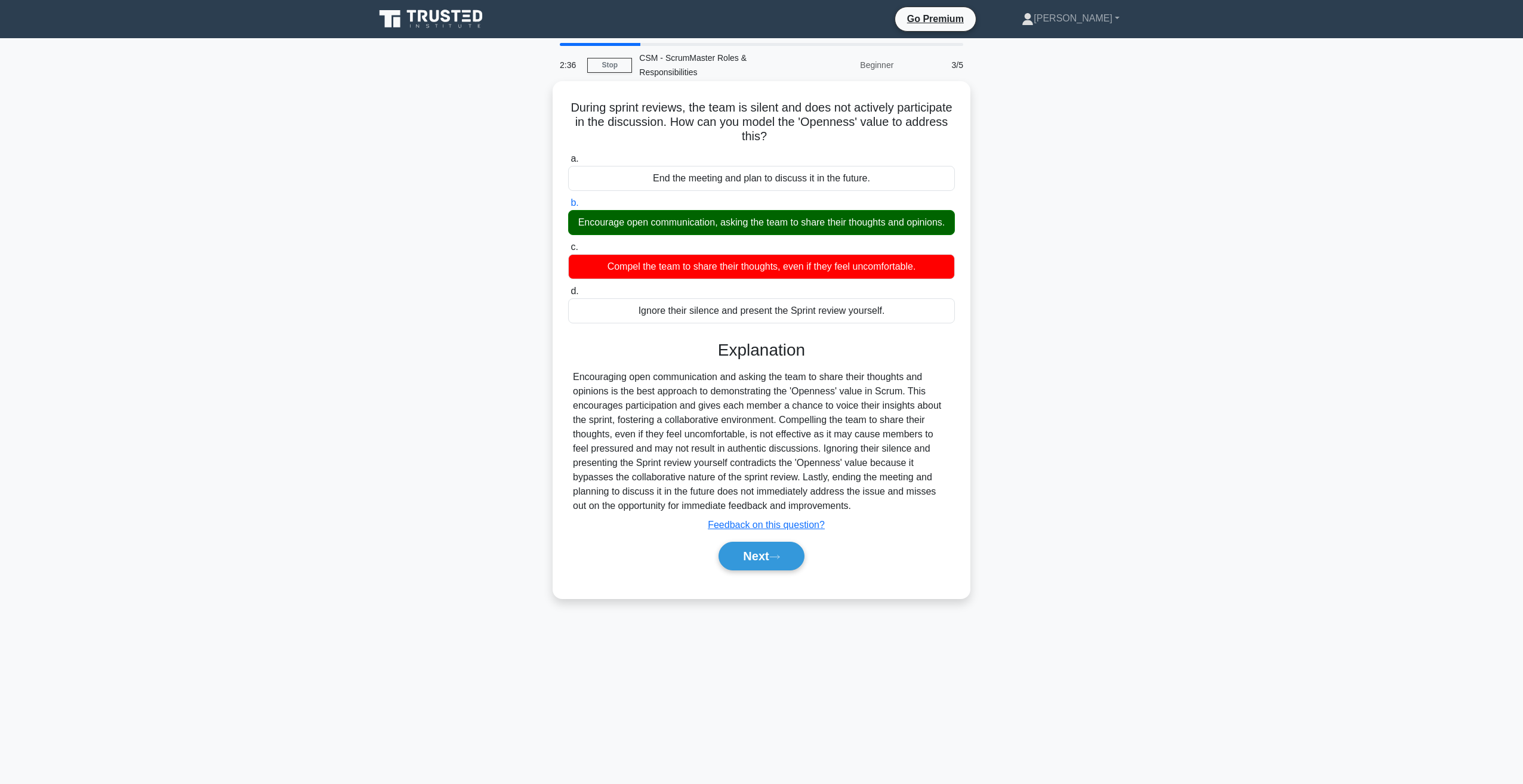
click at [568, 207] on input "b. Encourage open communication, asking the team to share their thoughts and op…" at bounding box center [568, 203] width 0 height 8
drag, startPoint x: 641, startPoint y: 394, endPoint x: 768, endPoint y: 398, distance: 127.1
click at [768, 398] on div "Encouraging open communication and asking the team to share their thoughts and …" at bounding box center [762, 441] width 377 height 143
drag, startPoint x: 768, startPoint y: 398, endPoint x: 805, endPoint y: 398, distance: 37.0
click at [805, 398] on div "Encouraging open communication and asking the team to share their thoughts and …" at bounding box center [762, 441] width 377 height 143
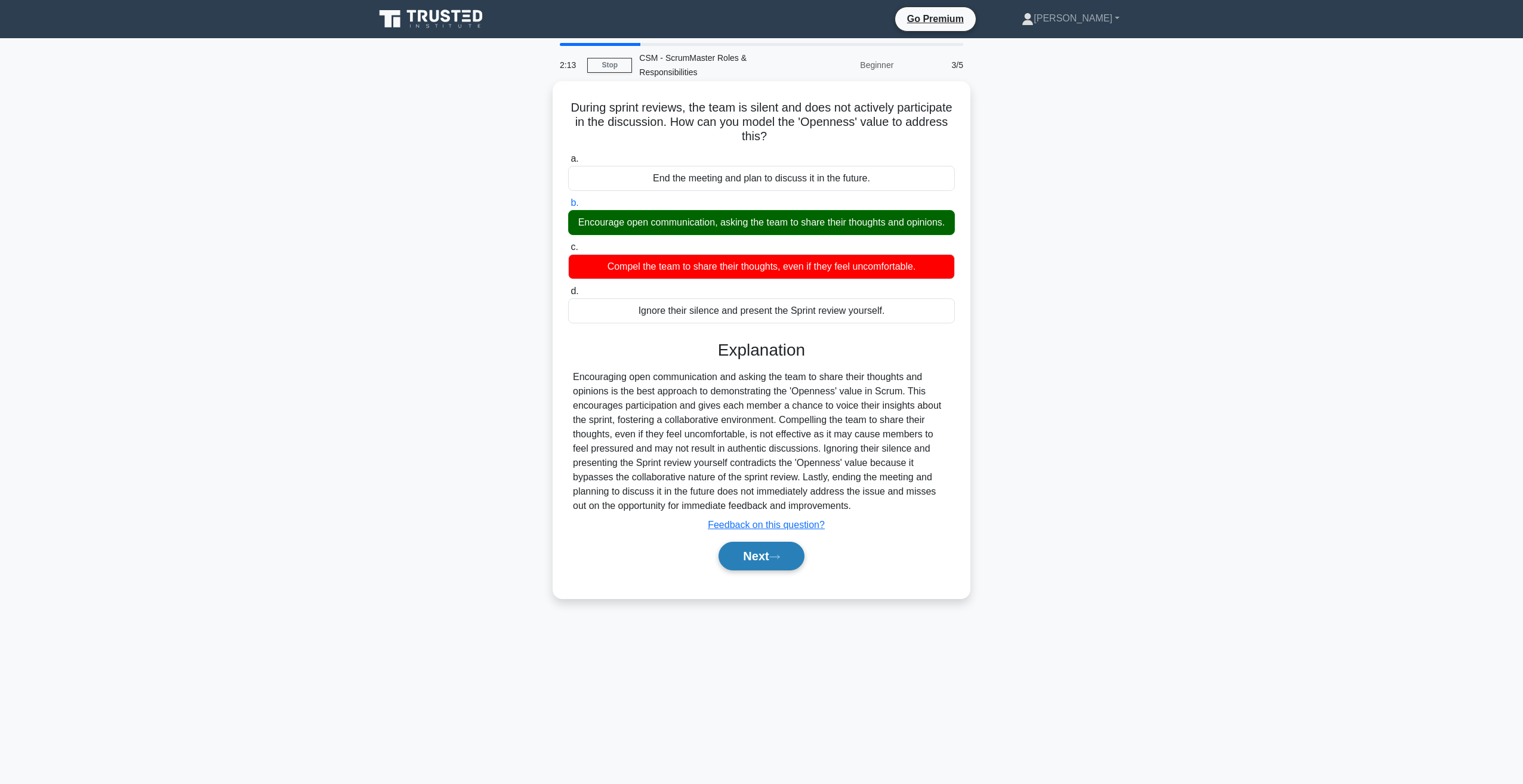
click at [773, 563] on button "Next" at bounding box center [761, 556] width 85 height 29
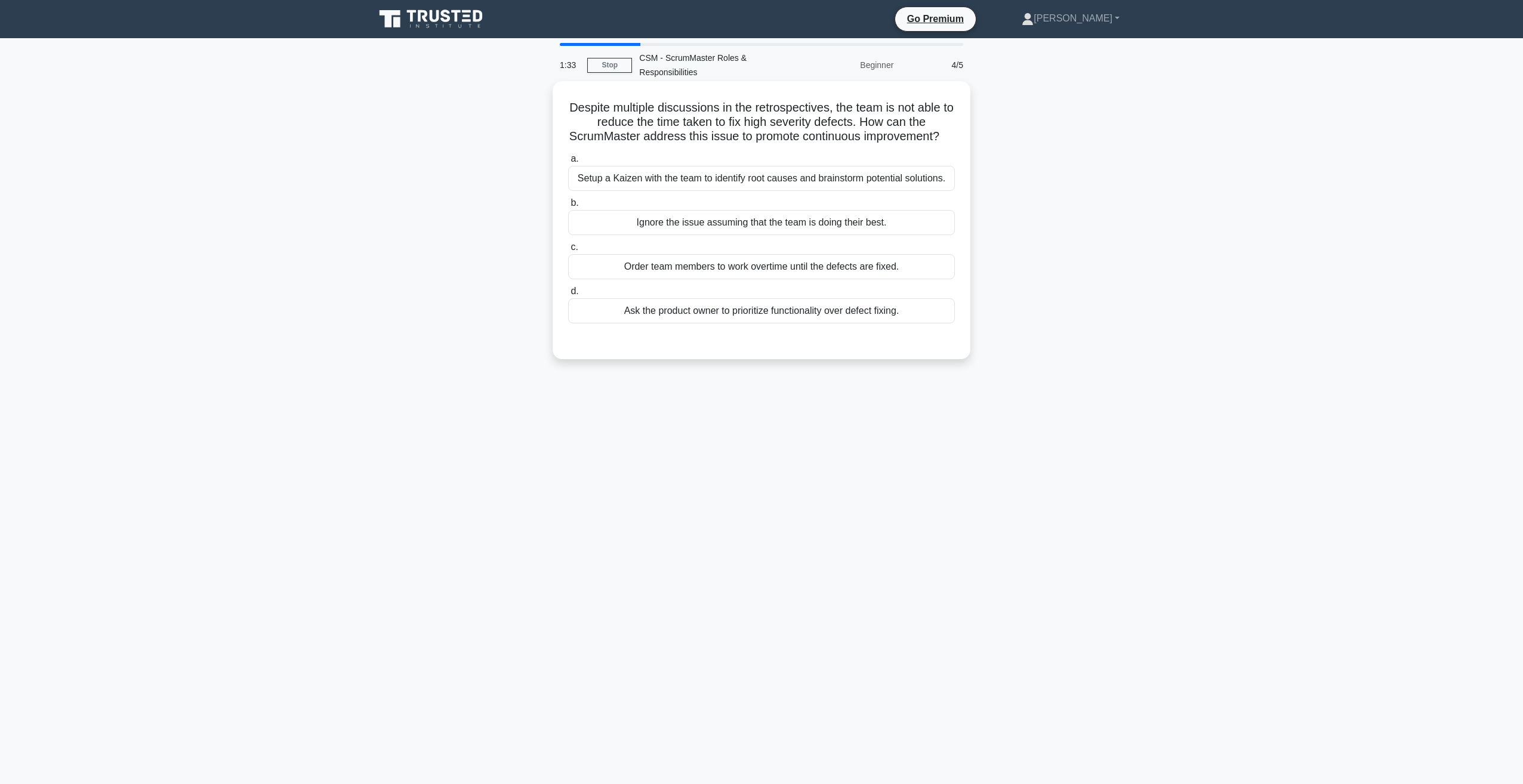
click at [704, 191] on div "Setup a Kaizen with the team to identify root causes and brainstorm potential s…" at bounding box center [762, 178] width 386 height 25
click at [568, 163] on input "a. Setup a Kaizen with the team to identify root causes and brainstorm potentia…" at bounding box center [568, 159] width 0 height 8
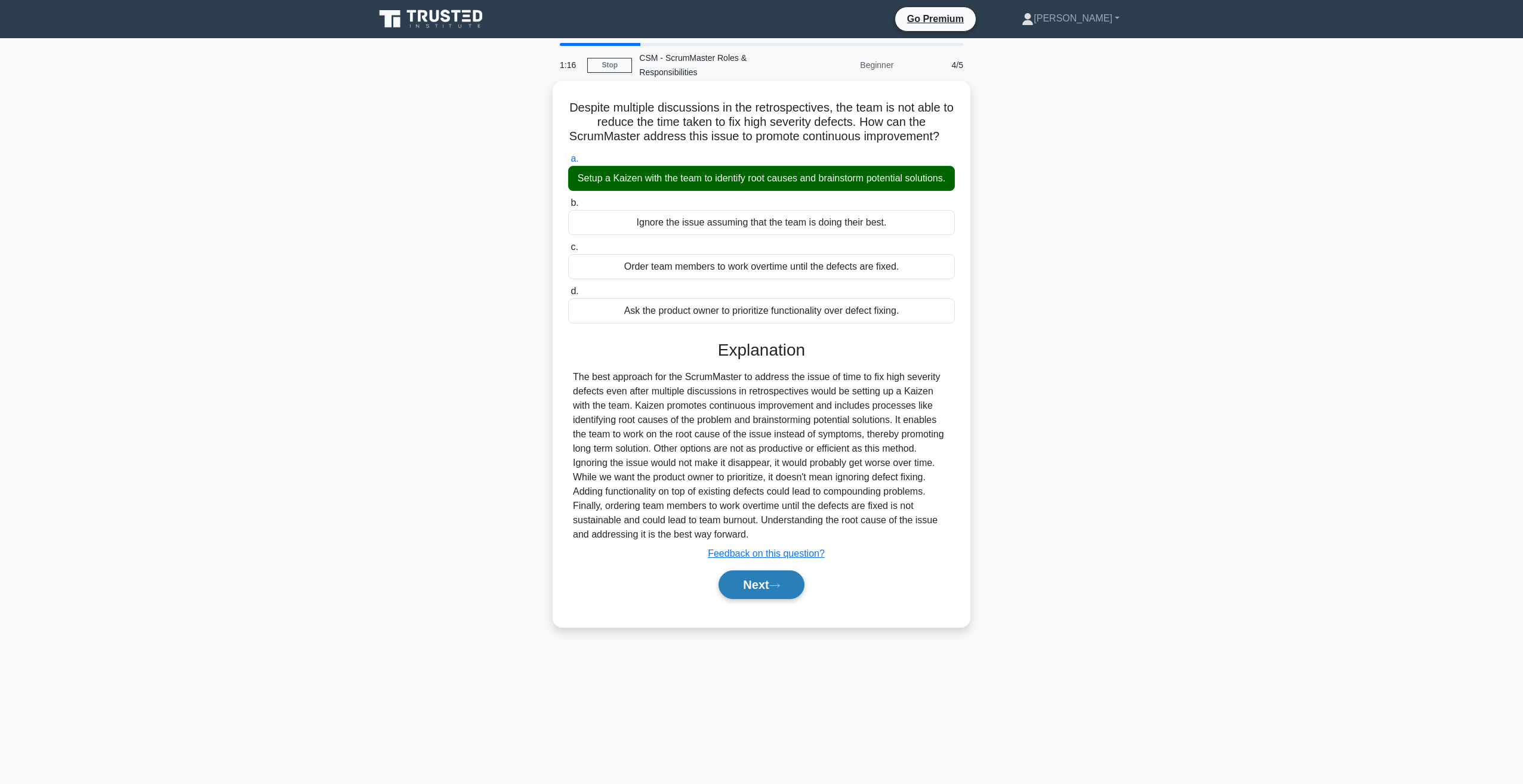
click at [769, 599] on button "Next" at bounding box center [761, 585] width 85 height 29
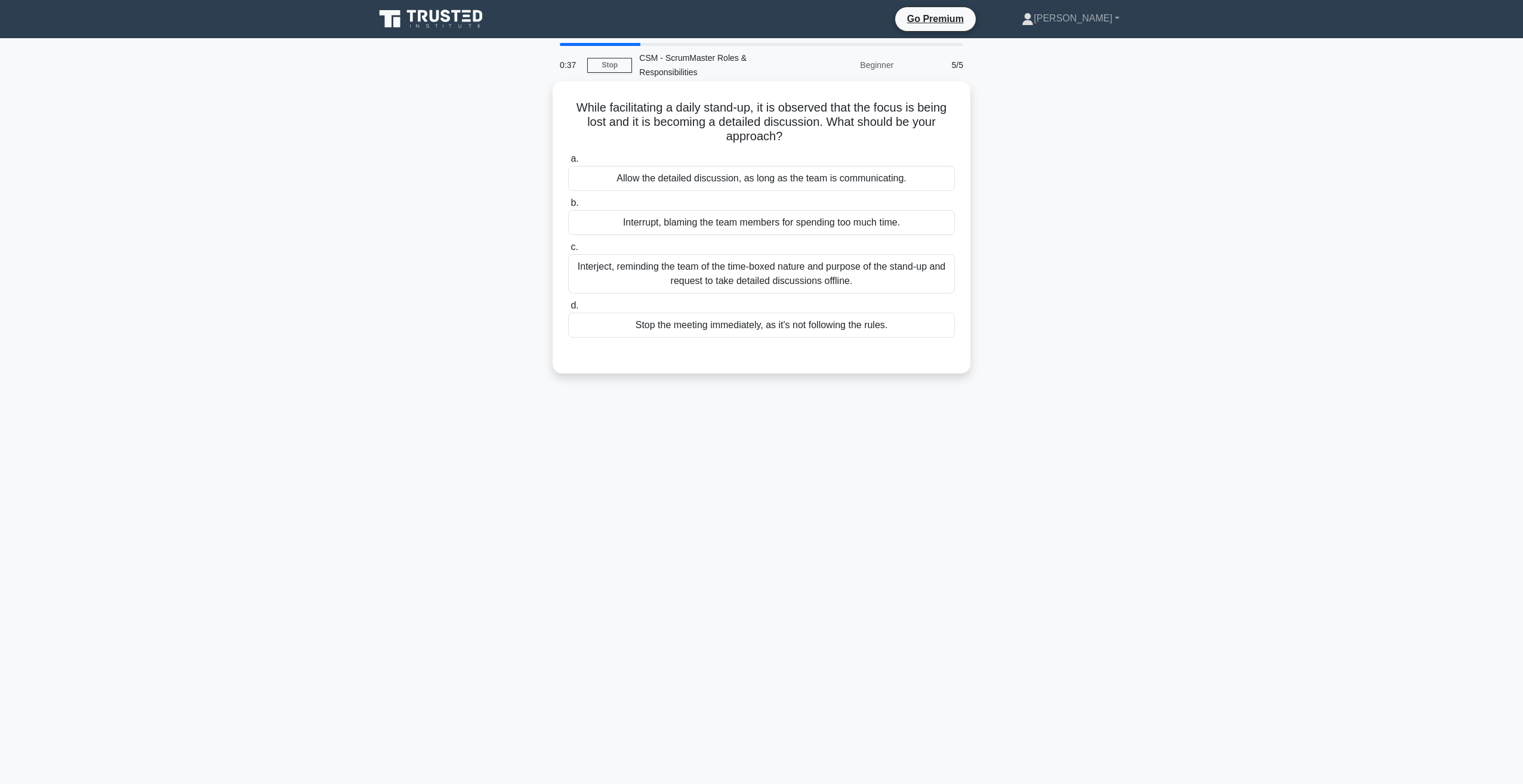
click at [732, 269] on div "Interject, reminding the team of the time-boxed nature and purpose of the stand…" at bounding box center [762, 274] width 386 height 40
click at [568, 251] on input "c. Interject, reminding the team of the time-boxed nature and purpose of the st…" at bounding box center [568, 247] width 0 height 8
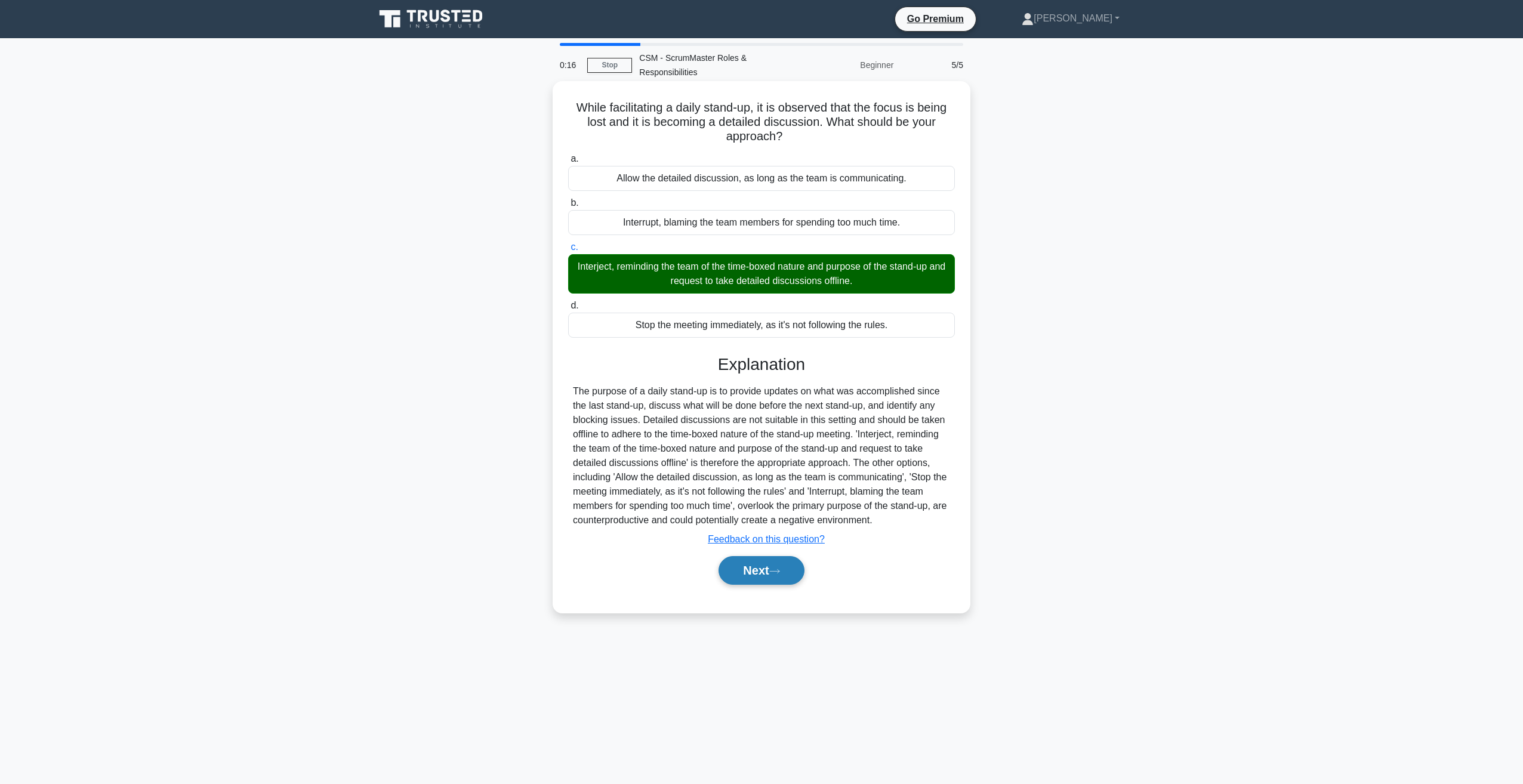
click at [761, 567] on button "Next" at bounding box center [761, 570] width 85 height 29
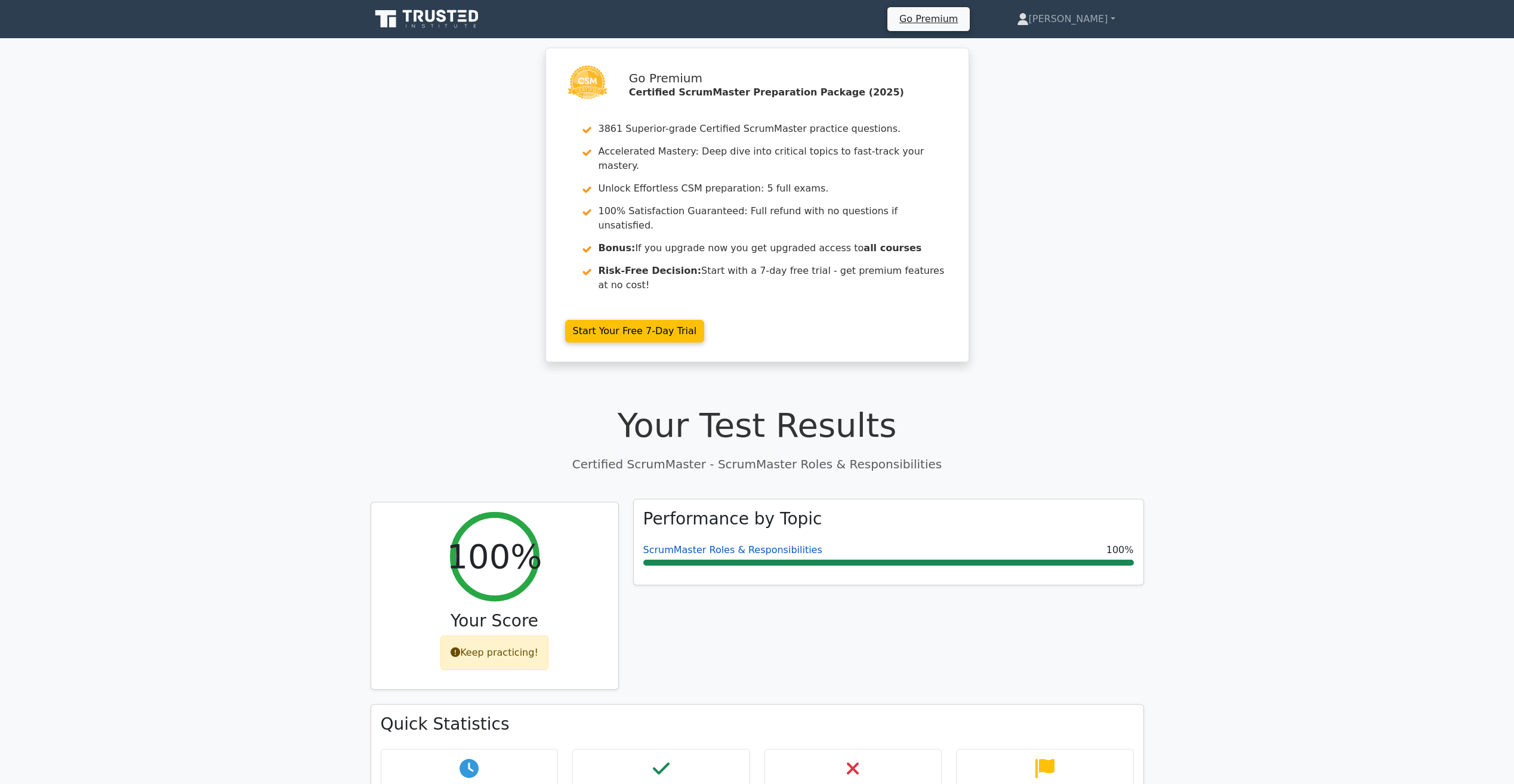
click at [717, 544] on link "ScrumMaster Roles & Responsibilities" at bounding box center [733, 549] width 179 height 11
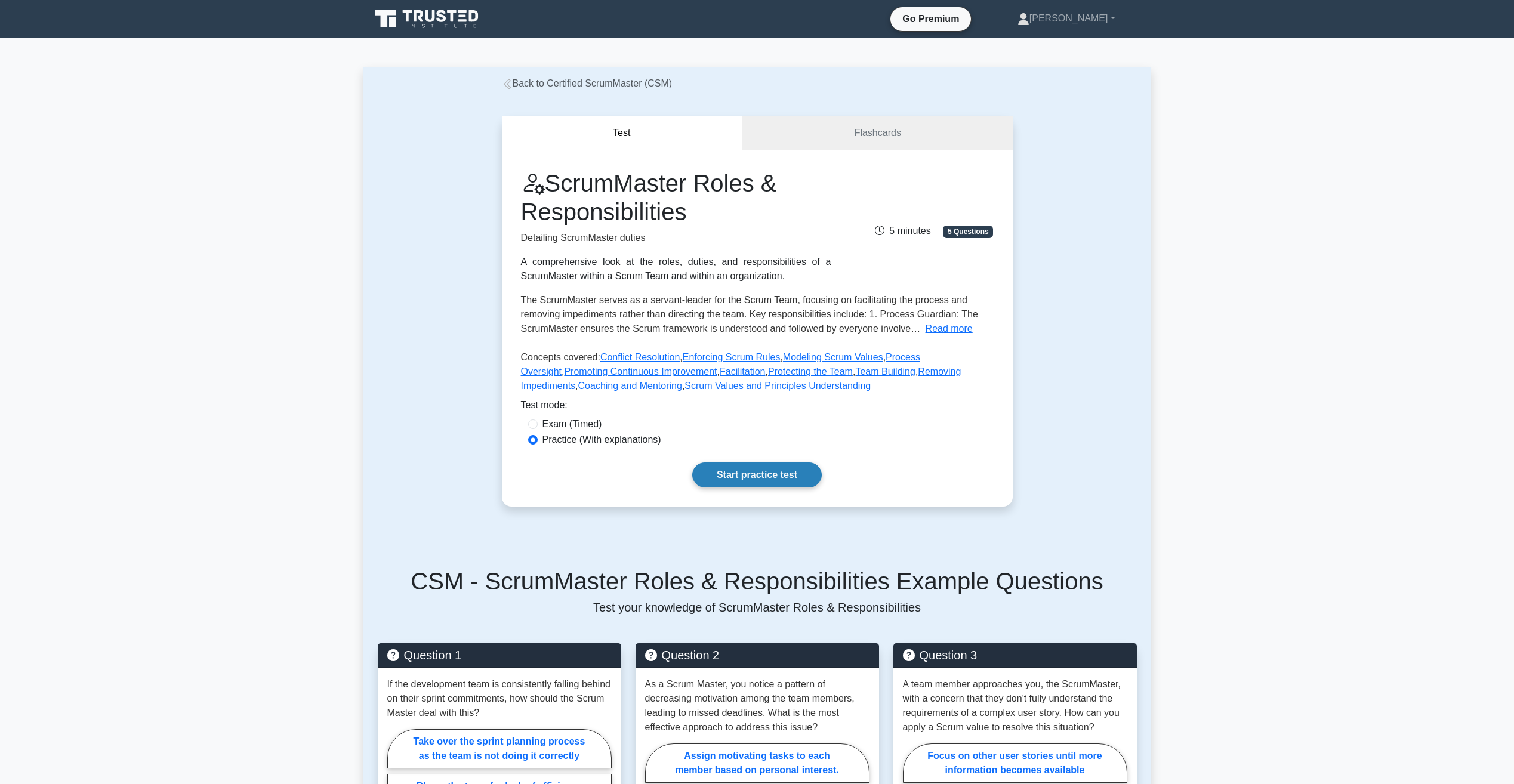
click at [765, 475] on link "Start practice test" at bounding box center [757, 475] width 129 height 25
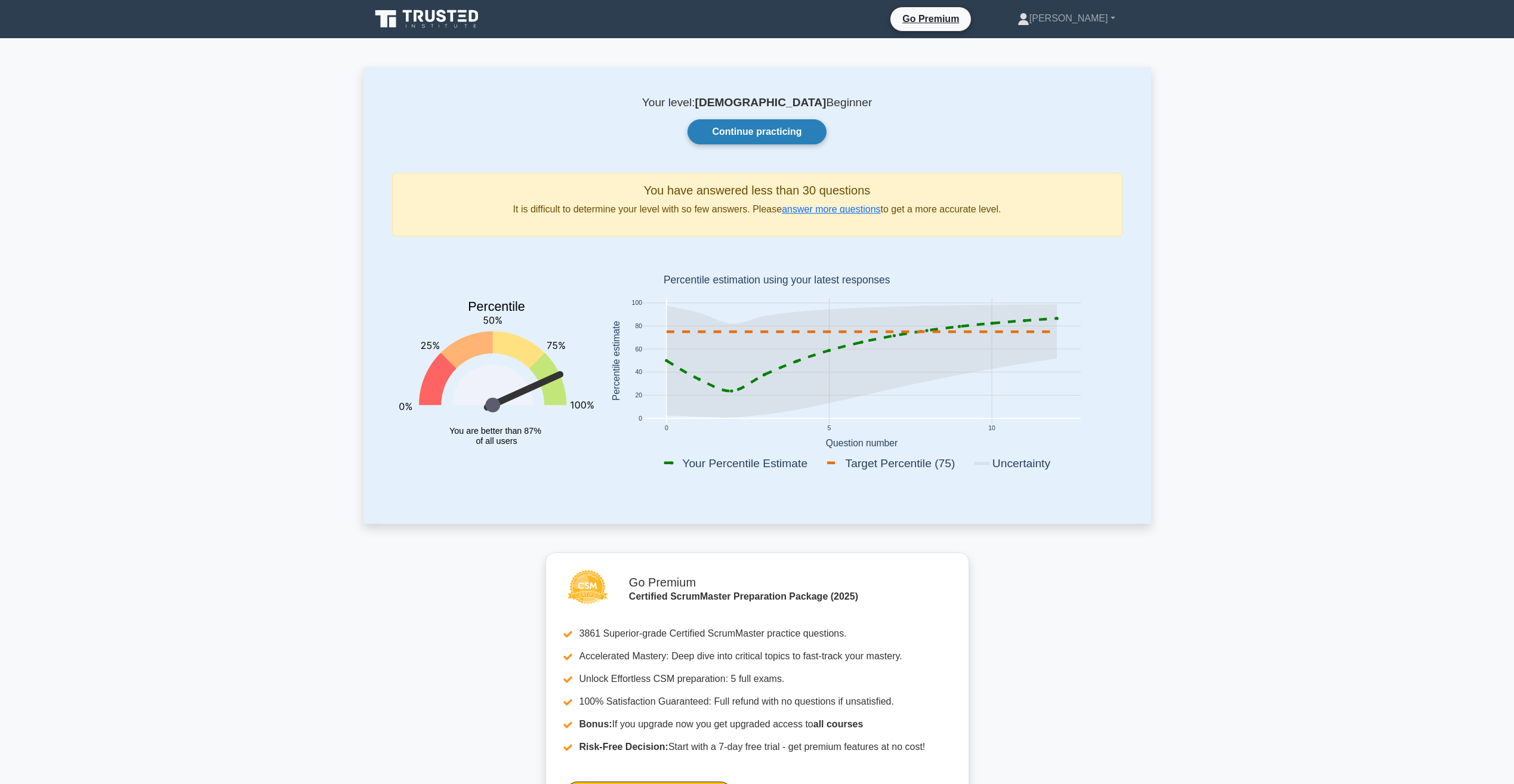
click at [740, 132] on link "Continue practicing" at bounding box center [757, 132] width 138 height 25
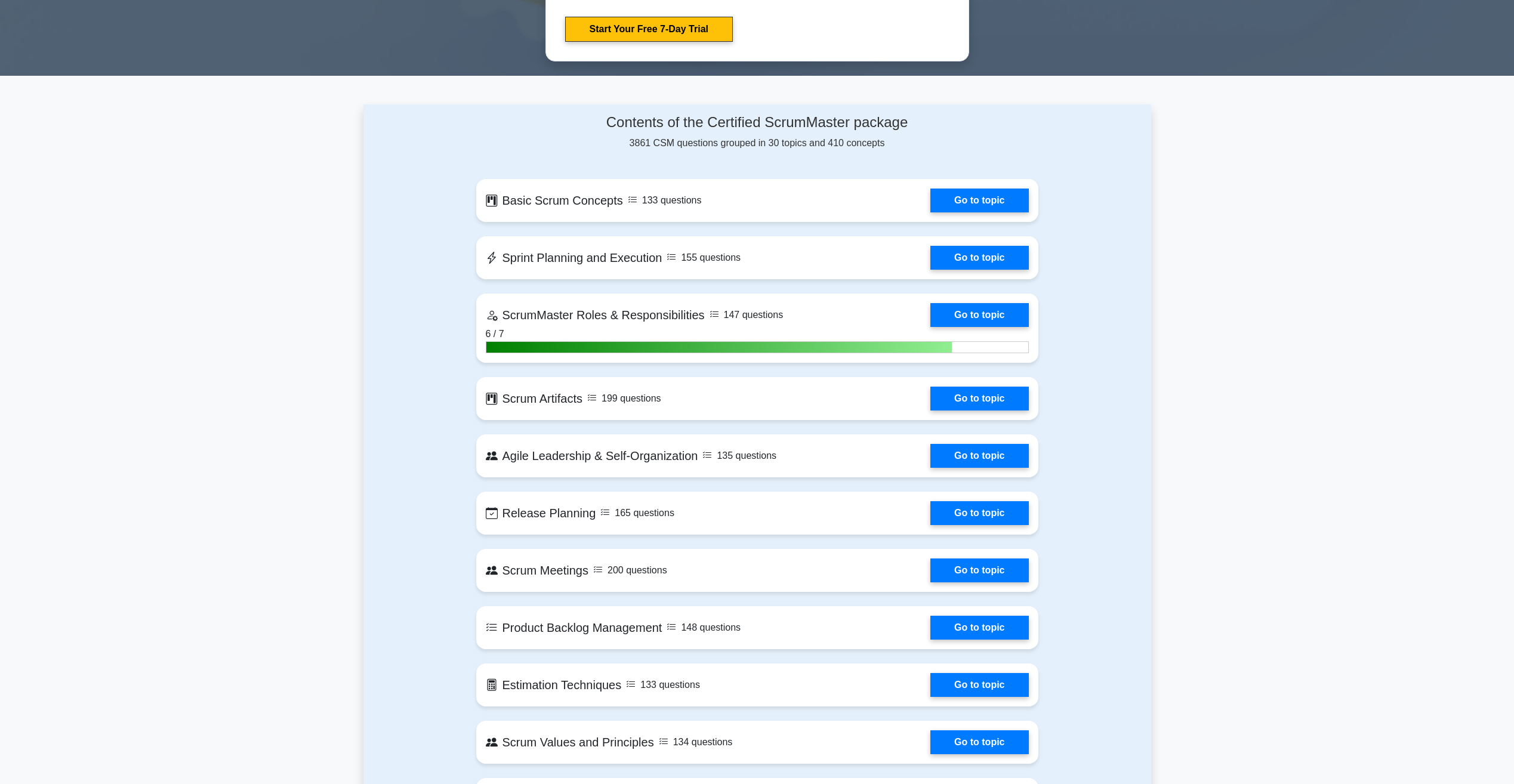
scroll to position [716, 0]
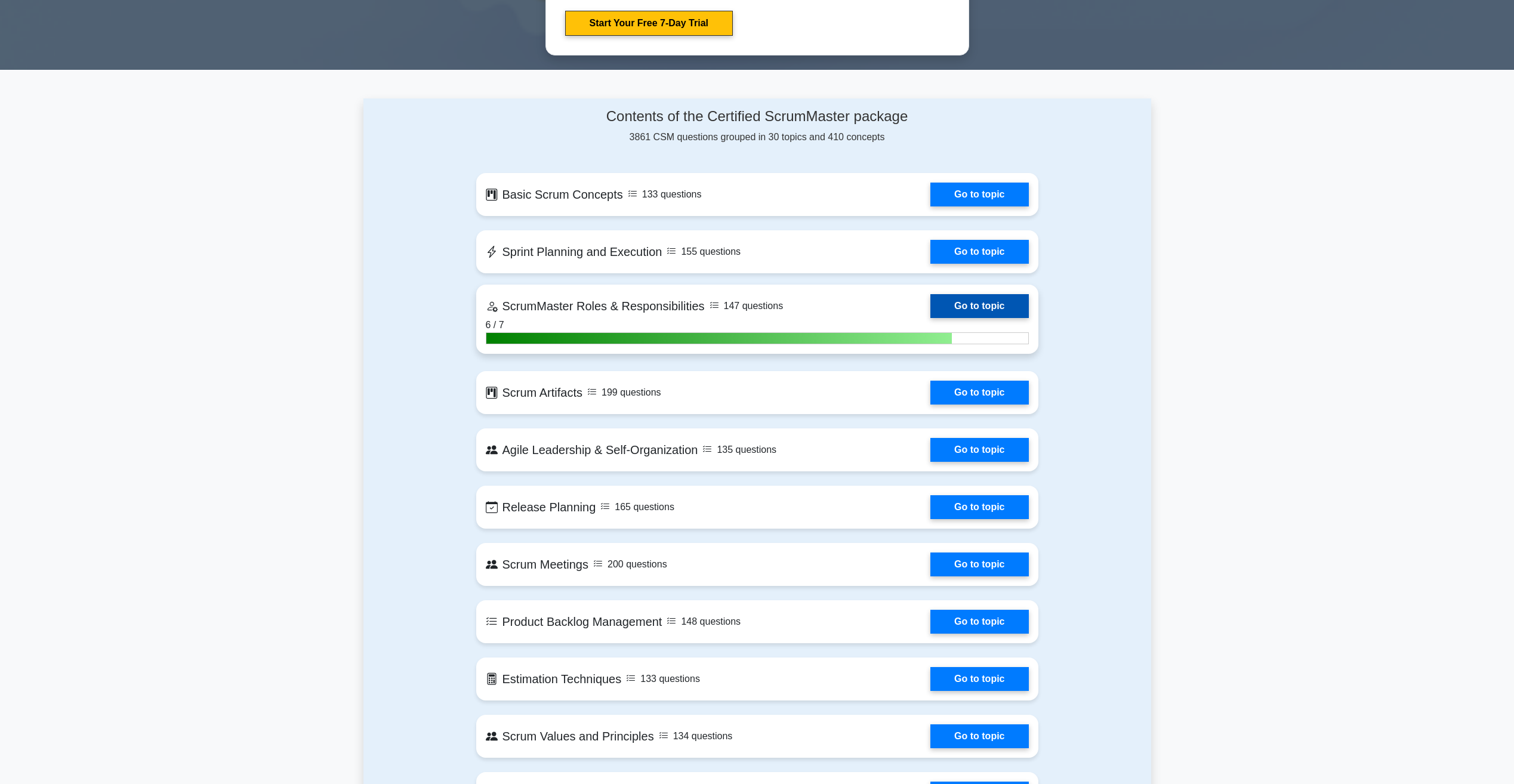
click at [930, 306] on link "Go to topic" at bounding box center [979, 306] width 98 height 24
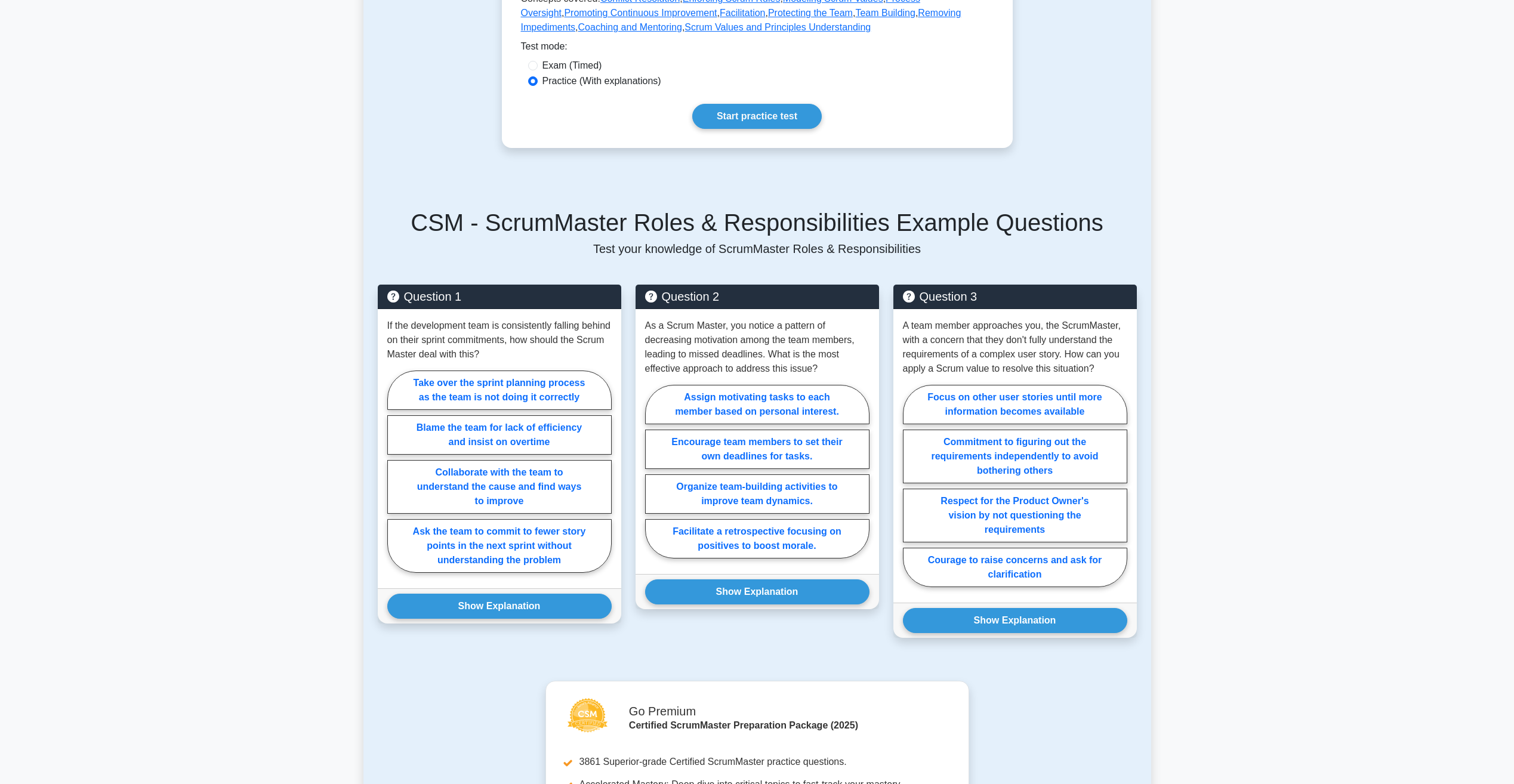
scroll to position [239, 0]
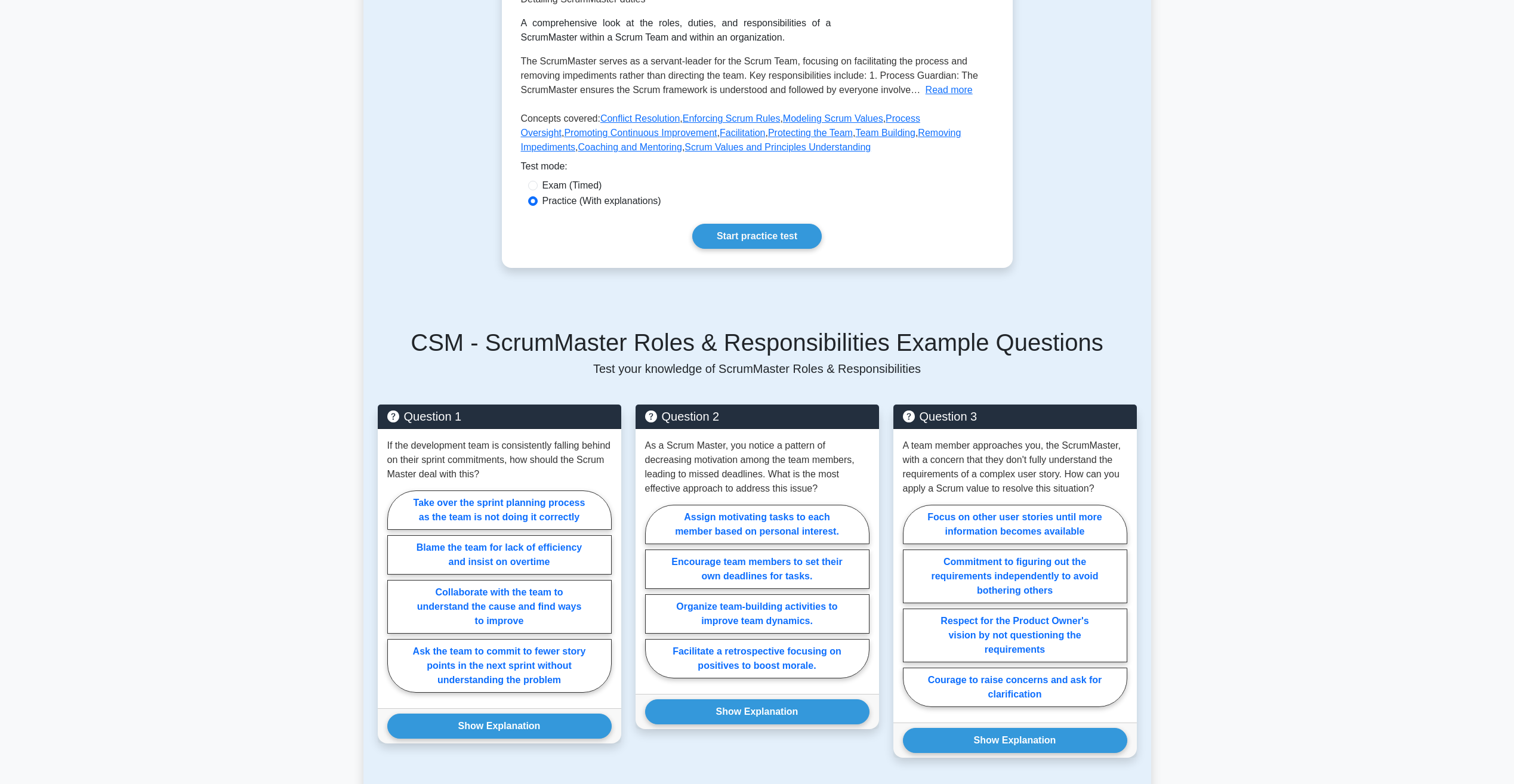
click at [753, 223] on div "ScrumMaster Roles & Responsibilities Detailing ScrumMaster duties A comprehensi…" at bounding box center [757, 89] width 510 height 357
click at [753, 233] on link "Start practice test" at bounding box center [757, 236] width 129 height 25
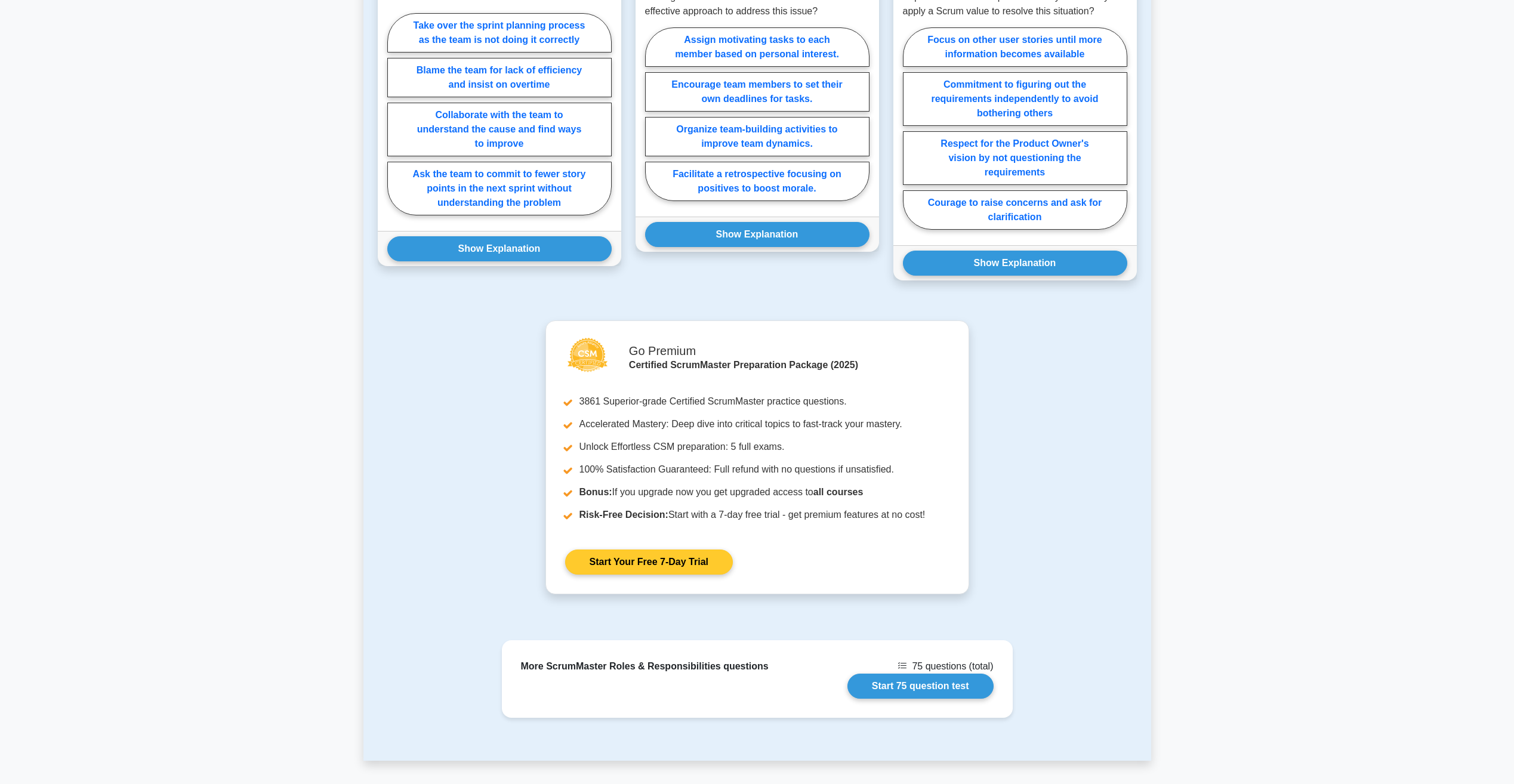
scroll to position [853, 0]
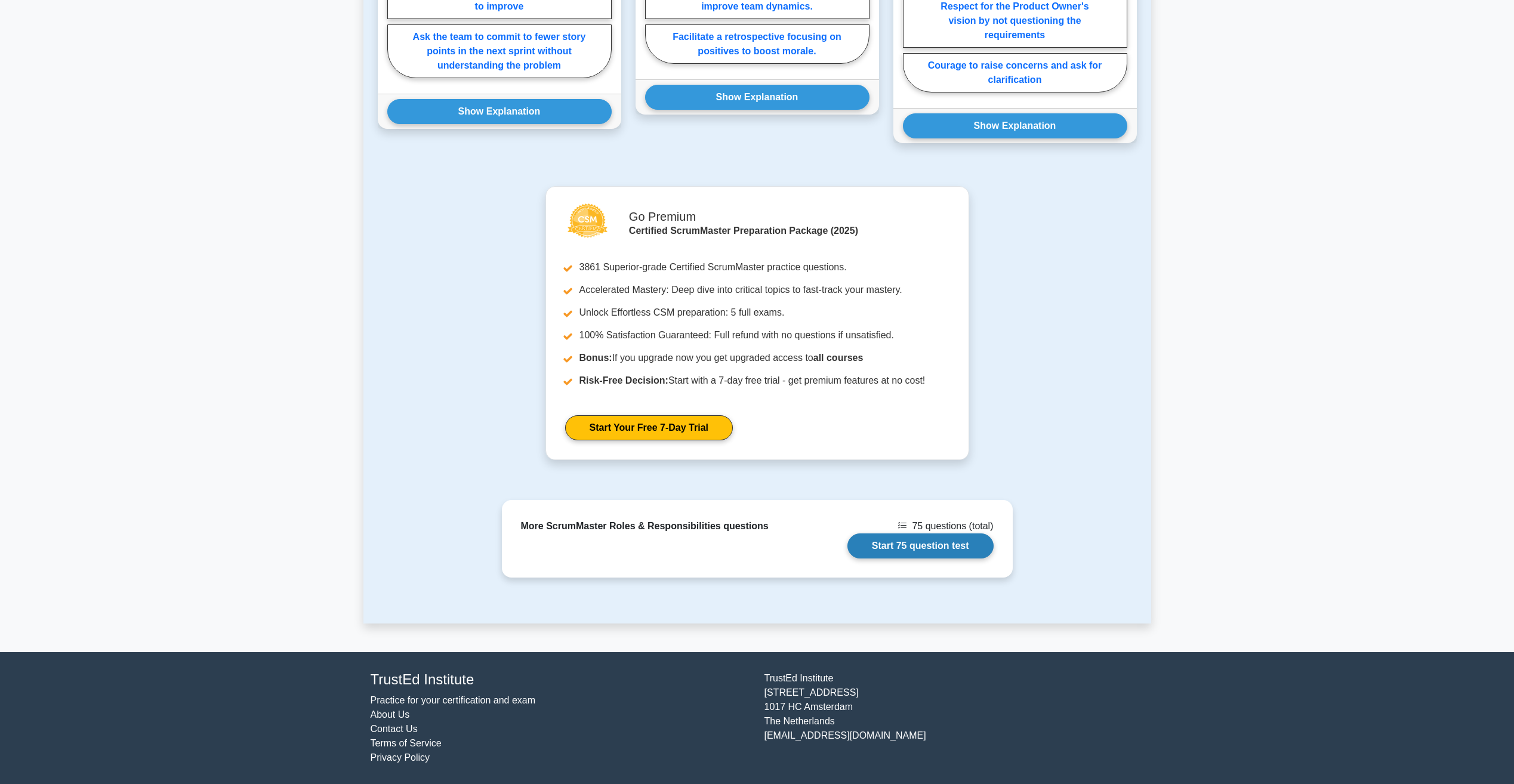
click at [885, 551] on link "Start 75 question test" at bounding box center [921, 545] width 146 height 25
